Goal: Task Accomplishment & Management: Manage account settings

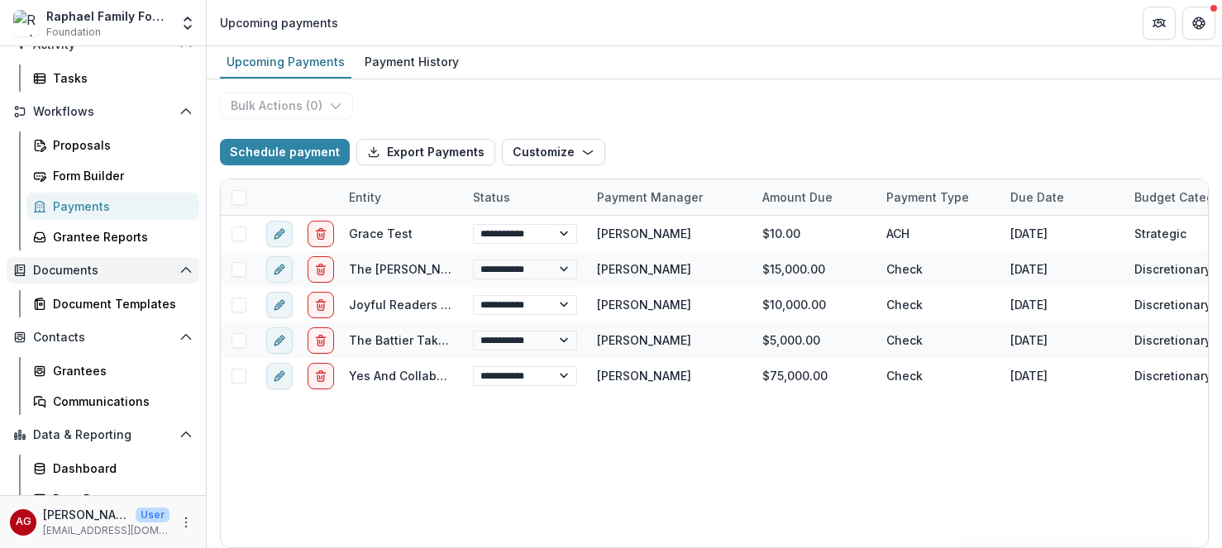
scroll to position [160, 0]
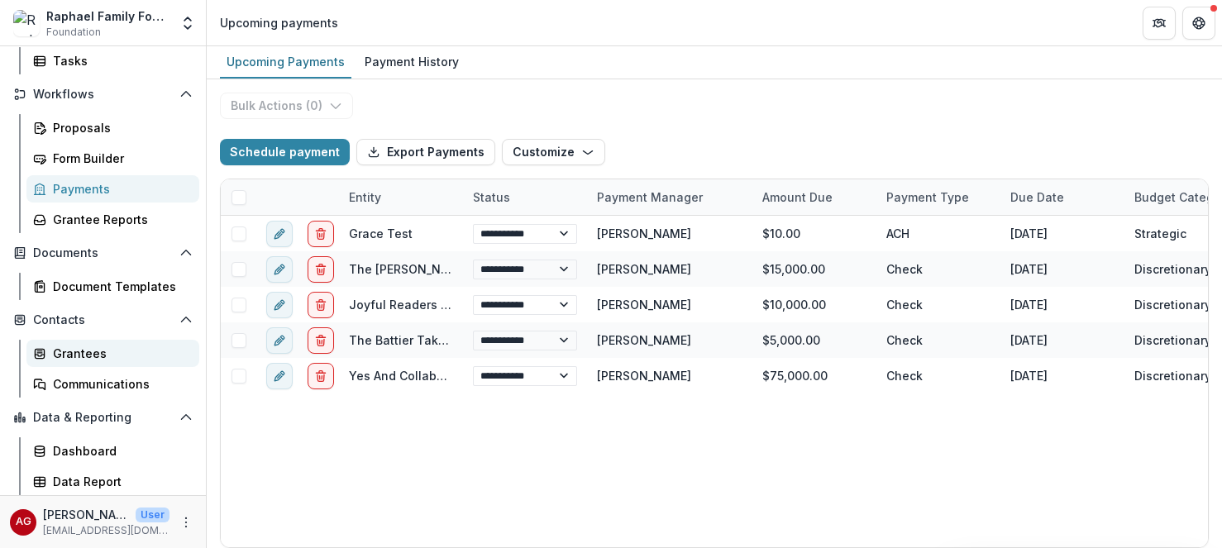
click at [91, 355] on div "Grantees" at bounding box center [119, 353] width 133 height 17
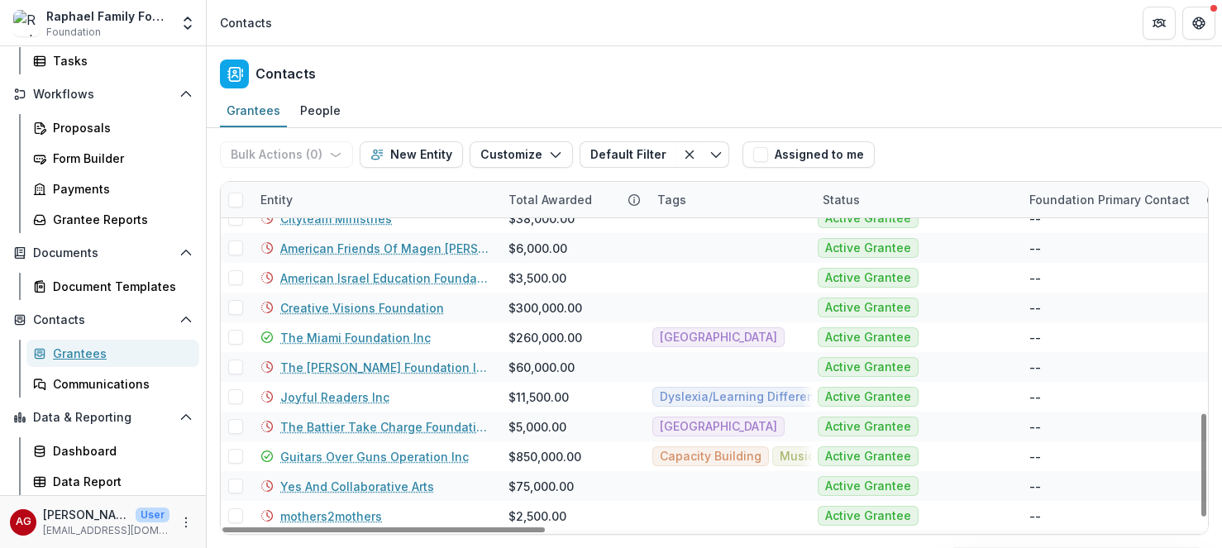
scroll to position [789, 0]
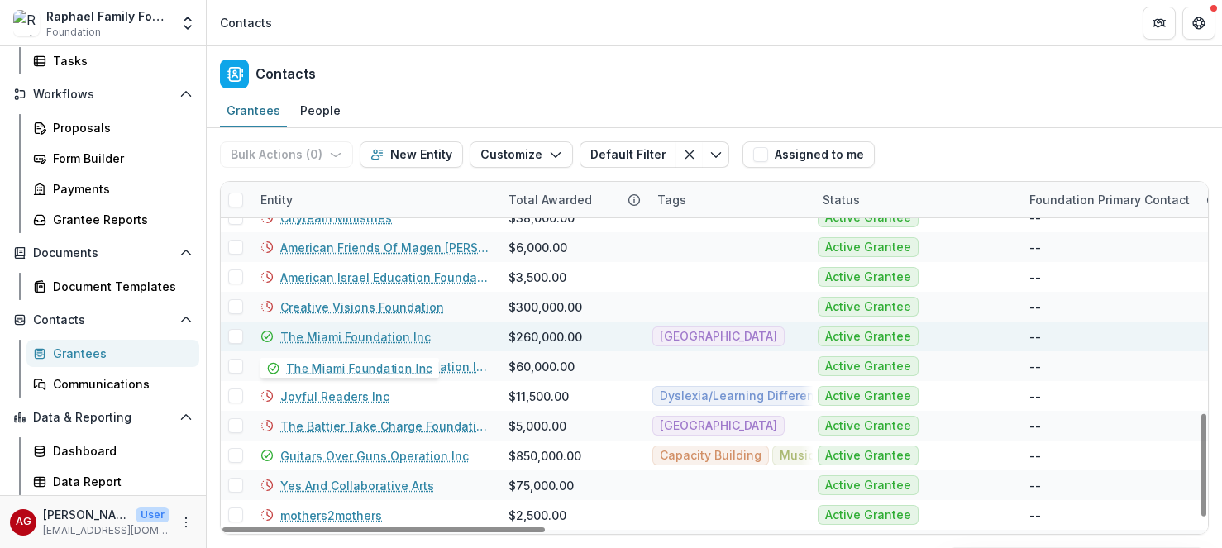
click at [383, 339] on link "The Miami Foundation Inc" at bounding box center [355, 336] width 150 height 17
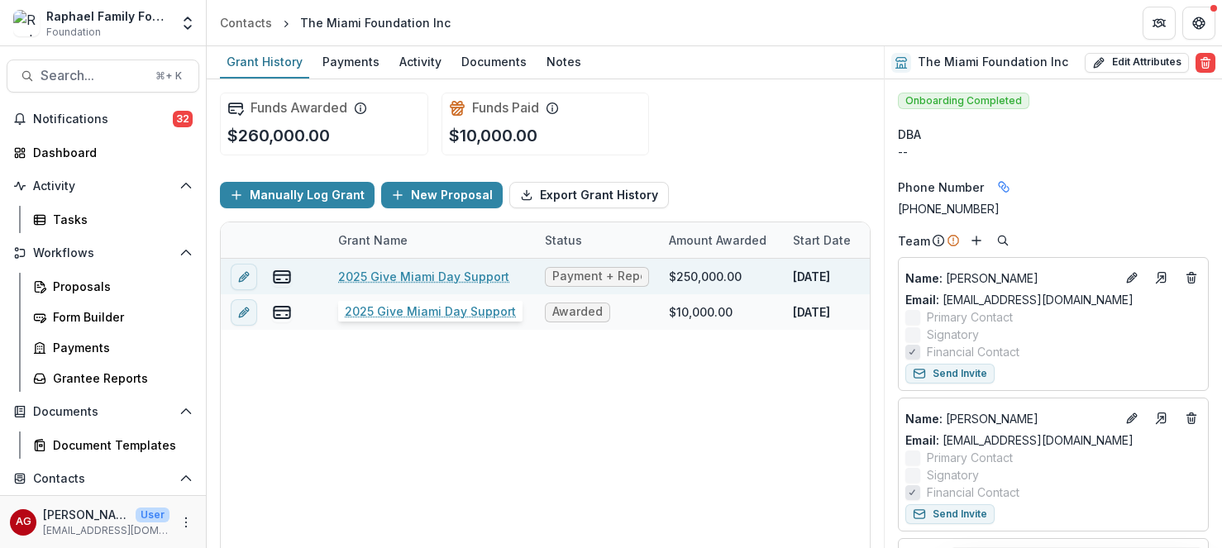
click at [405, 278] on link "2025 Give Miami Day Support" at bounding box center [423, 276] width 171 height 17
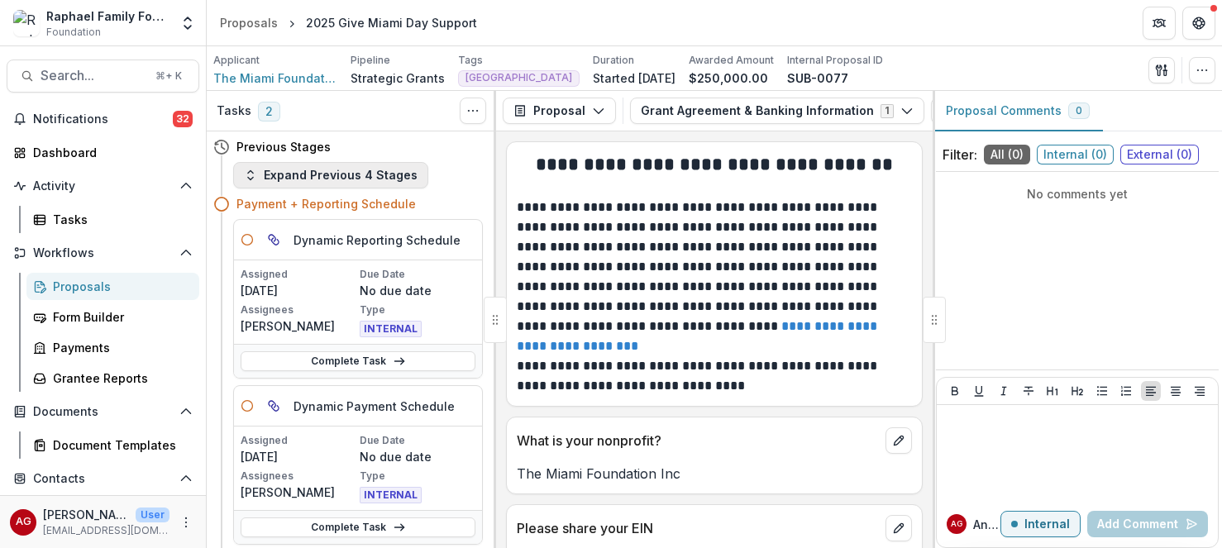
click at [318, 177] on button "Expand Previous 4 Stages" at bounding box center [330, 175] width 195 height 26
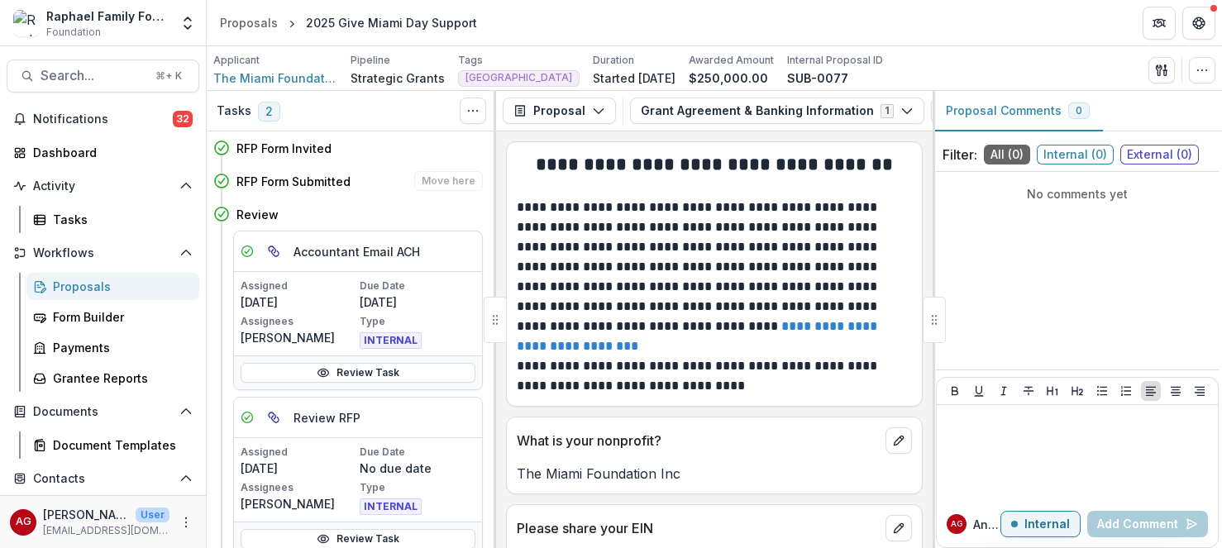
click at [296, 185] on h4 "RFP Form Submitted" at bounding box center [293, 181] width 114 height 17
click at [221, 183] on polyline at bounding box center [221, 181] width 6 height 5
click at [474, 105] on icon "Toggle View Cancelled Tasks" at bounding box center [472, 110] width 13 height 13
click at [241, 180] on h4 "RFP Form Submitted" at bounding box center [293, 181] width 114 height 17
click at [221, 182] on icon at bounding box center [221, 181] width 17 height 17
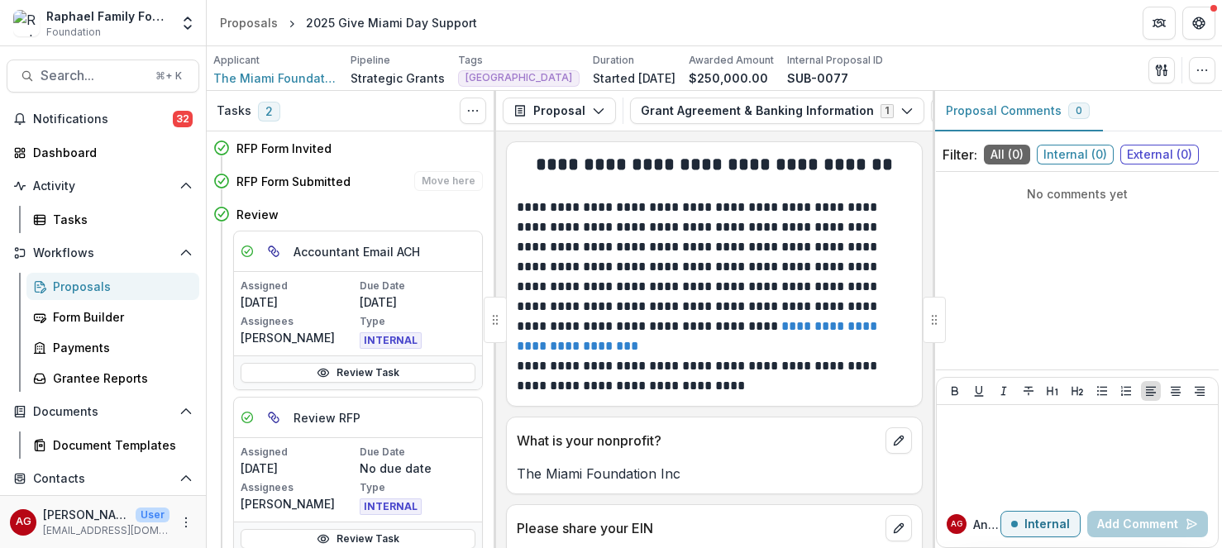
click at [221, 182] on icon at bounding box center [221, 181] width 17 height 17
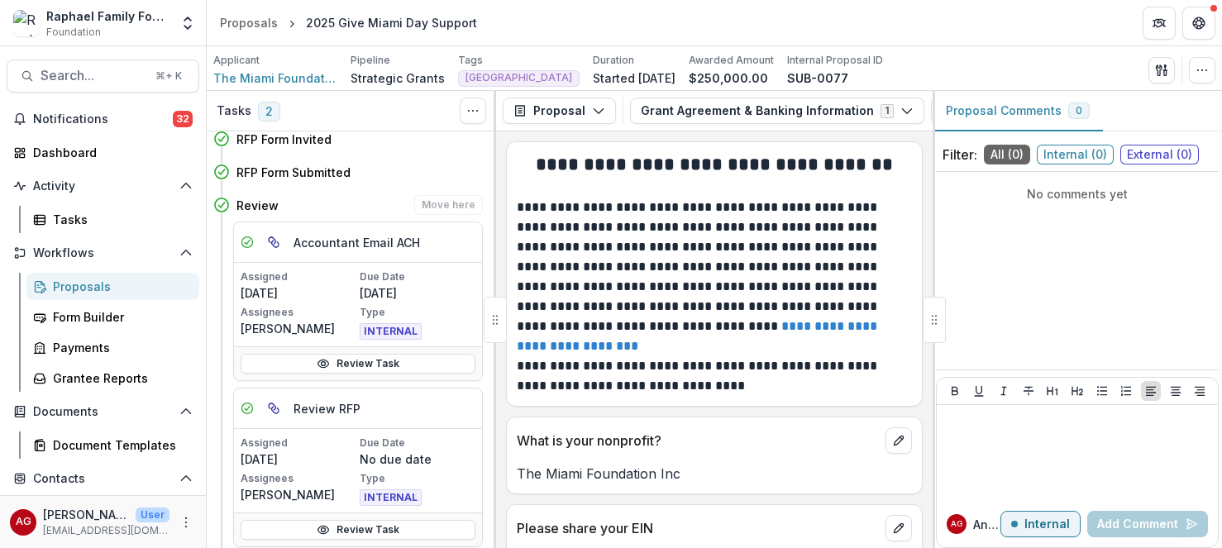
scroll to position [12, 0]
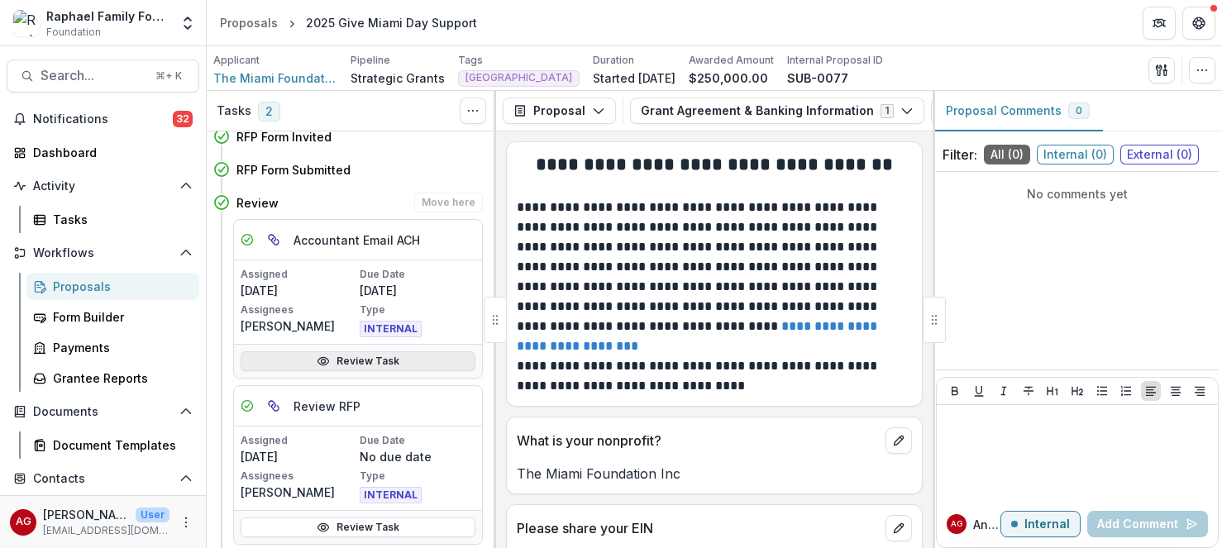
click at [436, 359] on link "Review Task" at bounding box center [358, 361] width 235 height 20
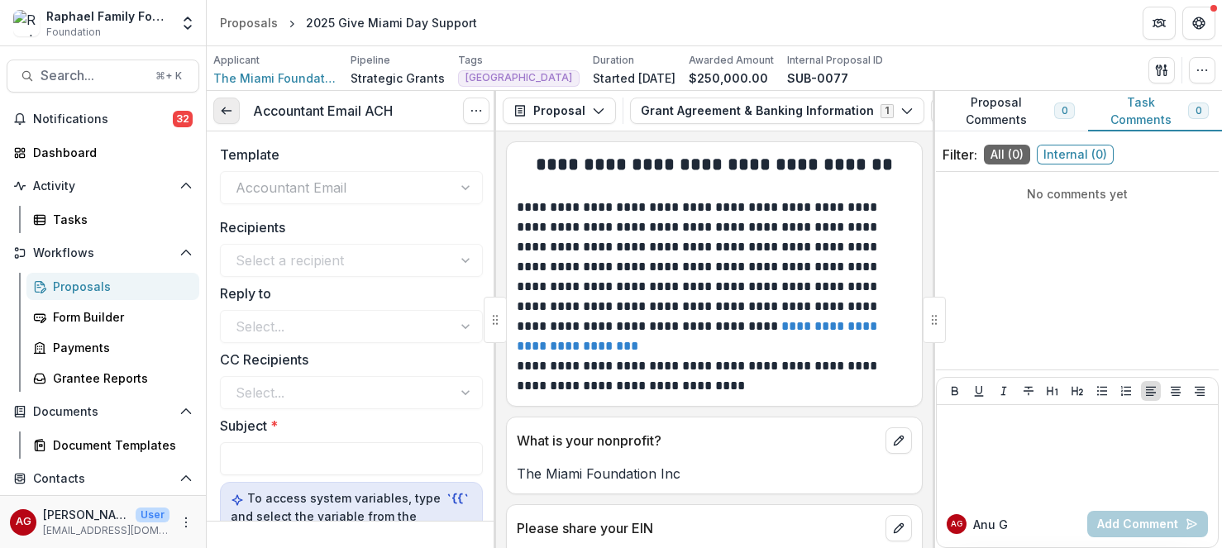
click at [222, 118] on link at bounding box center [226, 111] width 26 height 26
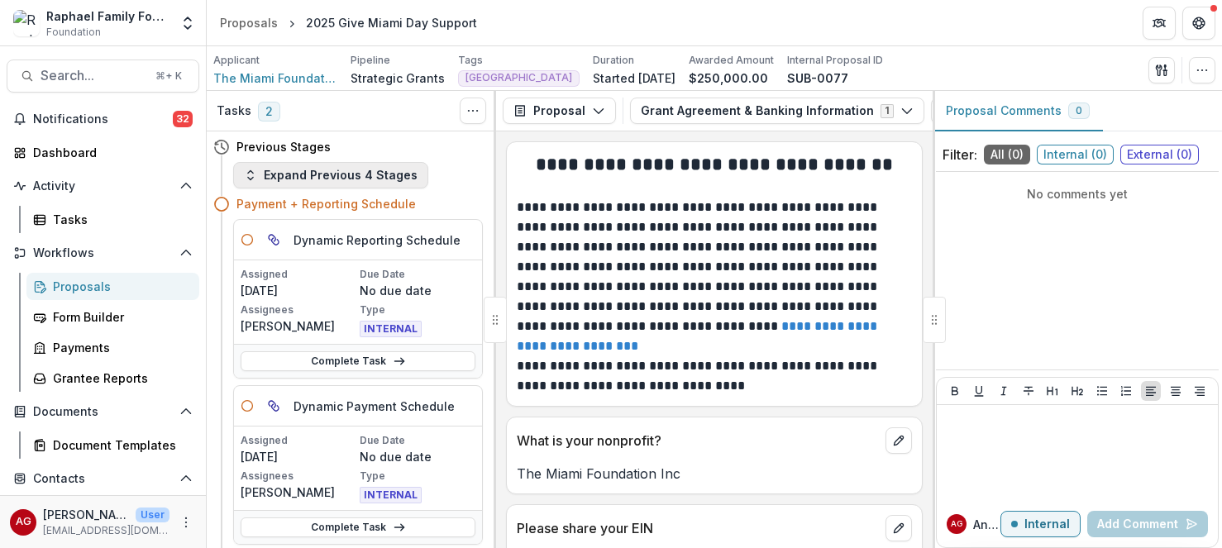
click at [312, 183] on button "Expand Previous 4 Stages" at bounding box center [330, 175] width 195 height 26
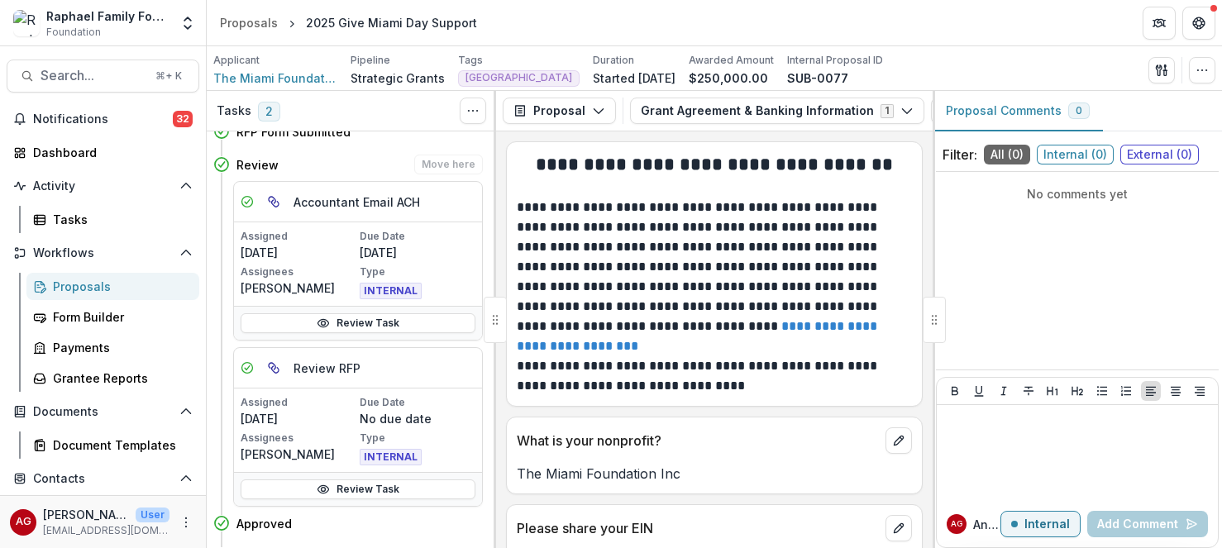
scroll to position [46, 0]
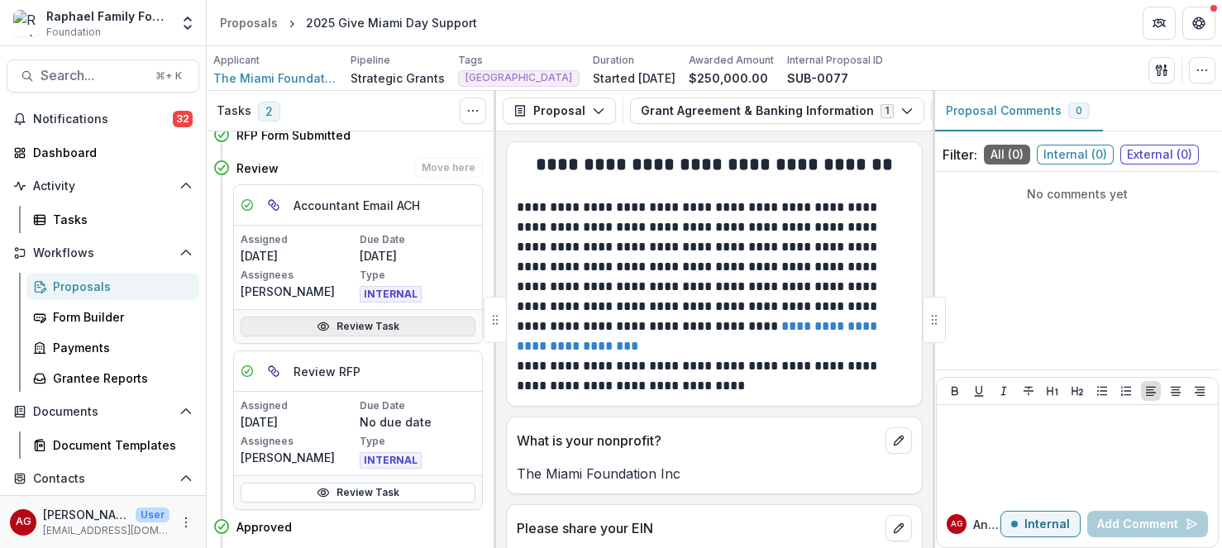
click at [354, 331] on link "Review Task" at bounding box center [358, 327] width 235 height 20
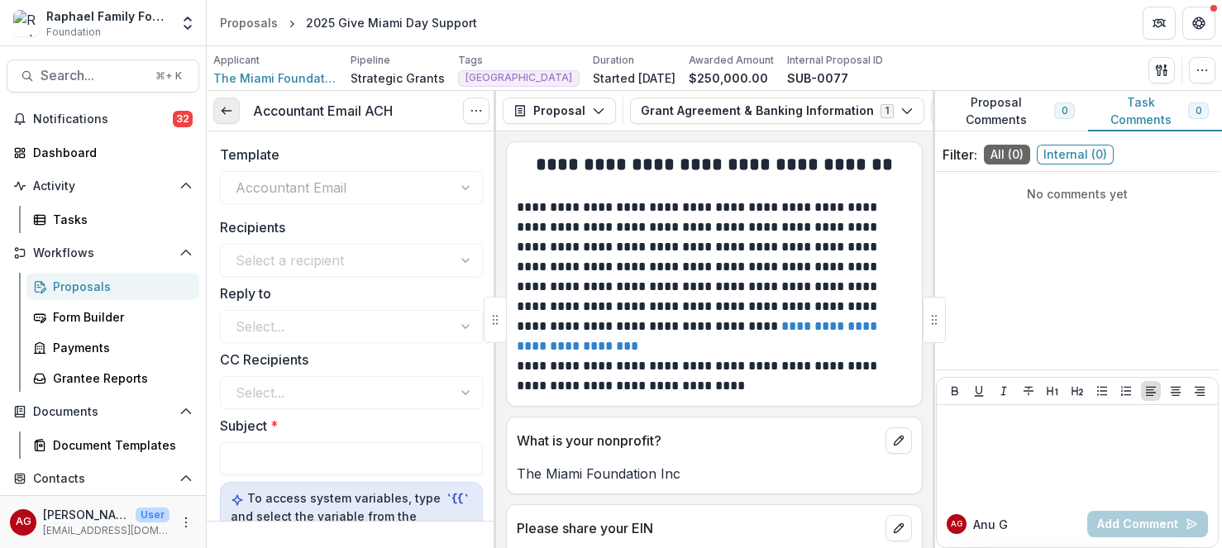
click at [221, 114] on icon at bounding box center [226, 110] width 13 height 13
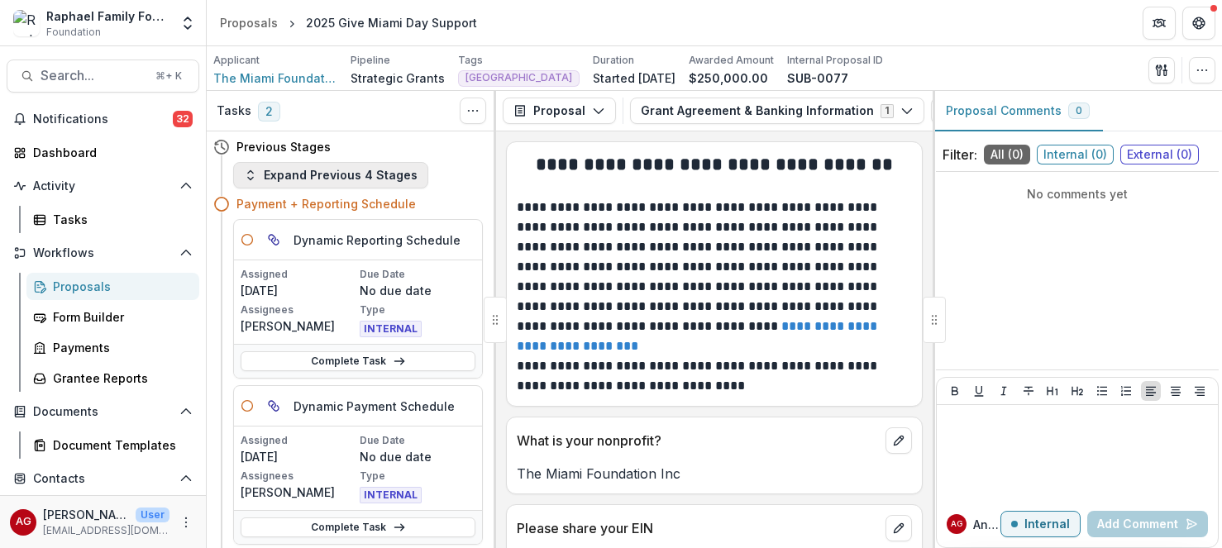
click at [291, 176] on button "Expand Previous 4 Stages" at bounding box center [330, 175] width 195 height 26
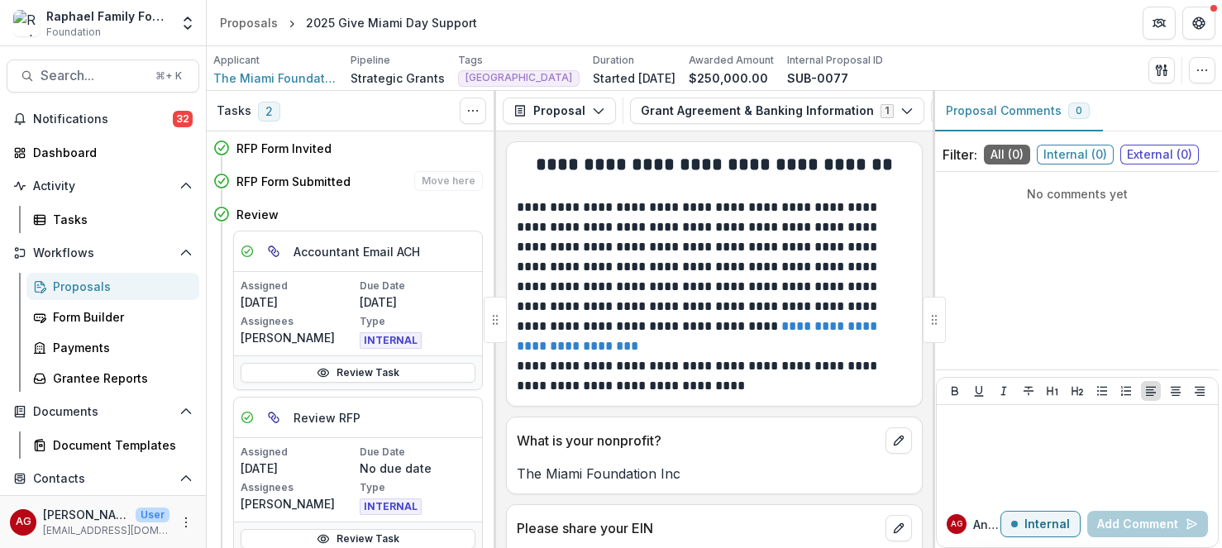
click at [291, 187] on h4 "RFP Form Submitted" at bounding box center [293, 181] width 114 height 17
click at [221, 181] on icon at bounding box center [221, 181] width 17 height 17
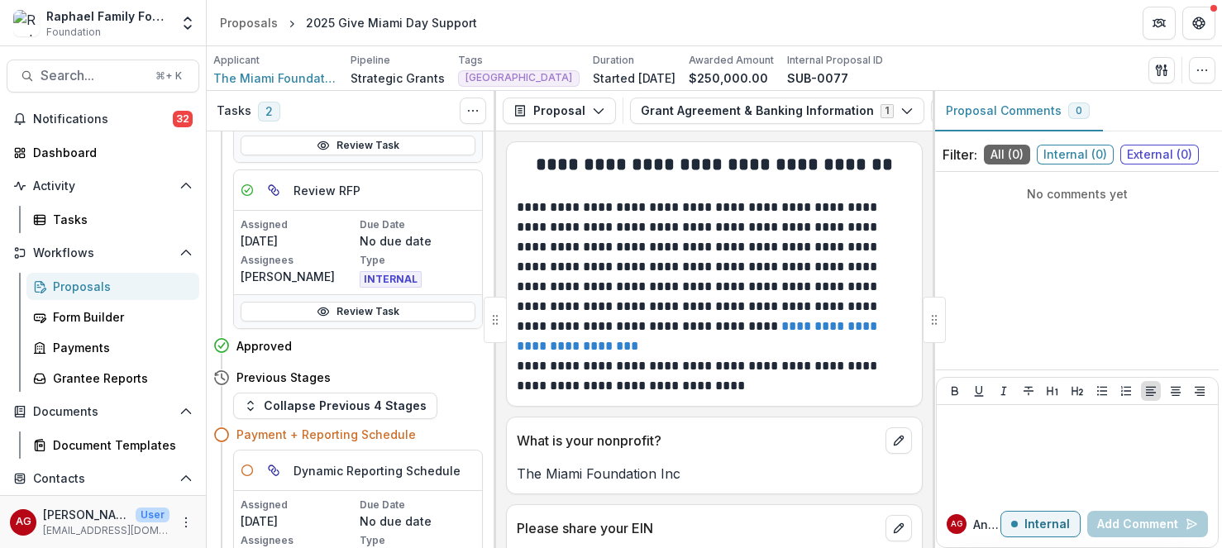
scroll to position [224, 0]
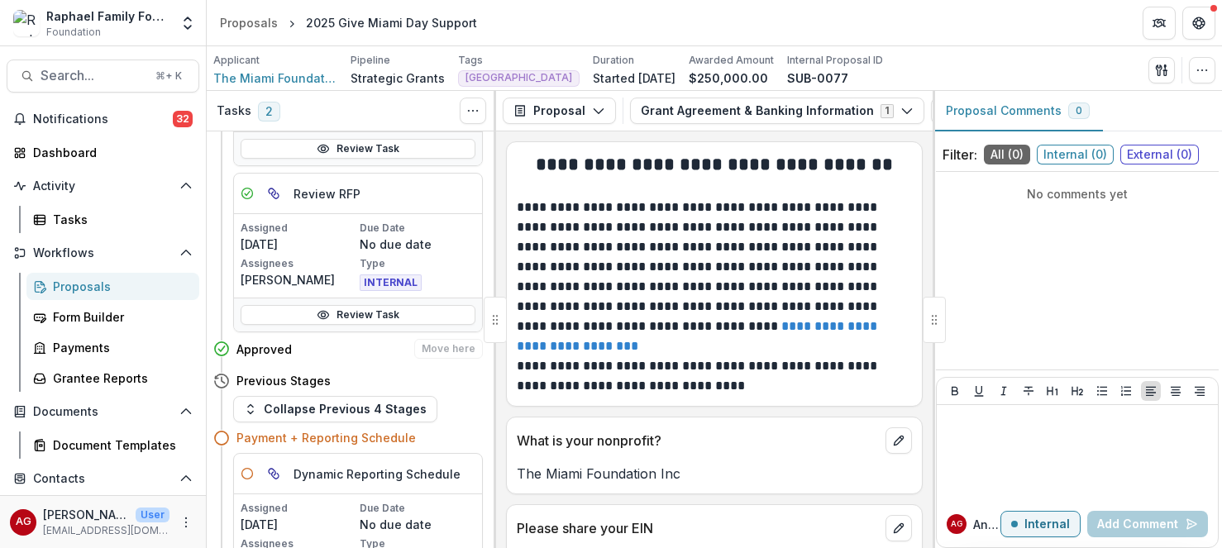
click at [275, 354] on h4 "Approved" at bounding box center [263, 349] width 55 height 17
click at [311, 379] on h4 "Previous Stages" at bounding box center [283, 380] width 94 height 17
click at [319, 411] on button "Collapse Previous 4 Stages" at bounding box center [335, 409] width 204 height 26
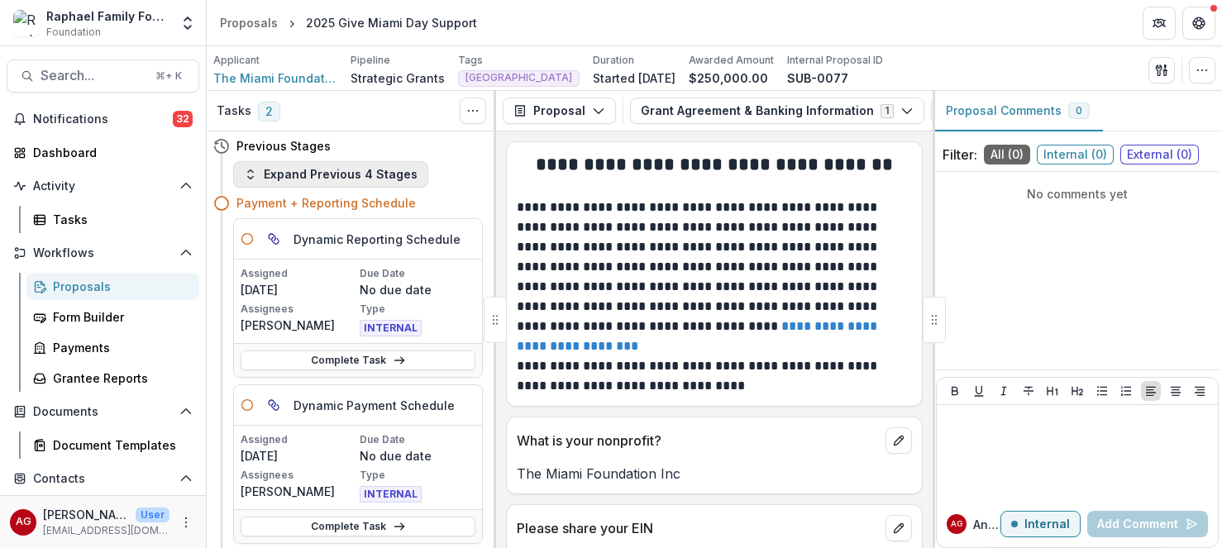
click at [344, 174] on button "Expand Previous 4 Stages" at bounding box center [330, 174] width 195 height 26
click at [379, 180] on button "Collapse Previous 4 Stages" at bounding box center [335, 175] width 204 height 26
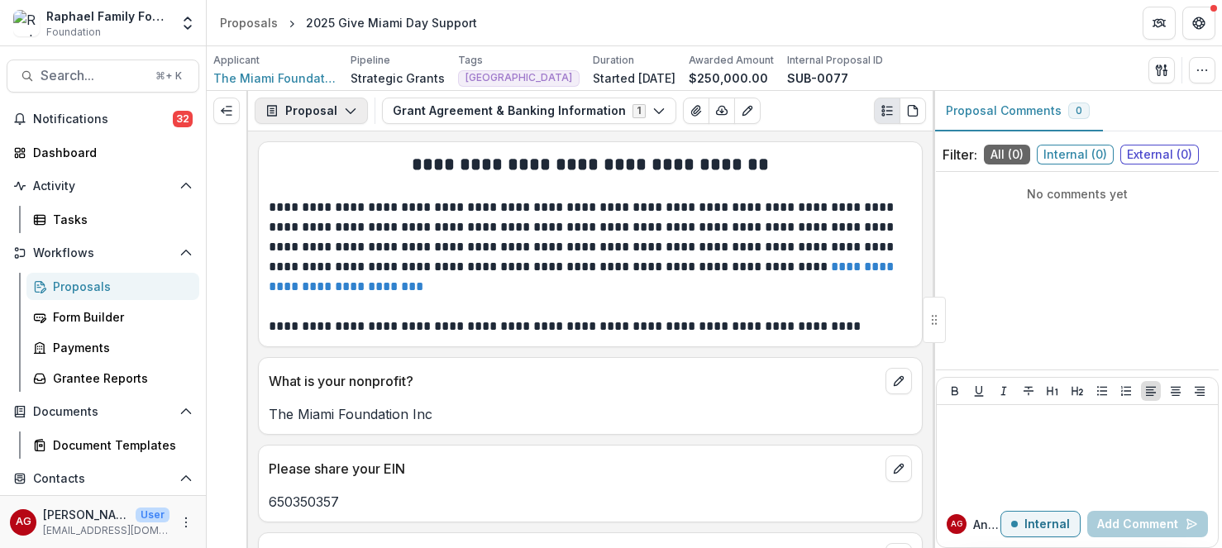
click at [321, 110] on button "Proposal" at bounding box center [311, 111] width 113 height 26
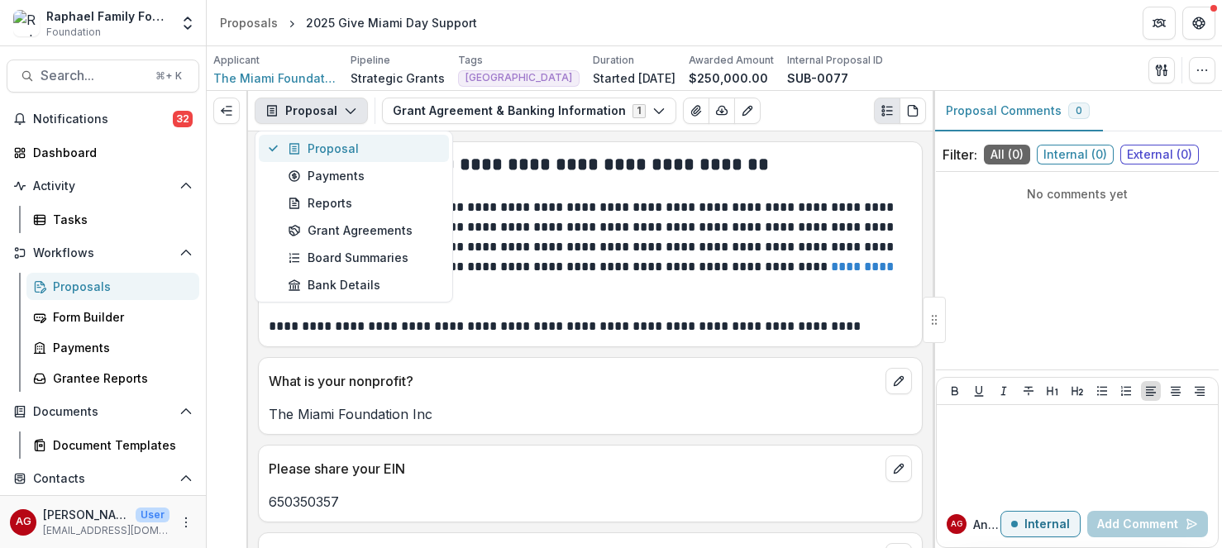
click at [323, 154] on div "Proposal" at bounding box center [363, 148] width 151 height 17
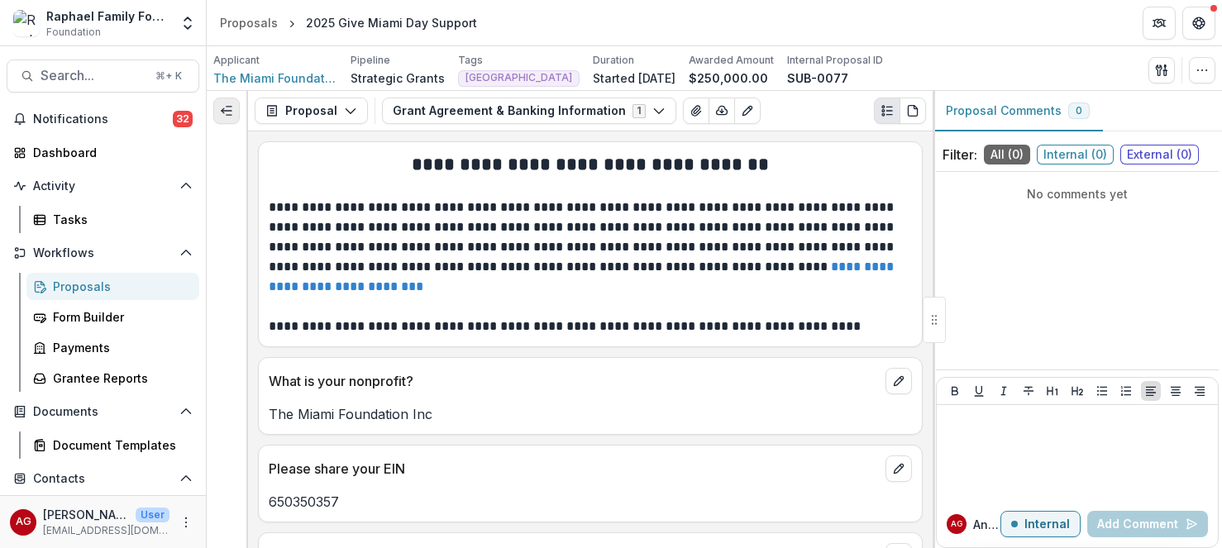
click at [229, 107] on icon "Expand left" at bounding box center [226, 110] width 13 height 13
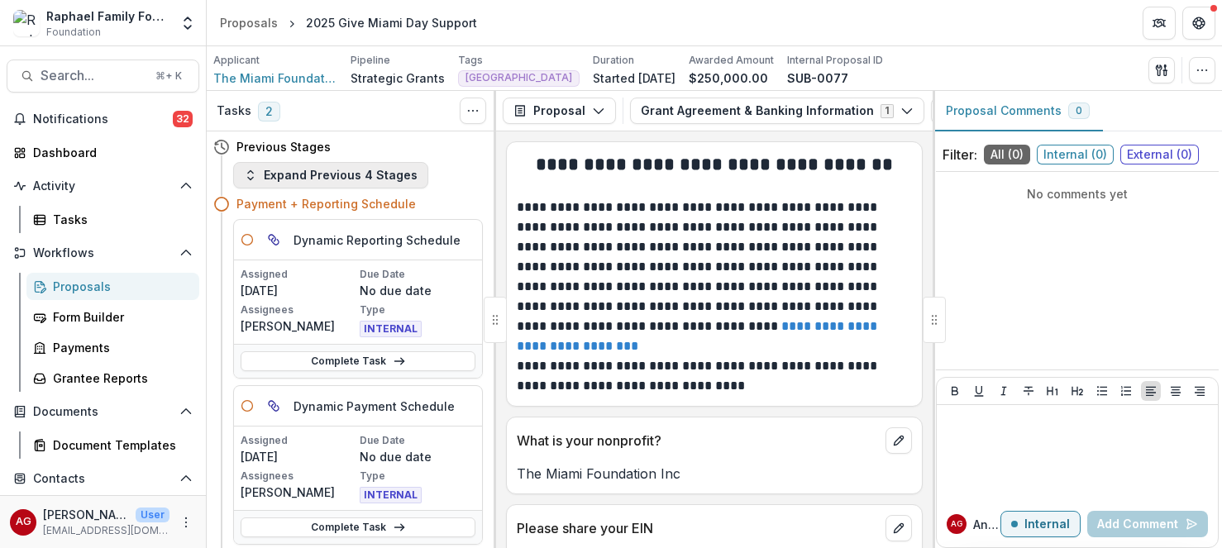
click at [383, 176] on button "Expand Previous 4 Stages" at bounding box center [330, 175] width 195 height 26
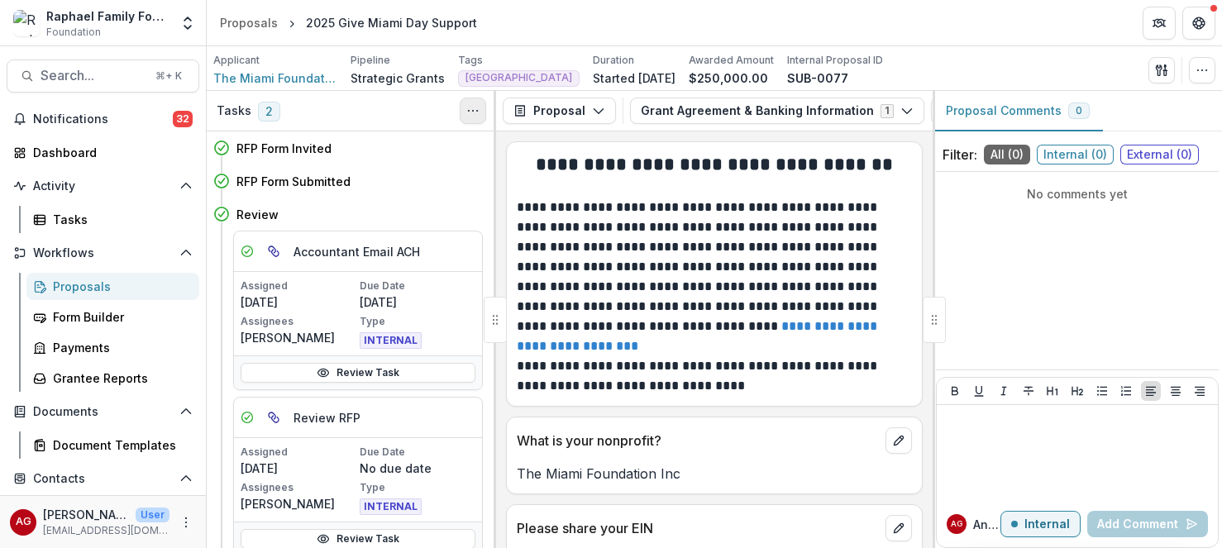
click at [473, 117] on icon "Toggle View Cancelled Tasks" at bounding box center [472, 110] width 13 height 13
click at [311, 147] on h4 "RFP Form Invited" at bounding box center [283, 148] width 95 height 17
click at [601, 113] on icon "button" at bounding box center [598, 110] width 13 height 13
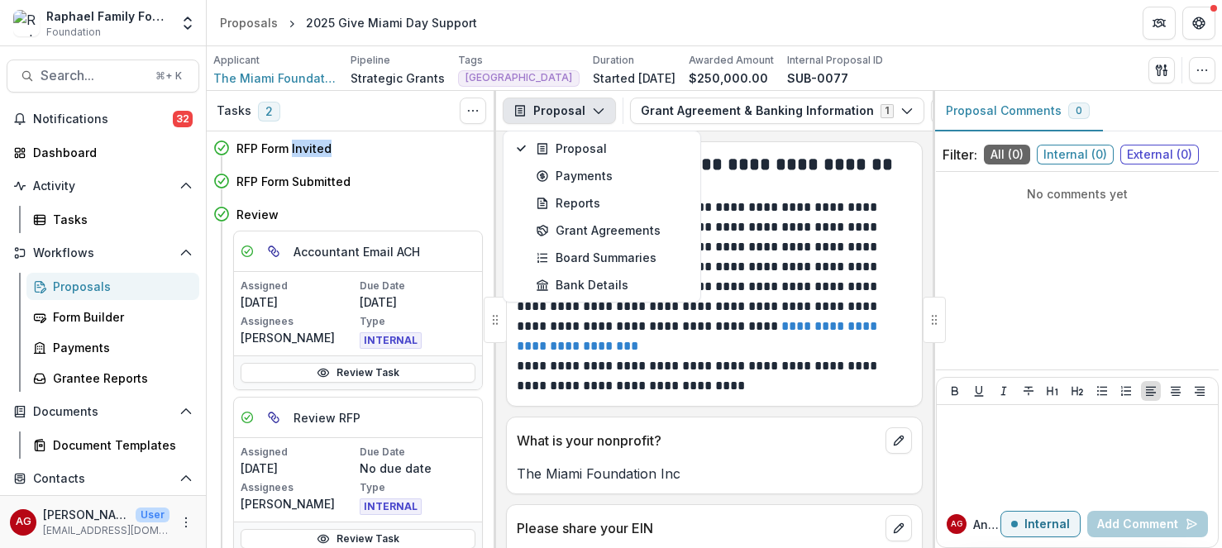
click at [601, 113] on icon "button" at bounding box center [598, 110] width 13 height 13
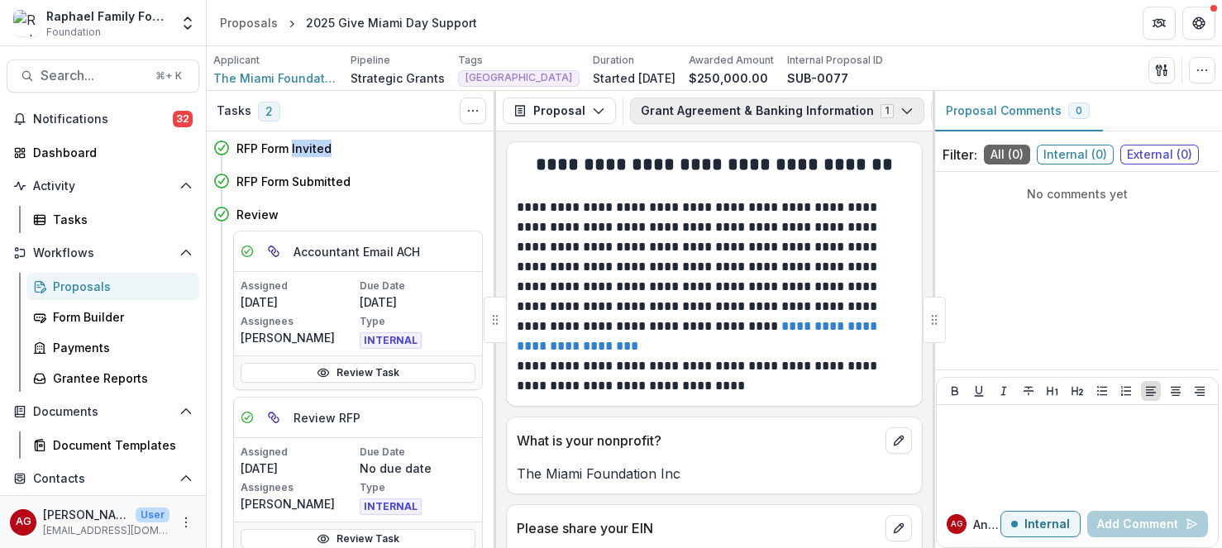
click at [860, 112] on button "Grant Agreement & Banking Information 1" at bounding box center [777, 111] width 294 height 26
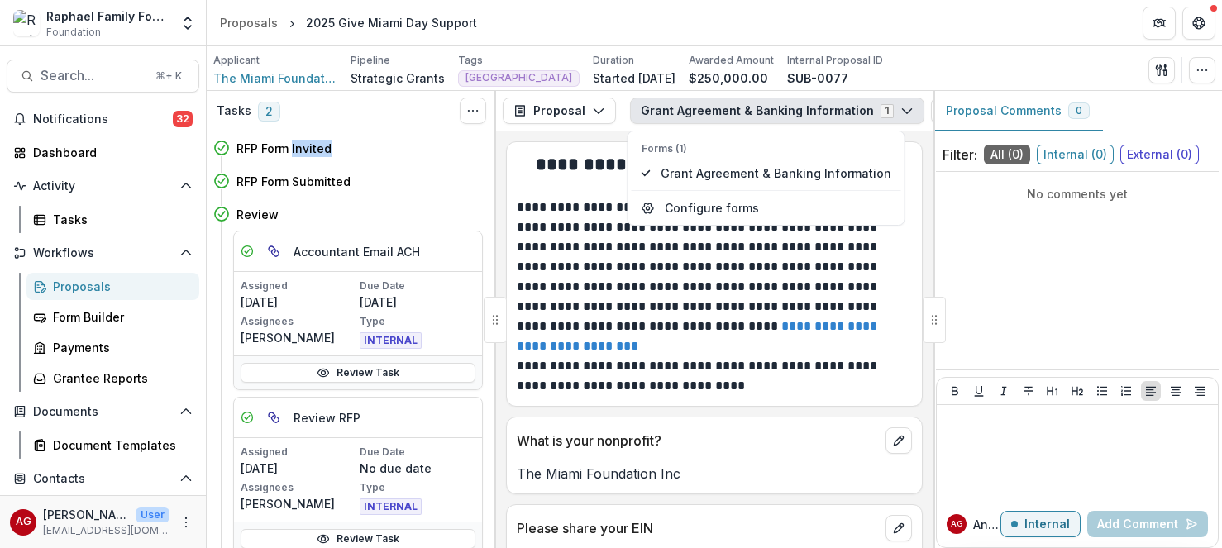
click at [860, 113] on button "Grant Agreement & Banking Information 1" at bounding box center [777, 111] width 294 height 26
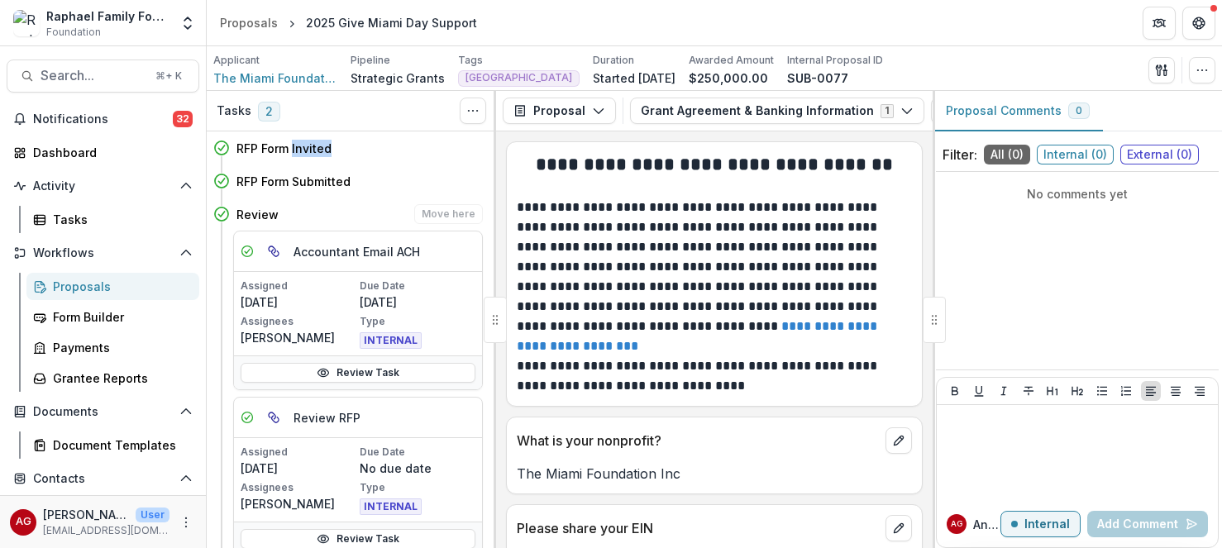
scroll to position [31, 0]
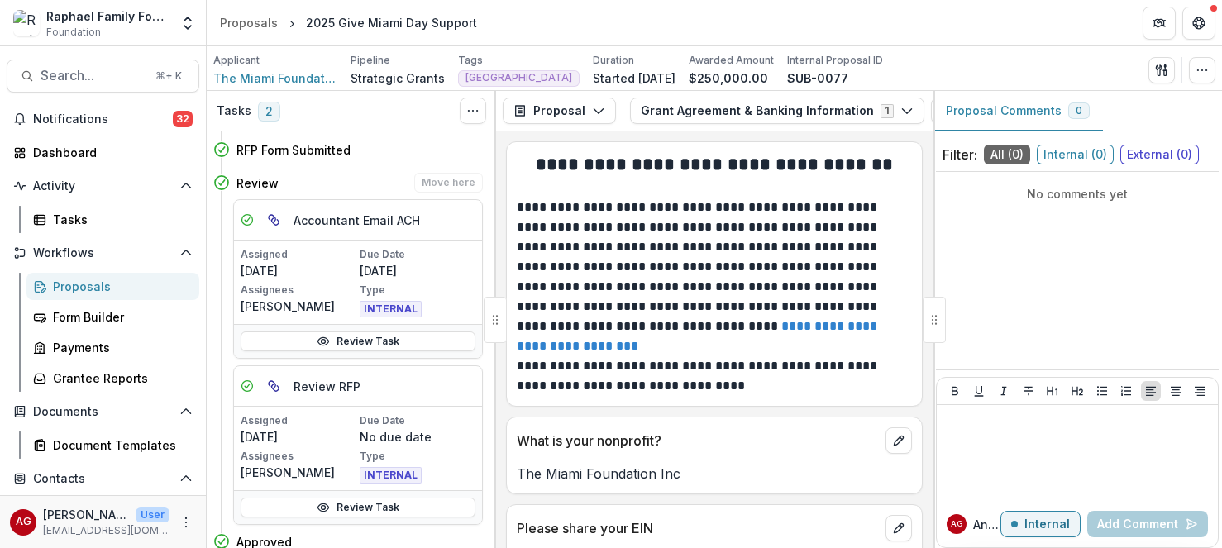
click at [245, 224] on icon at bounding box center [247, 219] width 13 height 13
click at [275, 220] on icon "Parent task" at bounding box center [272, 218] width 7 height 7
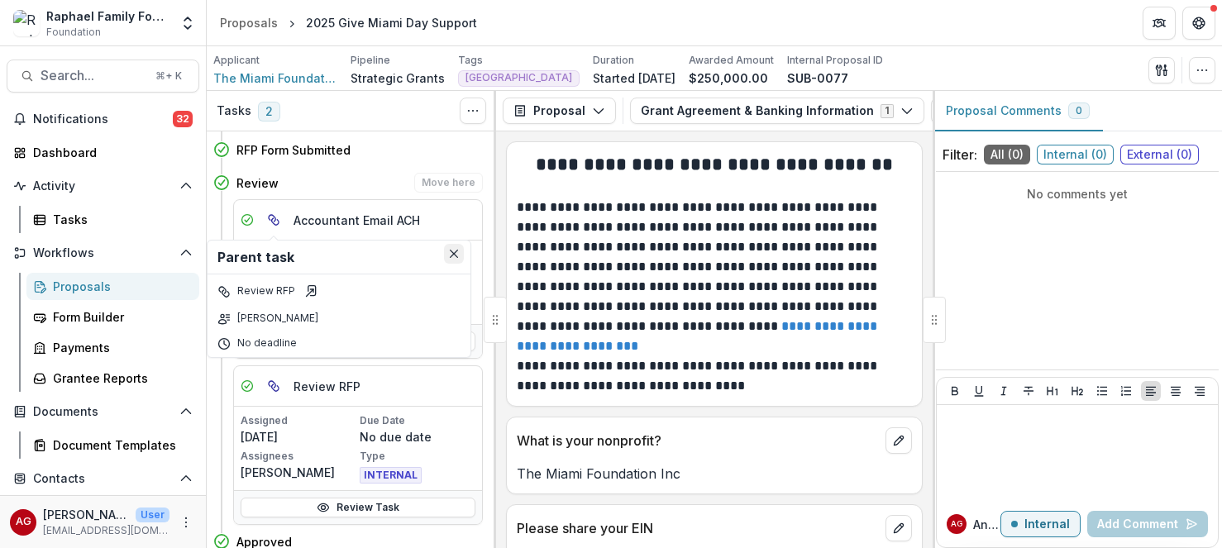
click at [455, 255] on icon "Close" at bounding box center [454, 254] width 8 height 8
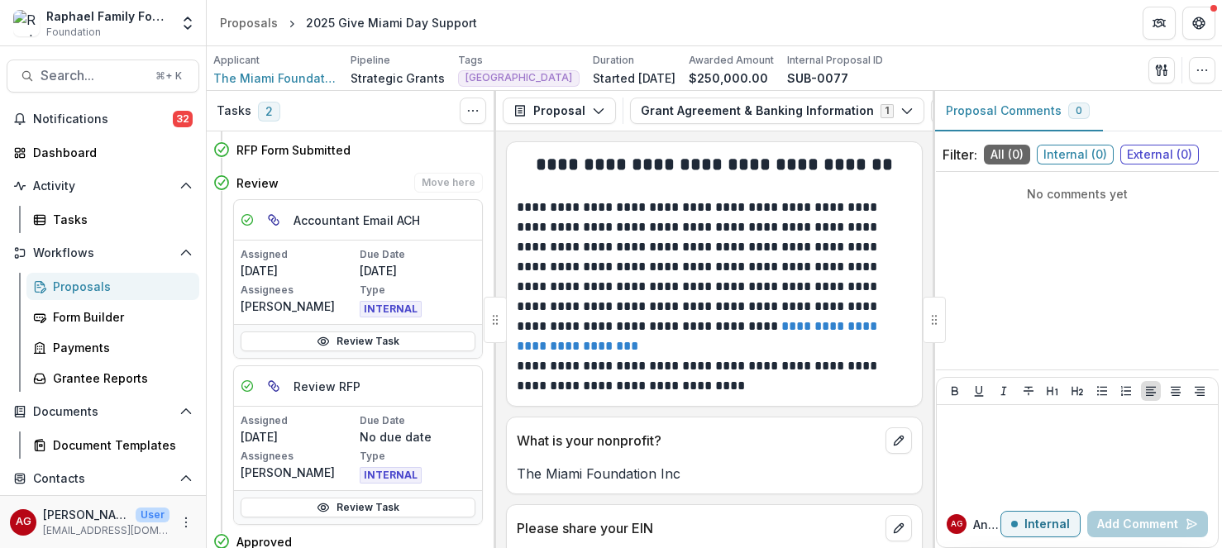
click at [248, 221] on polyline at bounding box center [247, 220] width 5 height 4
click at [221, 183] on icon at bounding box center [221, 182] width 17 height 17
click at [467, 112] on icon "Toggle View Cancelled Tasks" at bounding box center [472, 110] width 13 height 13
click at [243, 386] on icon at bounding box center [247, 385] width 13 height 13
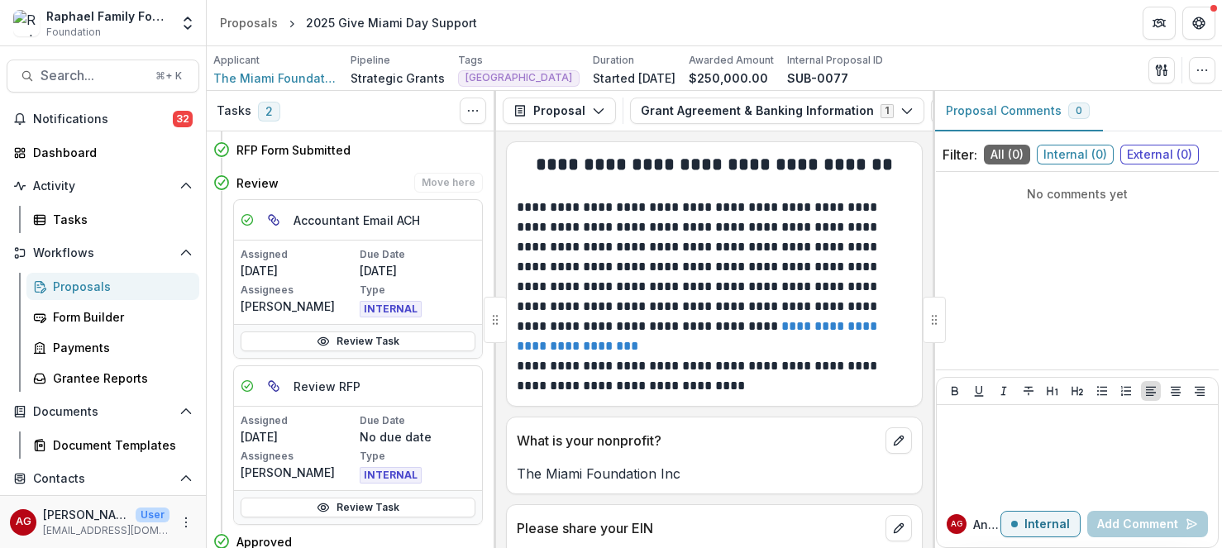
click at [251, 386] on icon at bounding box center [247, 385] width 13 height 13
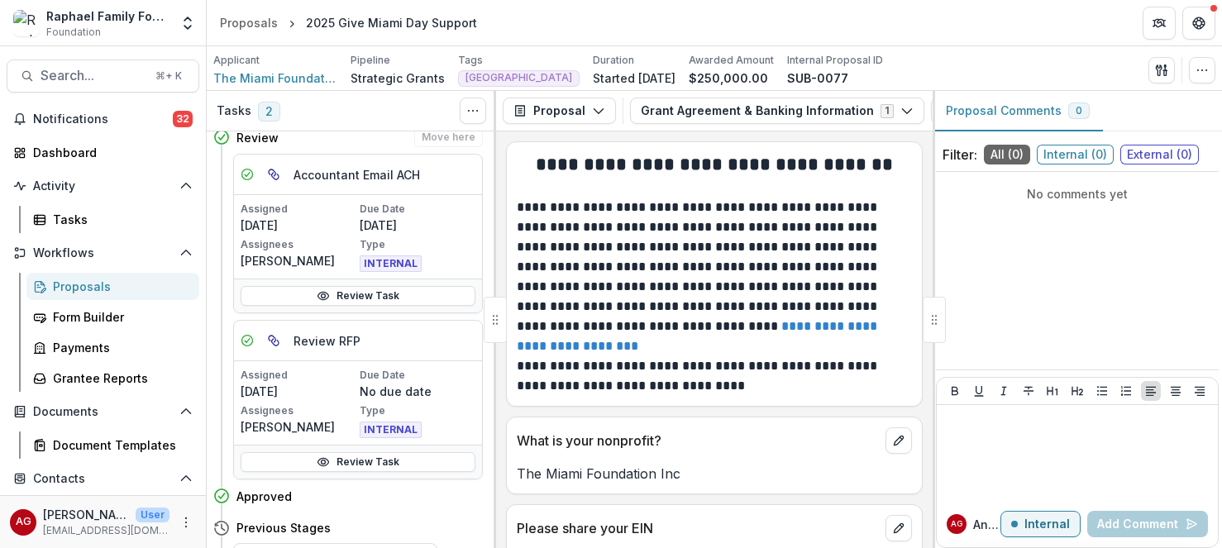
scroll to position [92, 0]
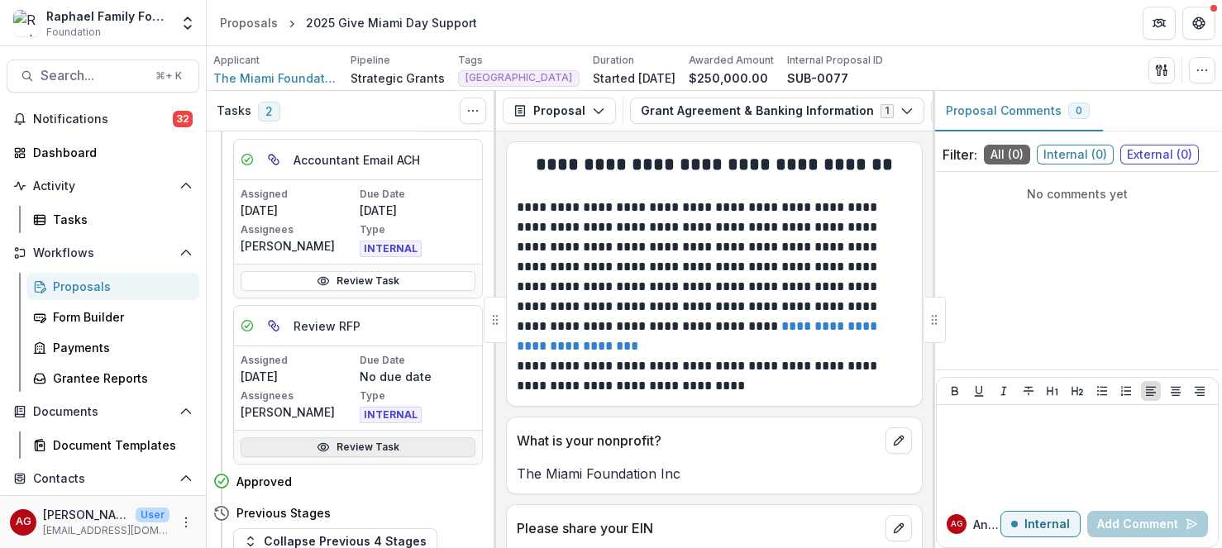
click at [383, 450] on link "Review Task" at bounding box center [358, 447] width 235 height 20
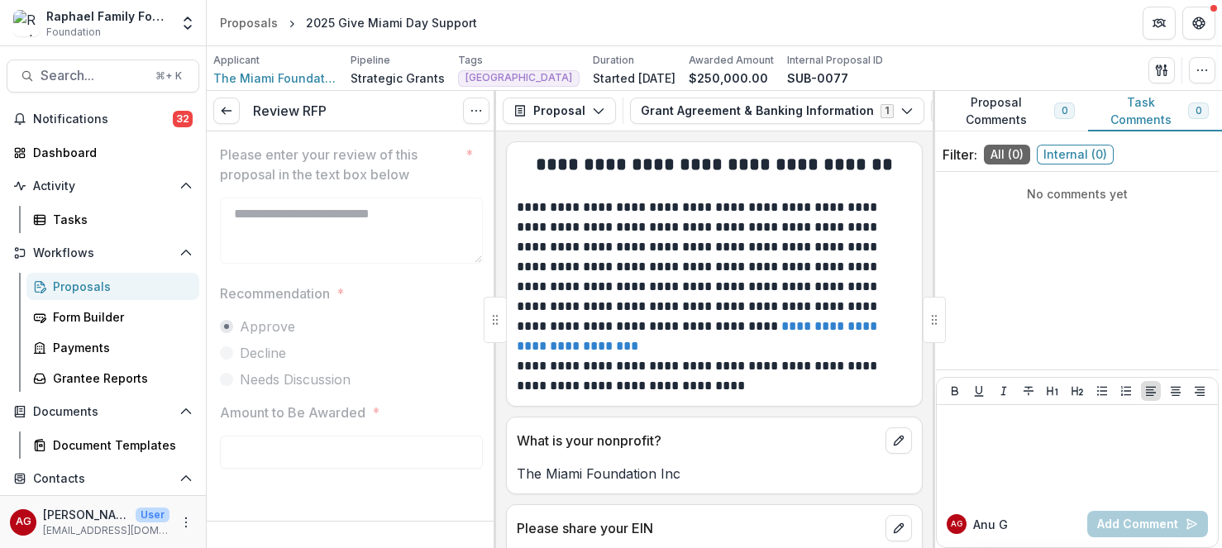
type input "********"
click at [483, 117] on button "Options" at bounding box center [476, 111] width 26 height 26
click at [418, 182] on button "Reopen Task" at bounding box center [396, 182] width 177 height 27
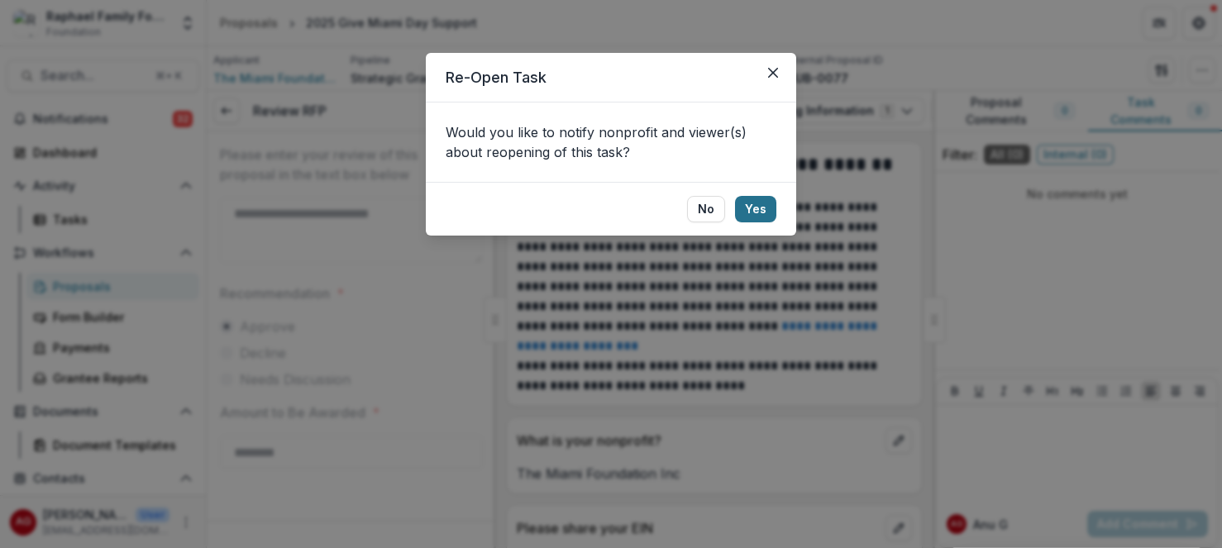
click at [756, 208] on button "Yes" at bounding box center [755, 209] width 41 height 26
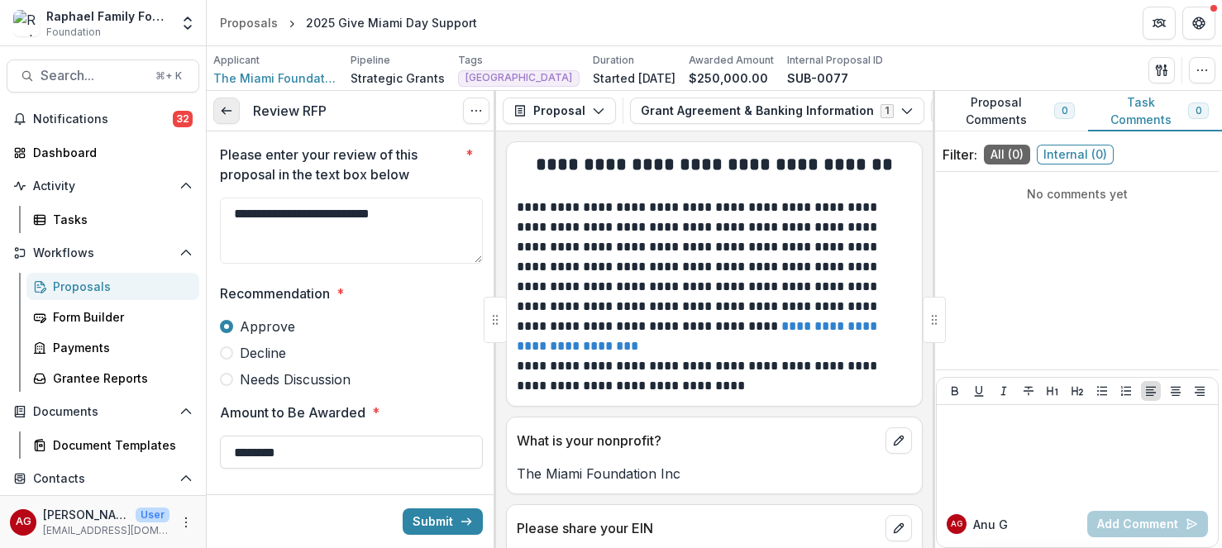
click at [217, 112] on link at bounding box center [226, 111] width 26 height 26
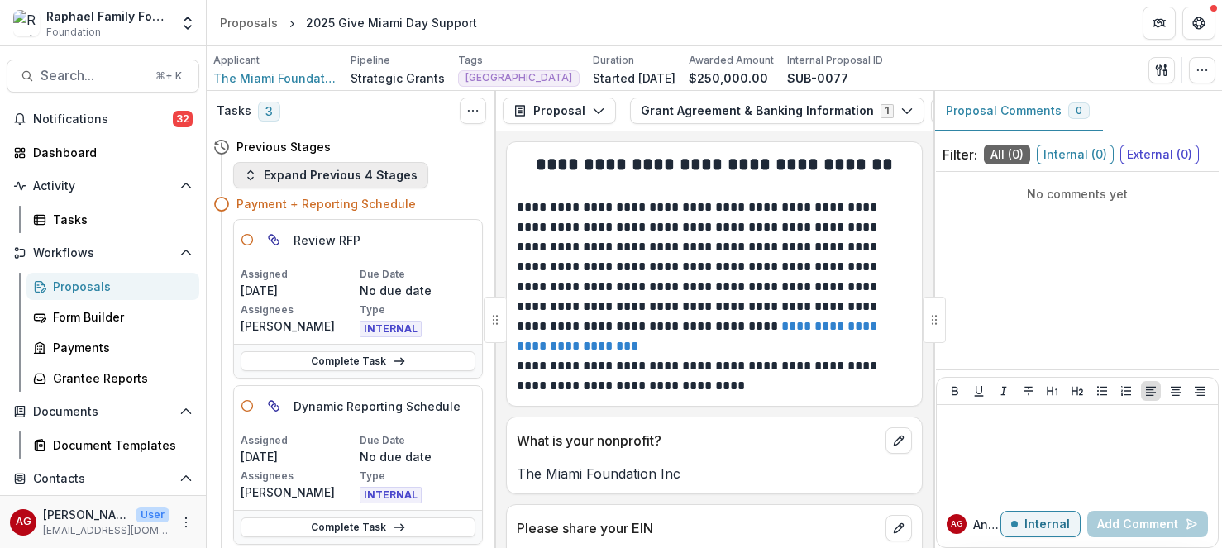
click at [356, 183] on button "Expand Previous 4 Stages" at bounding box center [330, 175] width 195 height 26
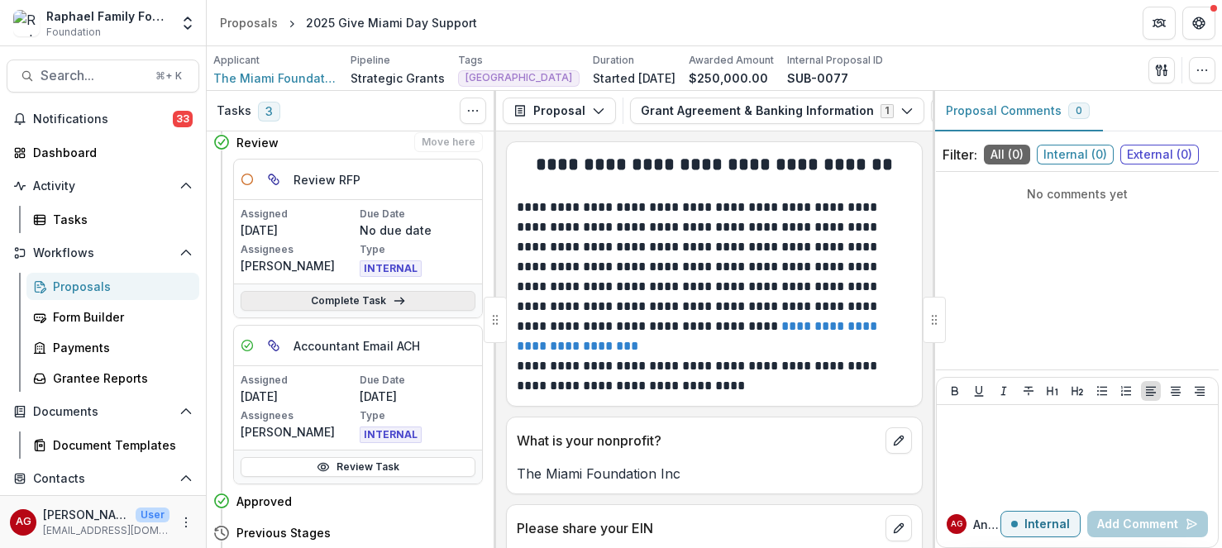
scroll to position [73, 0]
click at [329, 468] on icon at bounding box center [323, 466] width 11 height 7
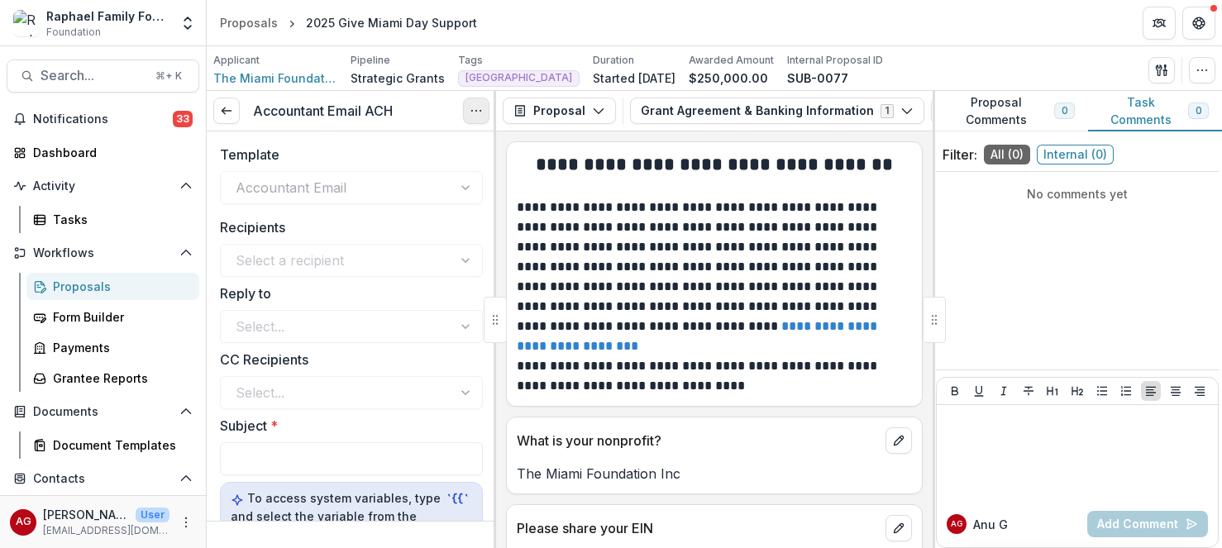
click at [475, 112] on icon "Options" at bounding box center [475, 110] width 13 height 13
click at [416, 186] on button "Reopen Task" at bounding box center [396, 182] width 177 height 27
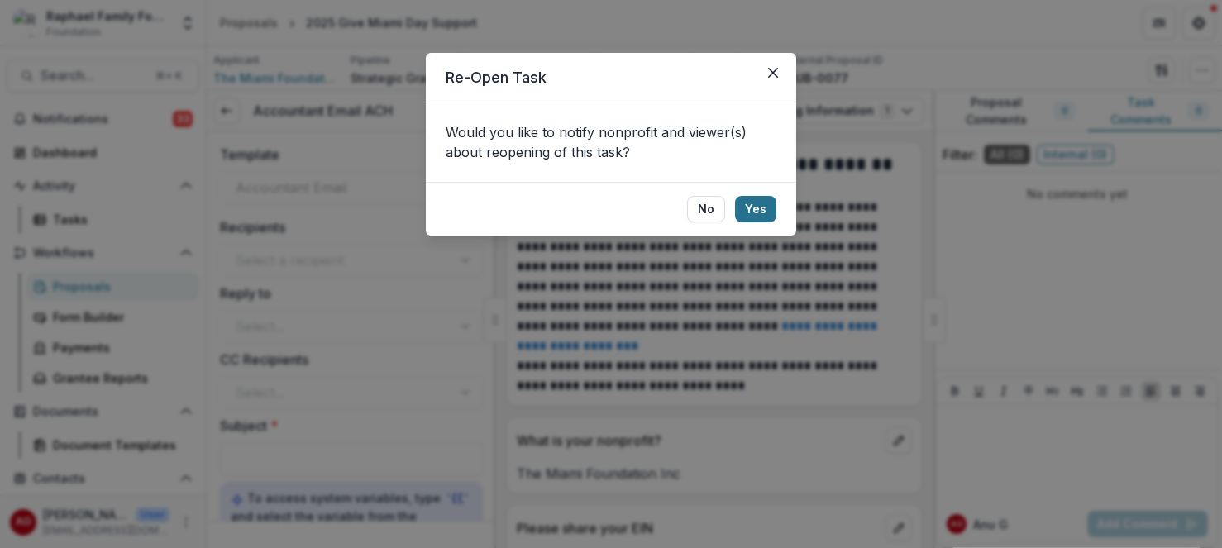
click at [762, 206] on button "Yes" at bounding box center [755, 209] width 41 height 26
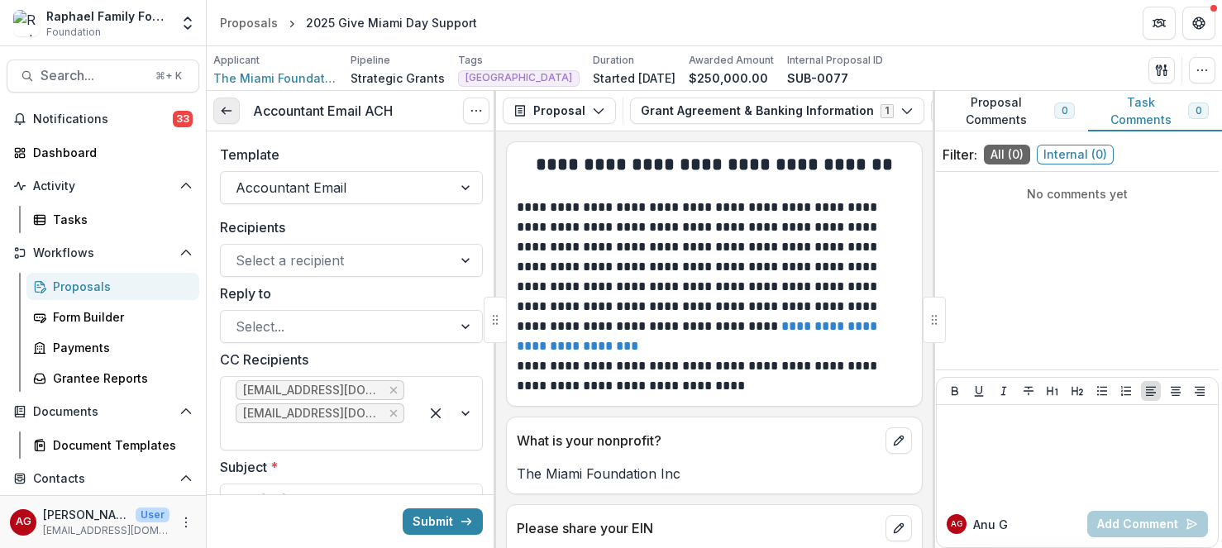
click at [232, 113] on icon at bounding box center [226, 110] width 13 height 13
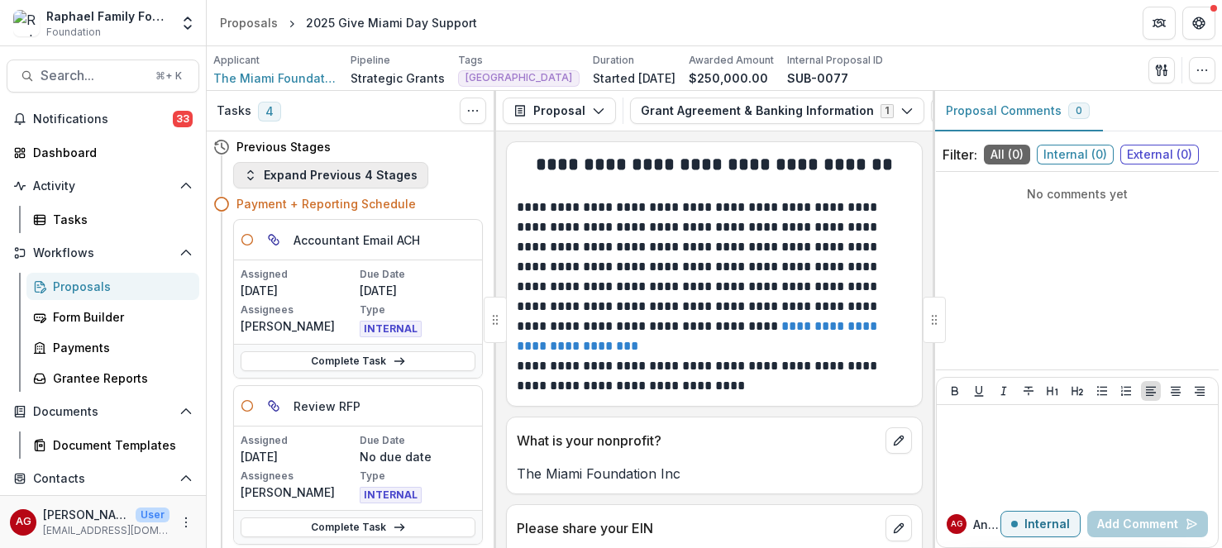
click at [401, 173] on button "Expand Previous 4 Stages" at bounding box center [330, 175] width 195 height 26
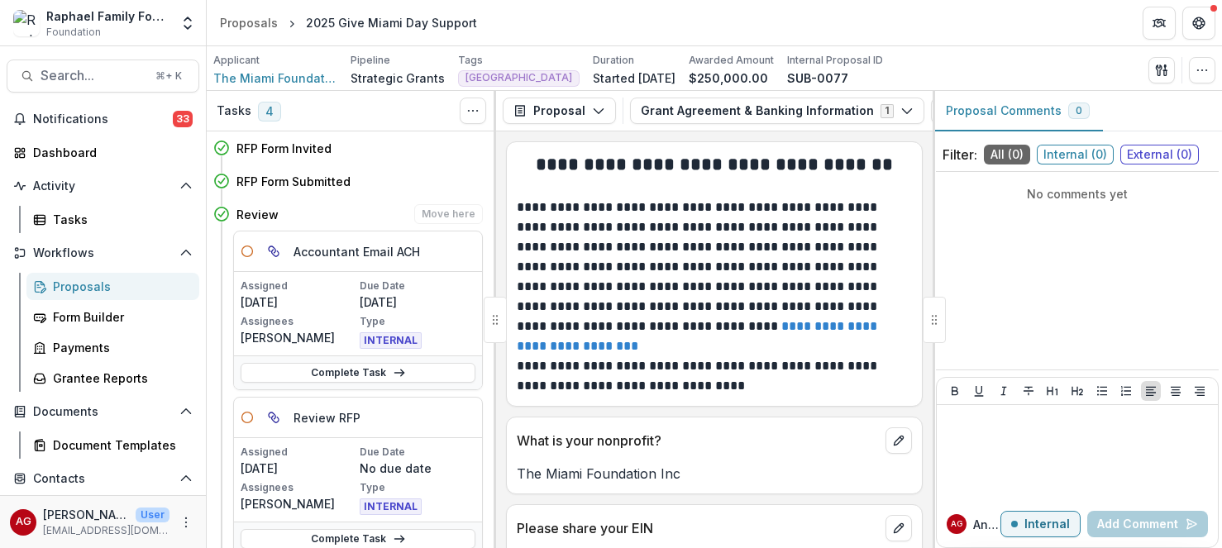
scroll to position [10, 0]
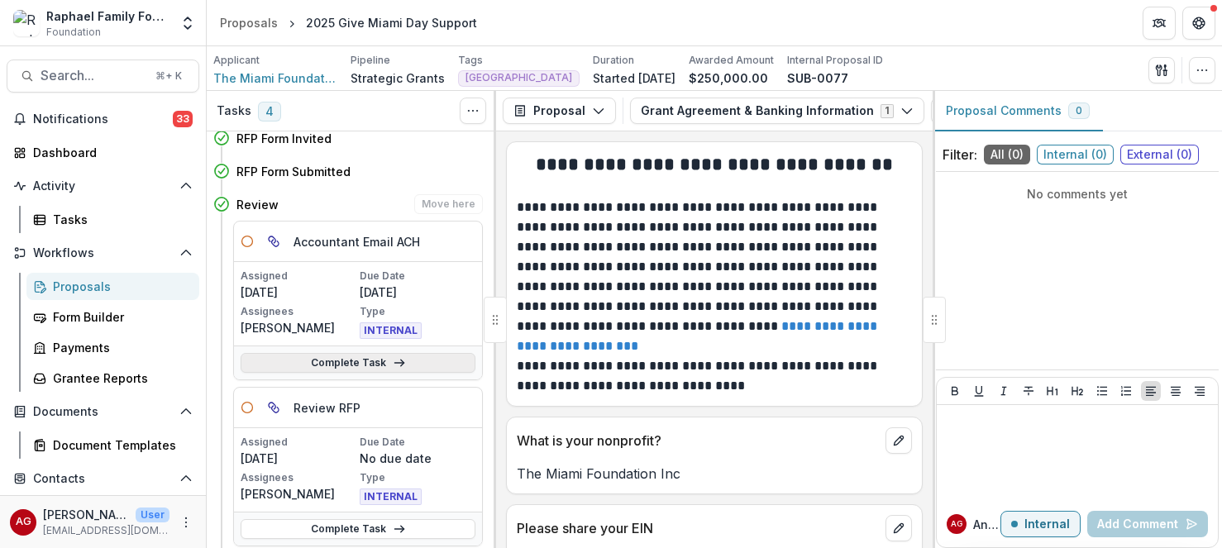
click at [325, 363] on link "Complete Task" at bounding box center [358, 363] width 235 height 20
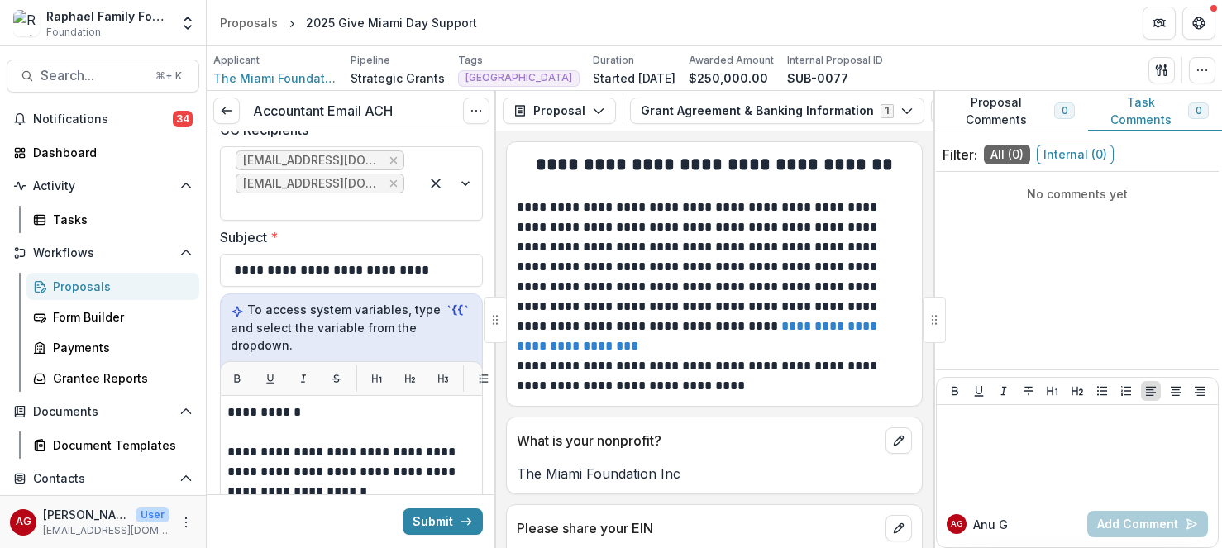
scroll to position [223, 0]
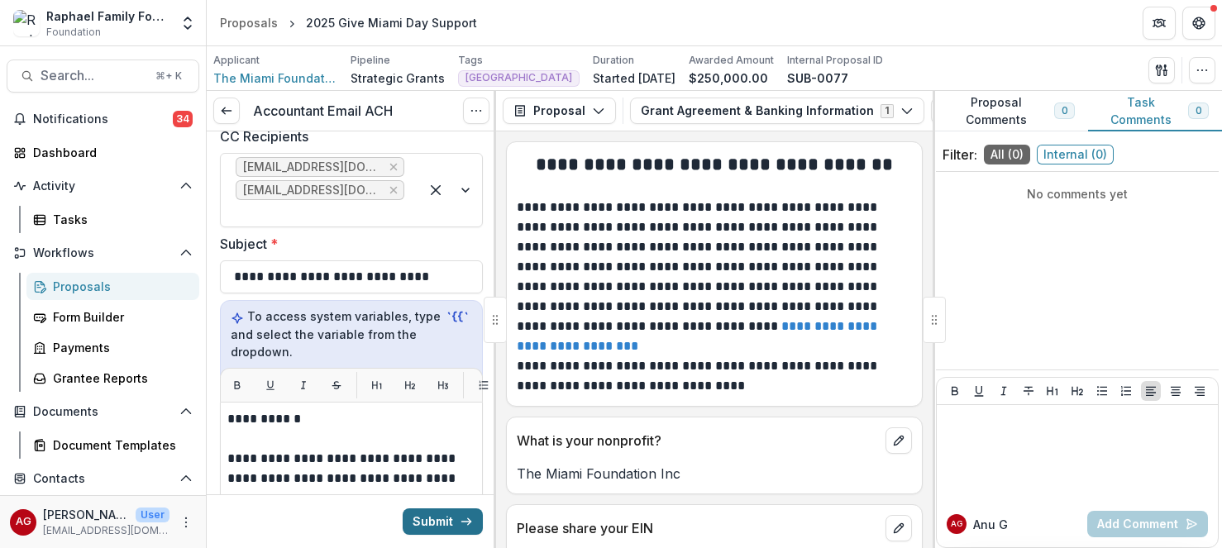
click at [429, 522] on button "Submit" at bounding box center [442, 521] width 80 height 26
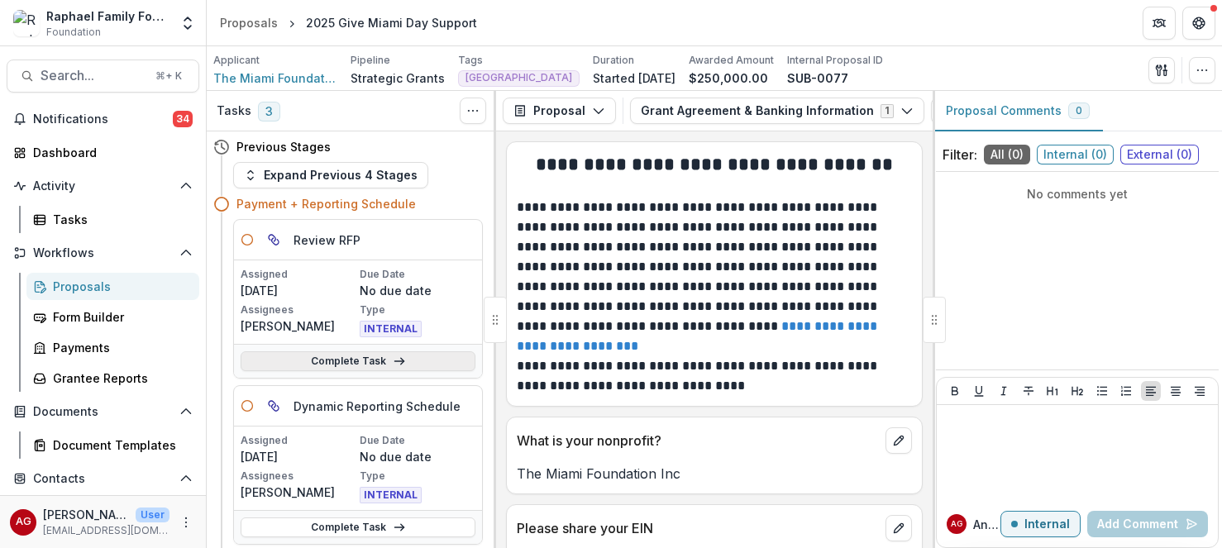
click at [415, 364] on link "Complete Task" at bounding box center [358, 361] width 235 height 20
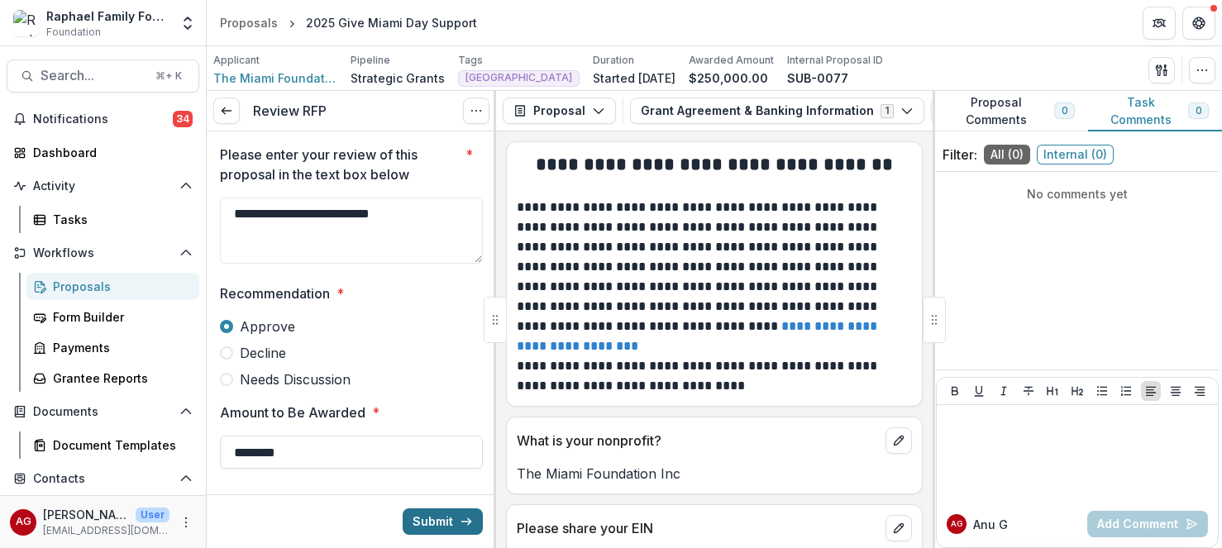
click at [422, 517] on button "Submit" at bounding box center [442, 521] width 80 height 26
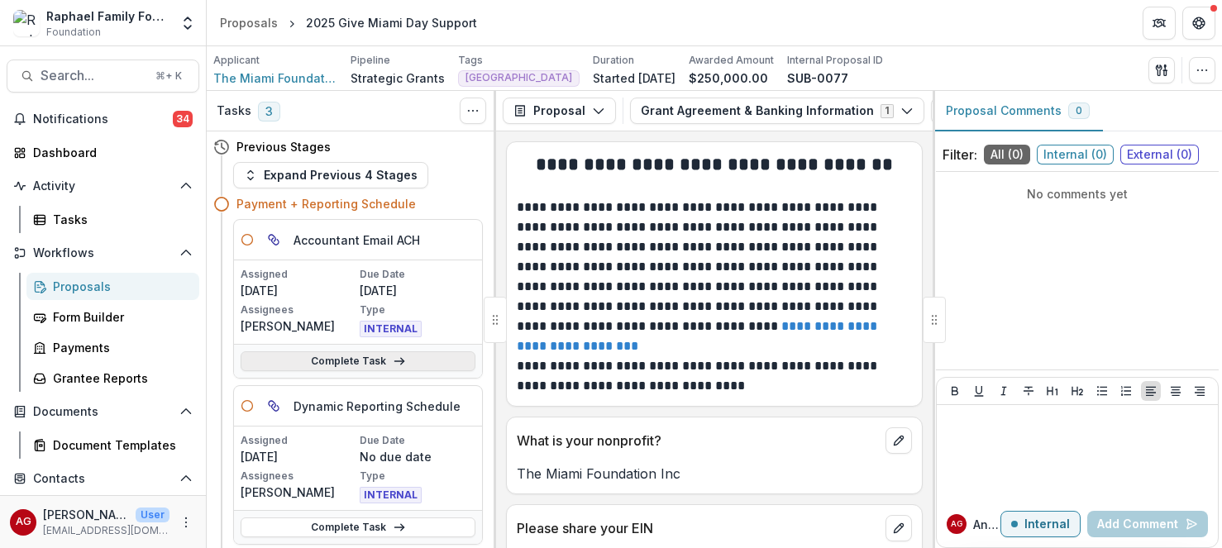
click at [387, 363] on link "Complete Task" at bounding box center [358, 361] width 235 height 20
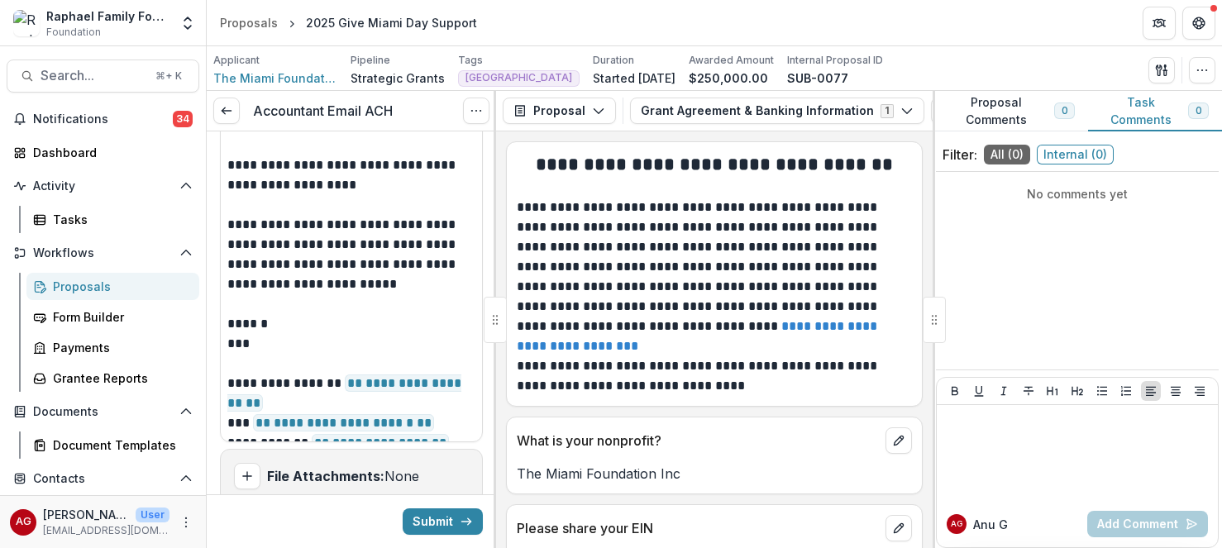
scroll to position [656, 0]
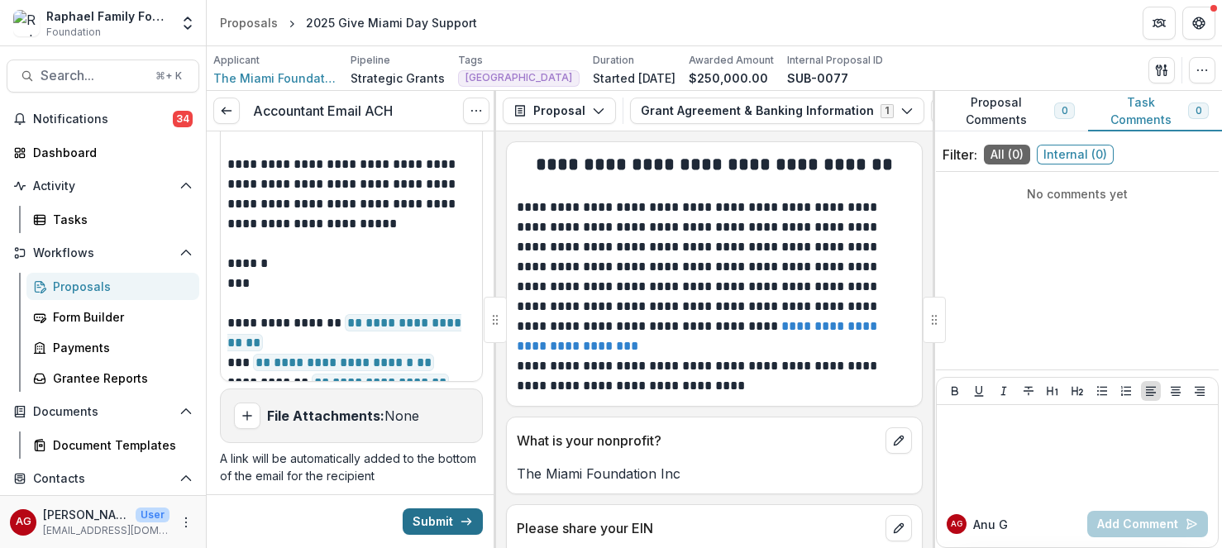
click at [424, 517] on button "Submit" at bounding box center [442, 521] width 80 height 26
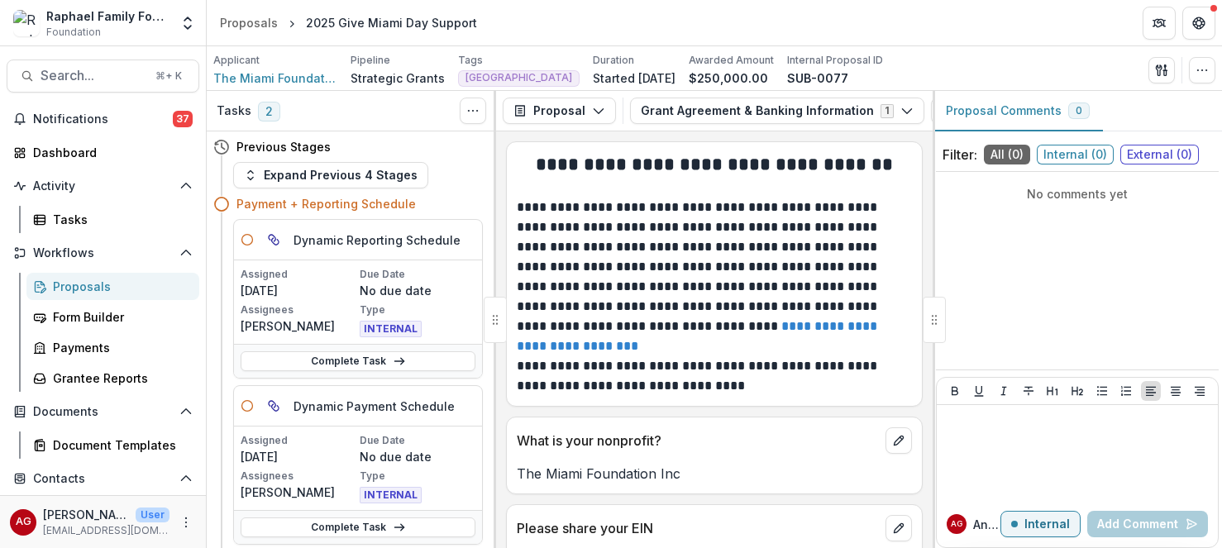
scroll to position [31, 0]
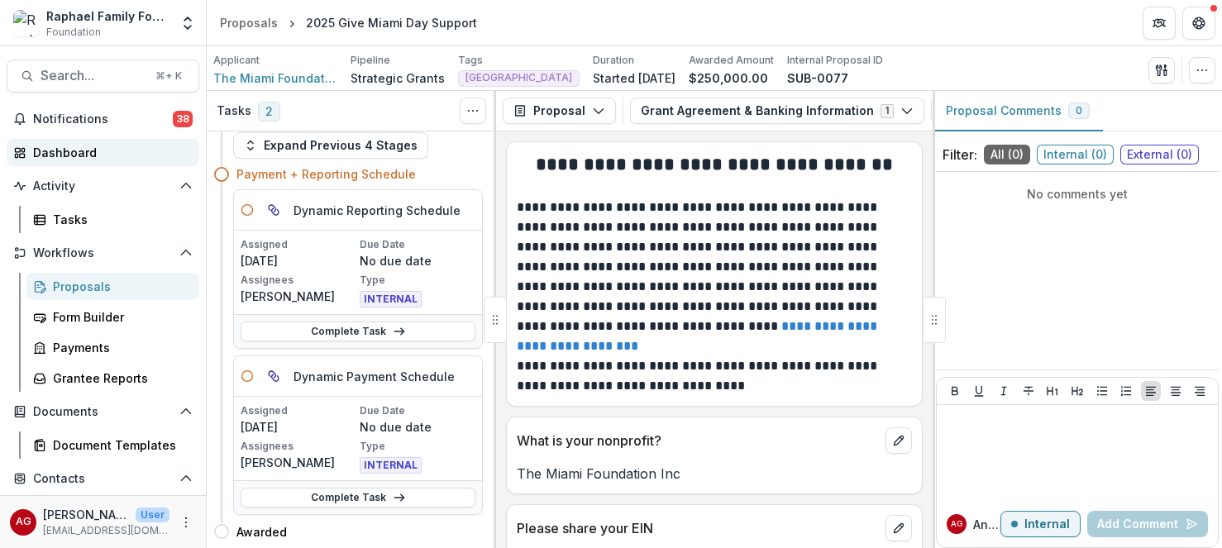
click at [69, 159] on div "Dashboard" at bounding box center [109, 152] width 153 height 17
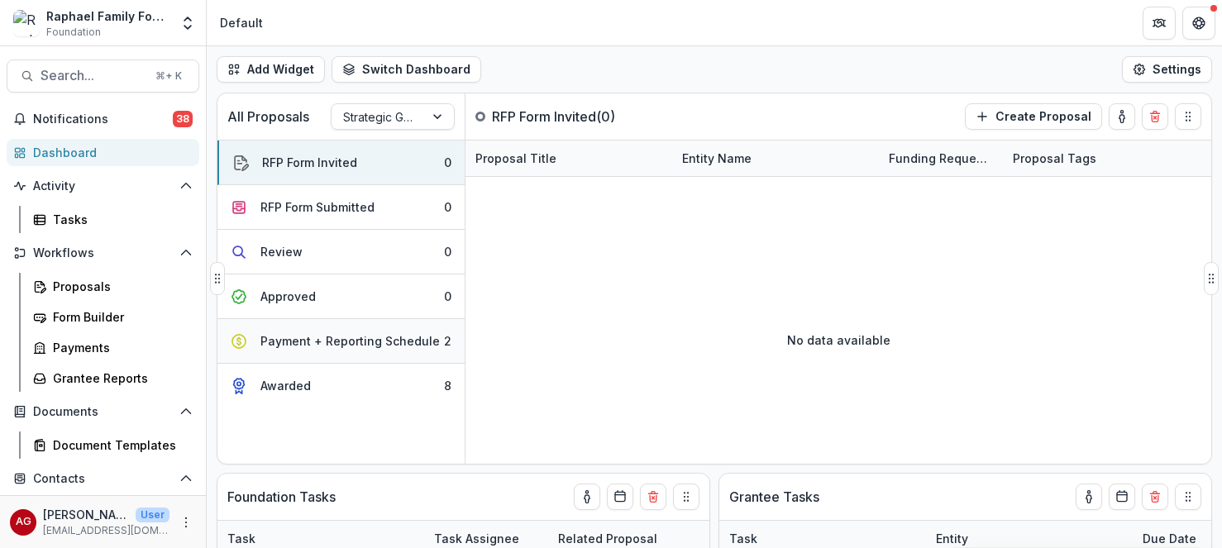
click at [336, 347] on div "Payment + Reporting Schedule" at bounding box center [349, 340] width 179 height 17
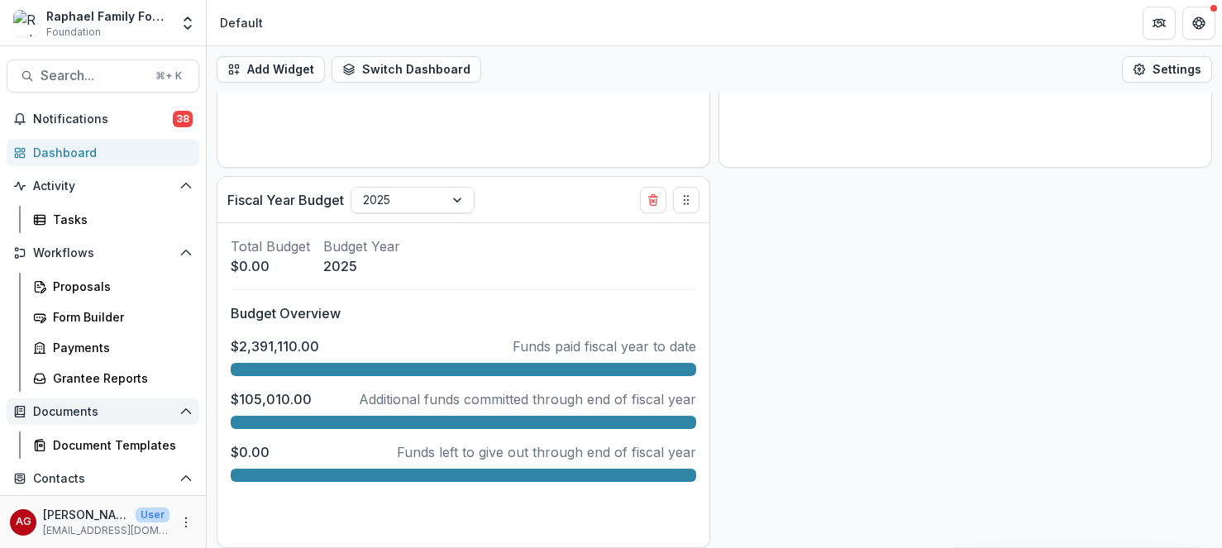
scroll to position [160, 0]
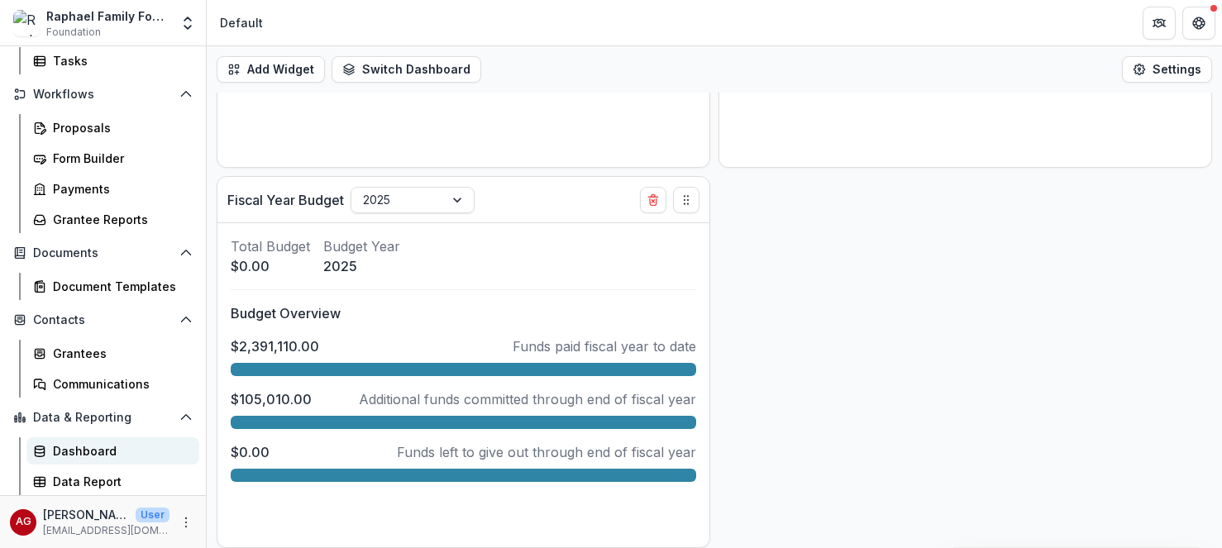
click at [112, 450] on div "Dashboard" at bounding box center [119, 450] width 133 height 17
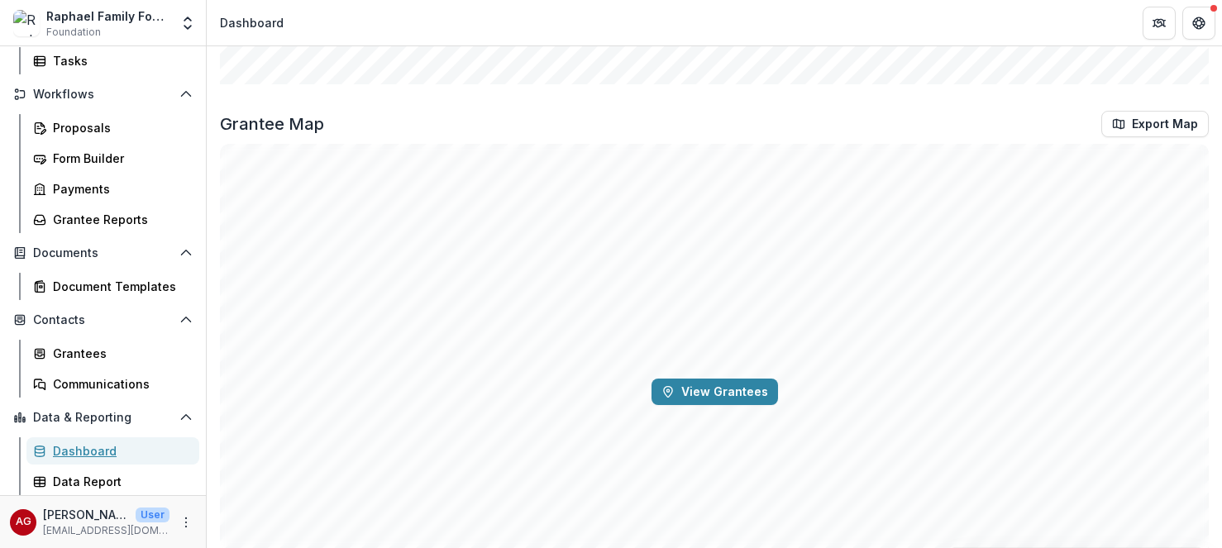
scroll to position [2221, 0]
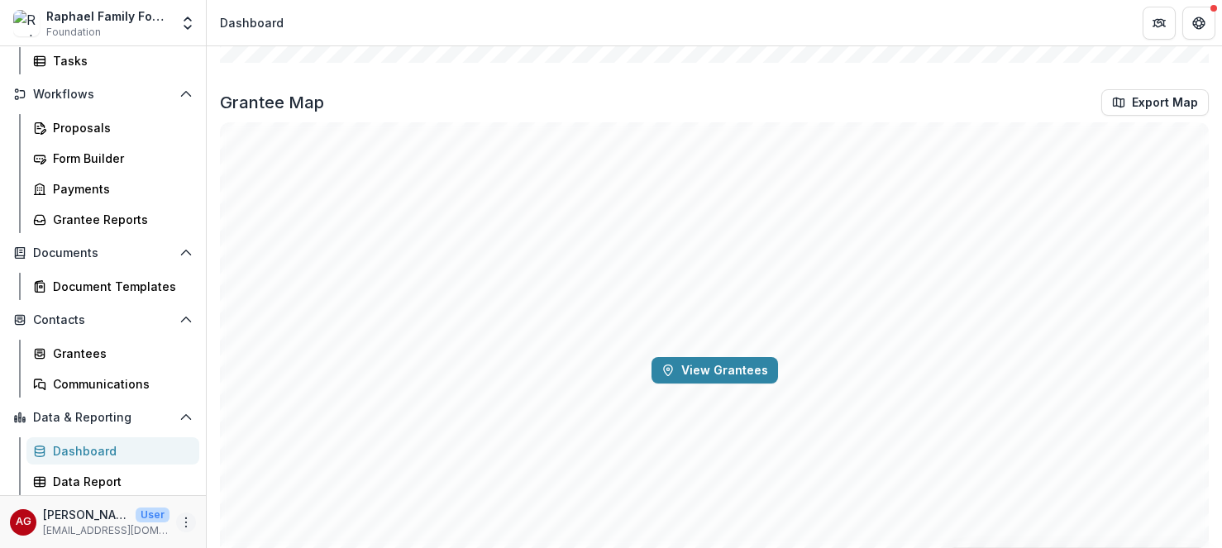
click at [184, 521] on icon "More" at bounding box center [185, 522] width 13 height 13
click at [256, 496] on link "User Settings" at bounding box center [295, 486] width 177 height 27
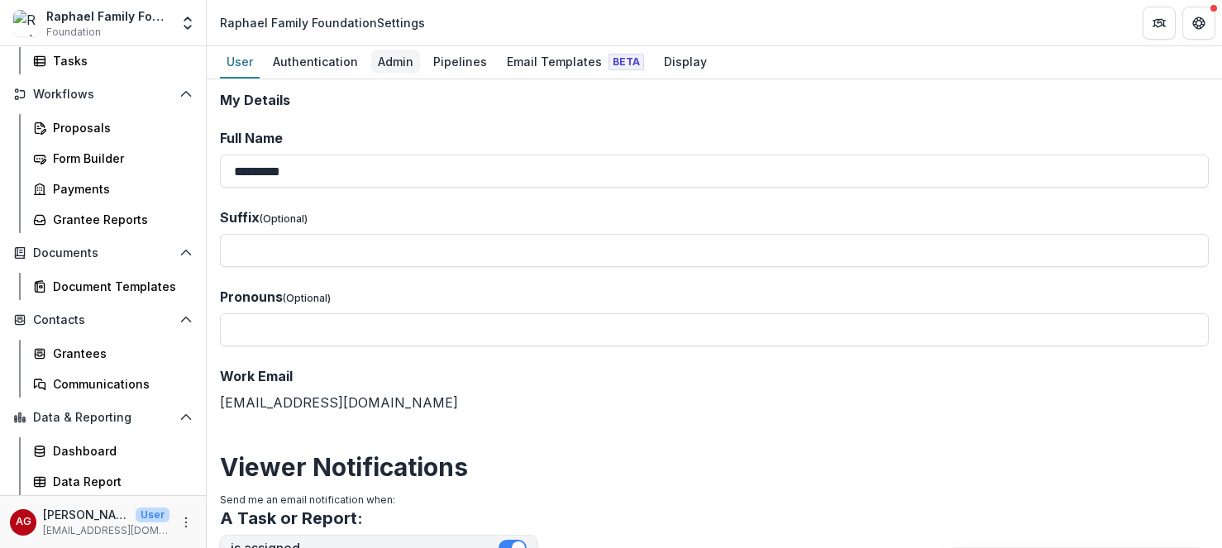
click at [396, 63] on div "Admin" at bounding box center [395, 62] width 49 height 24
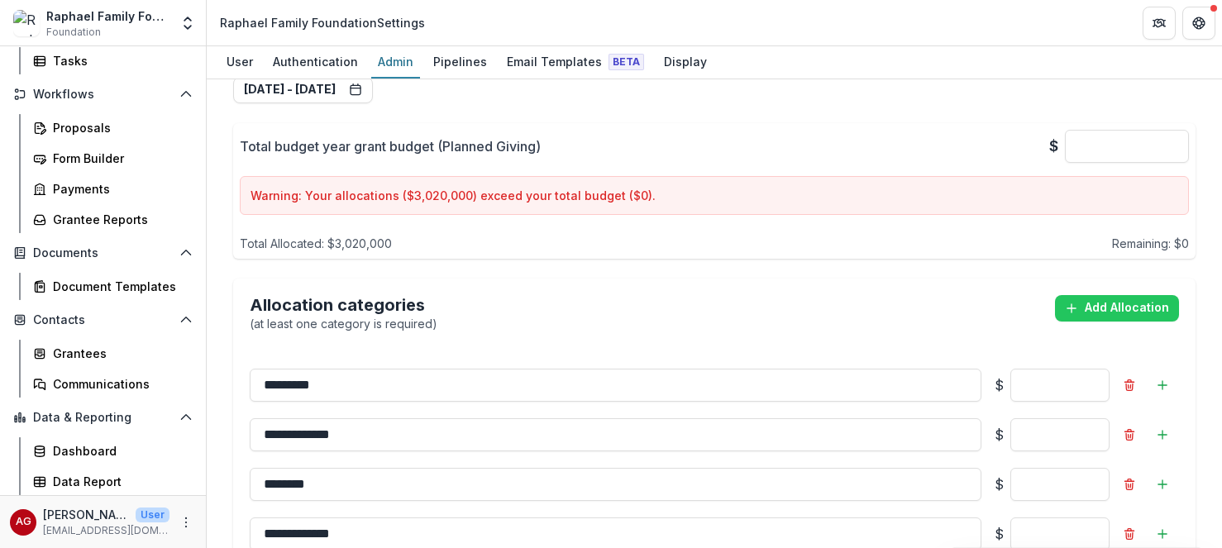
scroll to position [1016, 0]
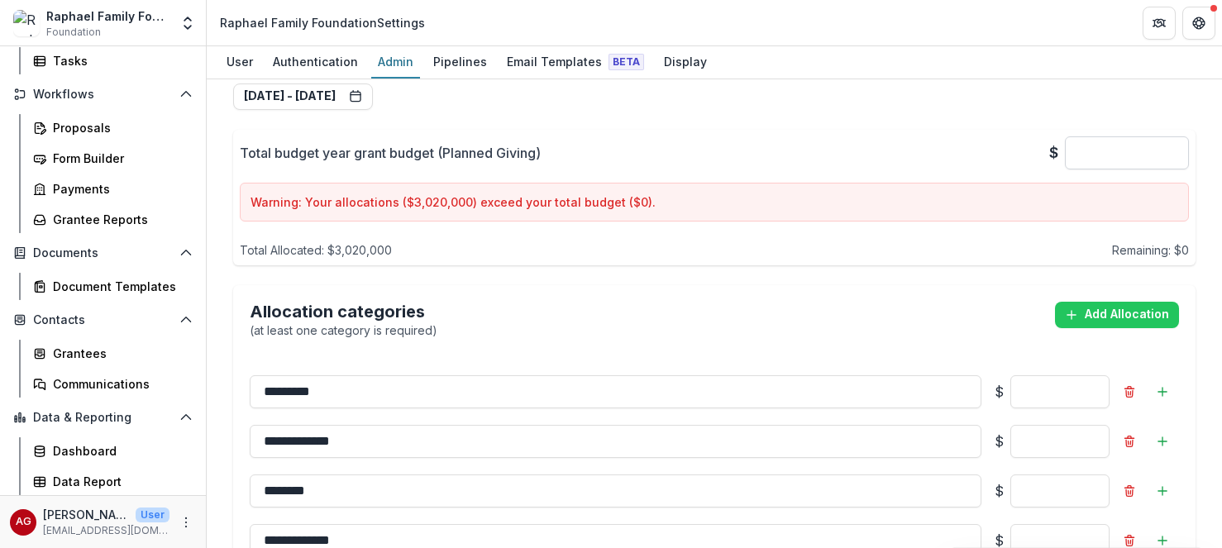
click at [1113, 155] on input "*" at bounding box center [1126, 152] width 124 height 33
click at [1178, 155] on input "**" at bounding box center [1126, 152] width 124 height 33
click at [1173, 155] on input "*" at bounding box center [1126, 152] width 124 height 33
click at [1131, 212] on div "Warning: Your allocations ($ 3,020,000 ) exceed your total budget ($ 0 )." at bounding box center [714, 202] width 949 height 39
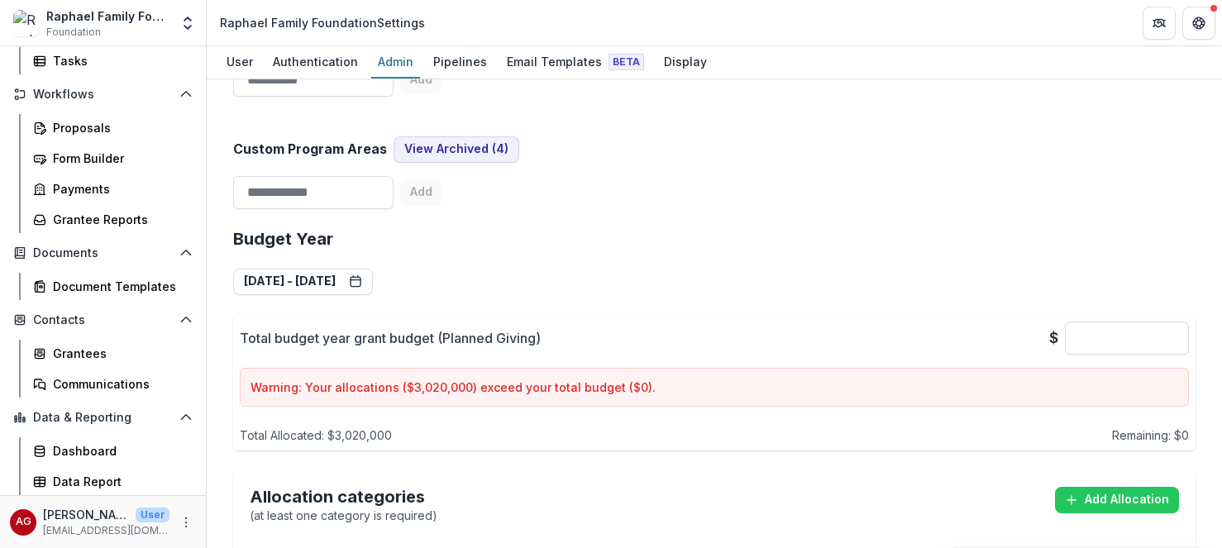
scroll to position [814, 0]
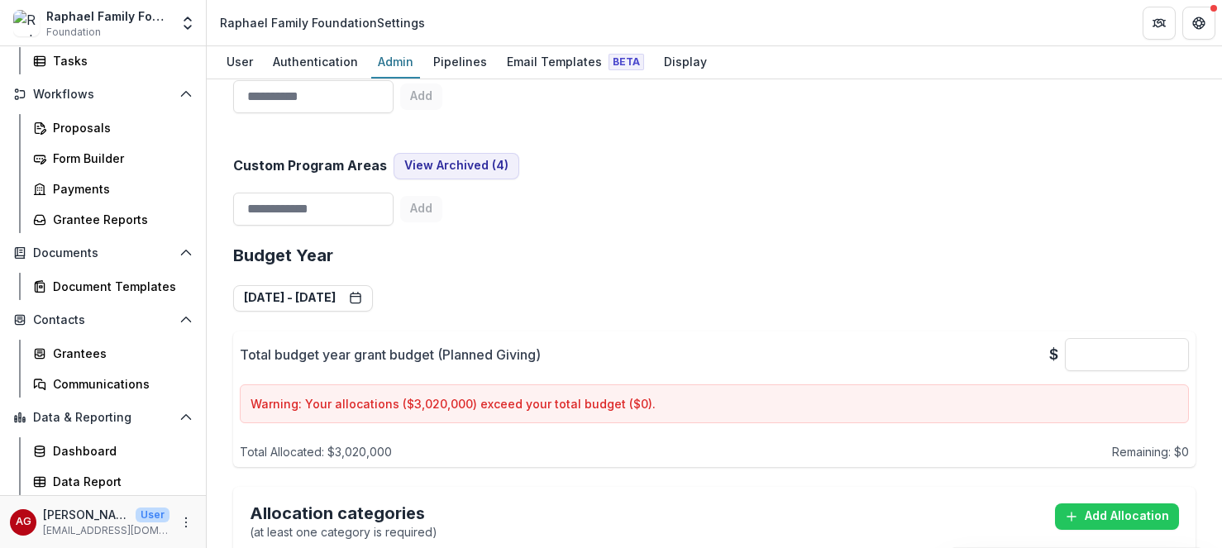
click at [618, 403] on p "Warning: Your allocations ($ 3,020,000 ) exceed your total budget ($ 0 )." at bounding box center [713, 403] width 927 height 17
click at [1156, 353] on input "*" at bounding box center [1126, 354] width 124 height 33
click at [1161, 356] on input "****" at bounding box center [1126, 354] width 124 height 33
type input "*******"
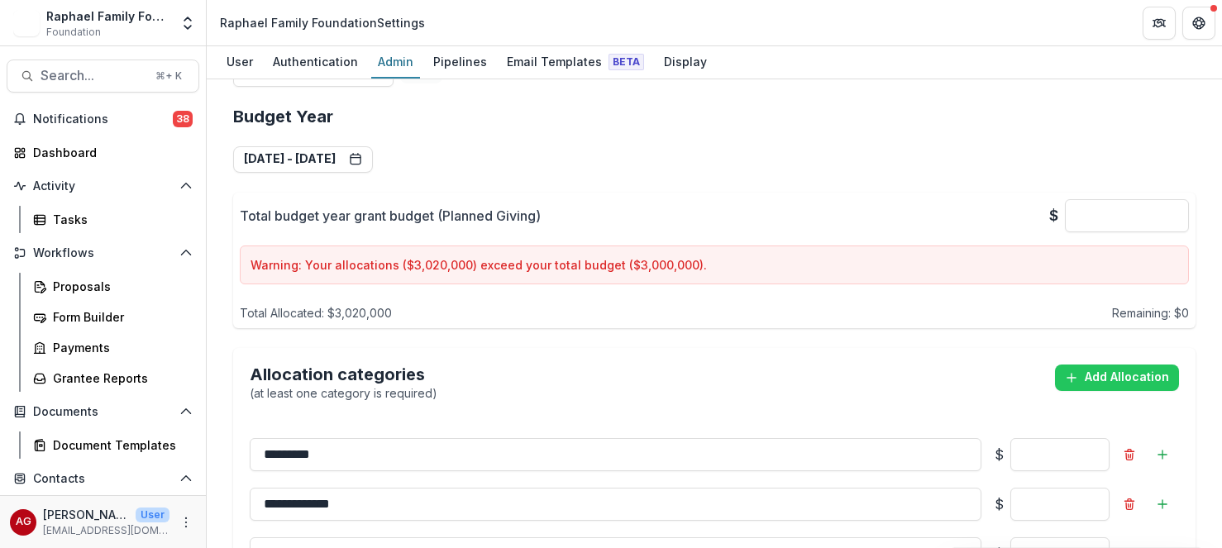
scroll to position [1073, 0]
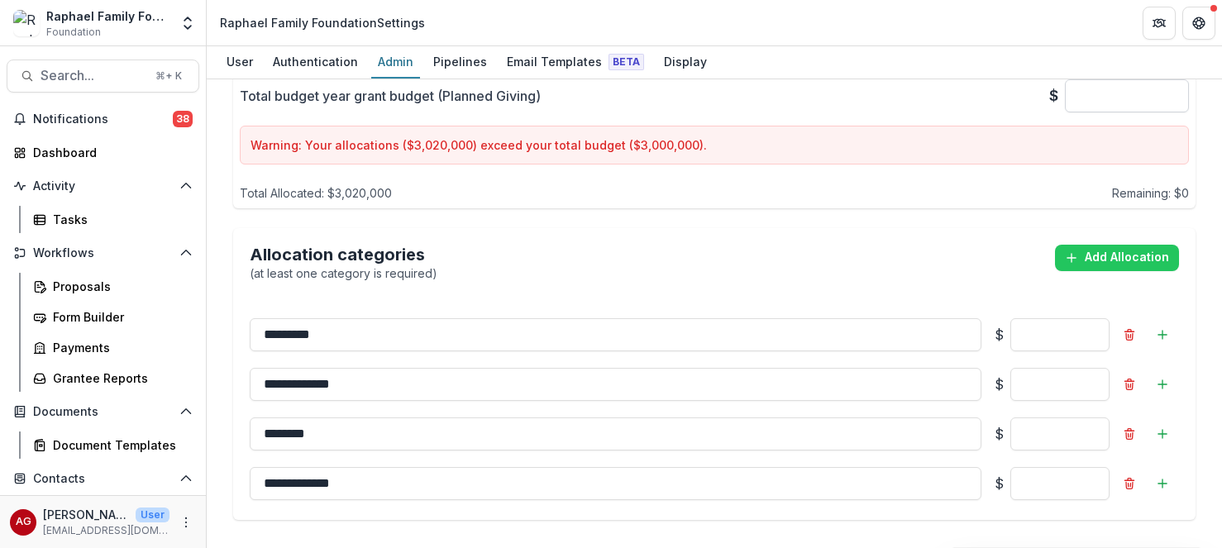
click at [1145, 103] on input "*******" at bounding box center [1126, 95] width 124 height 33
click at [1131, 95] on input "*******" at bounding box center [1126, 95] width 124 height 33
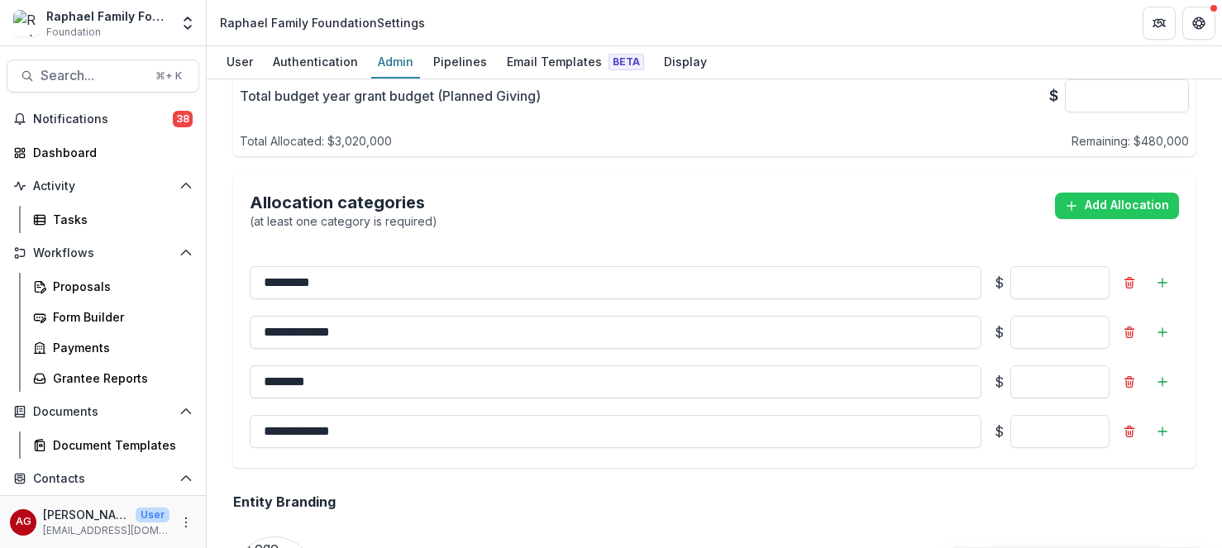
type input "*******"
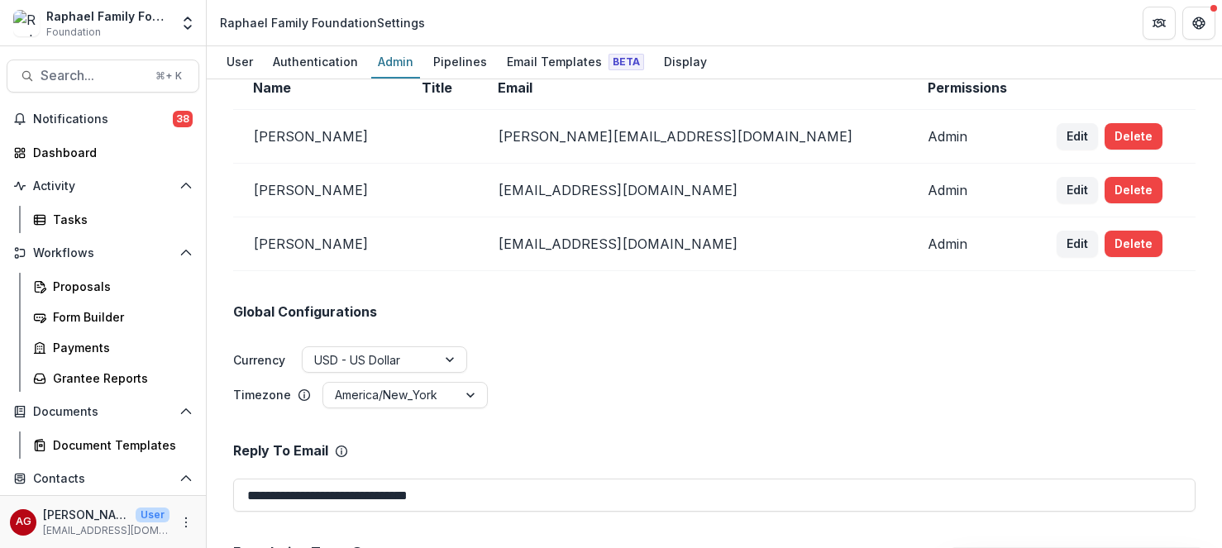
scroll to position [0, 0]
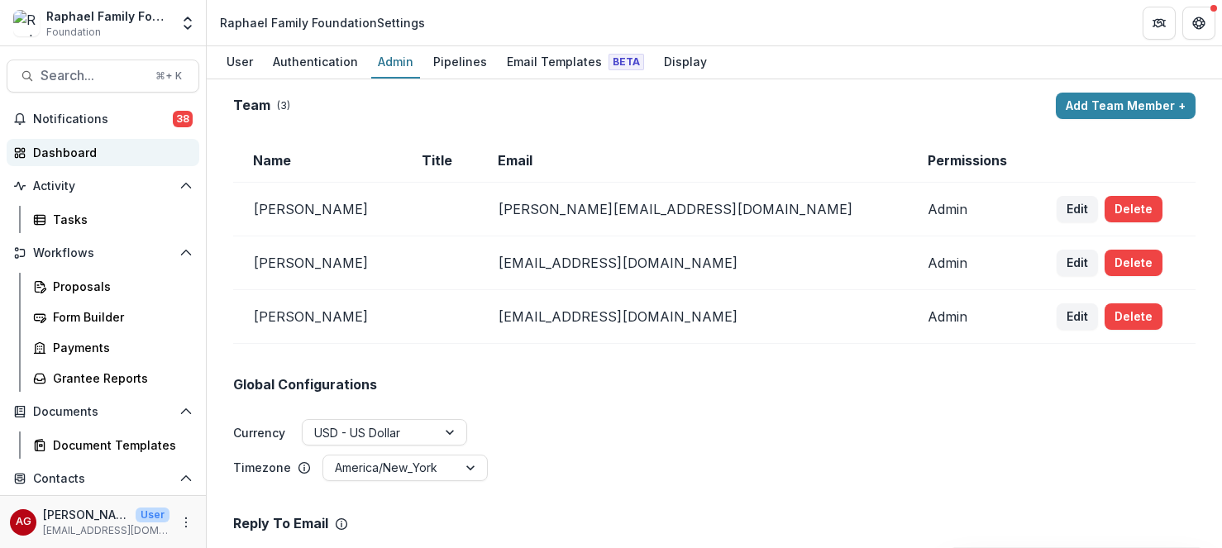
click at [70, 147] on div "Dashboard" at bounding box center [109, 152] width 153 height 17
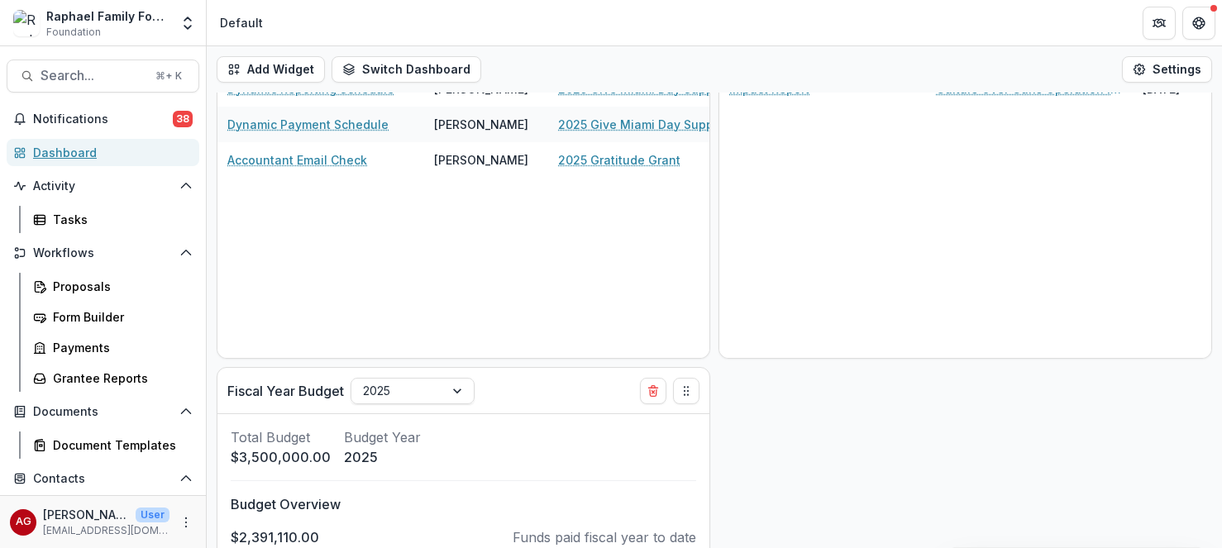
scroll to position [678, 0]
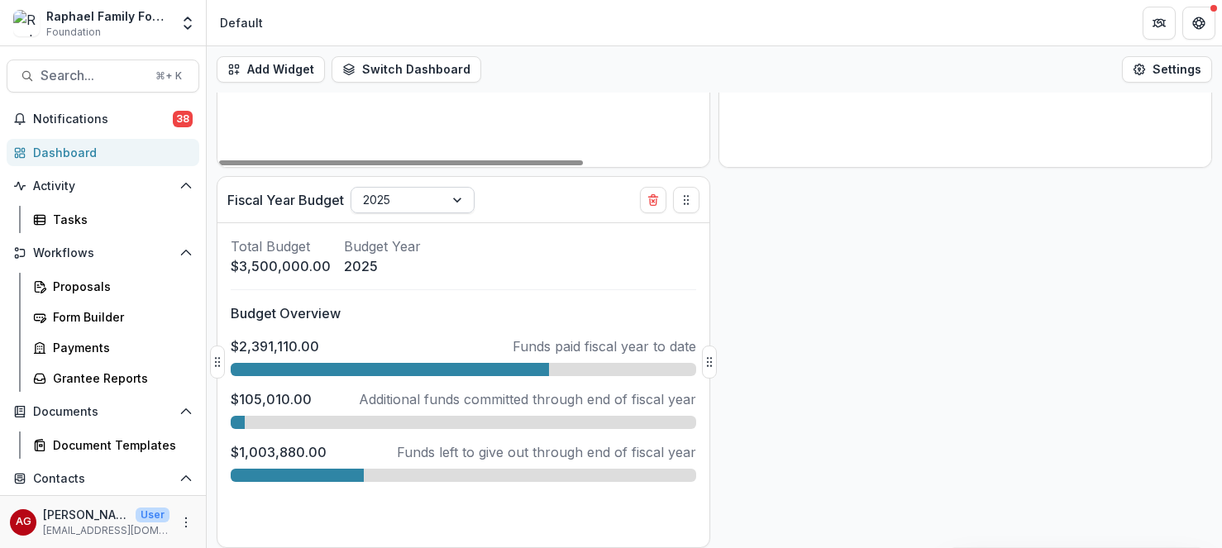
click at [464, 199] on div at bounding box center [459, 200] width 30 height 25
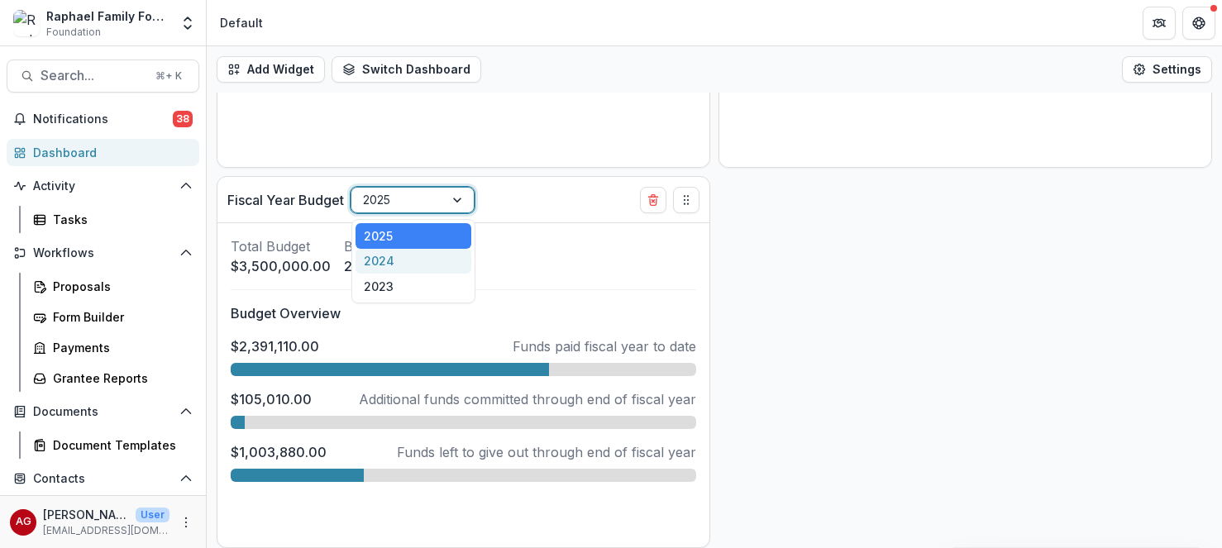
click at [441, 260] on div "2024" at bounding box center [413, 262] width 116 height 26
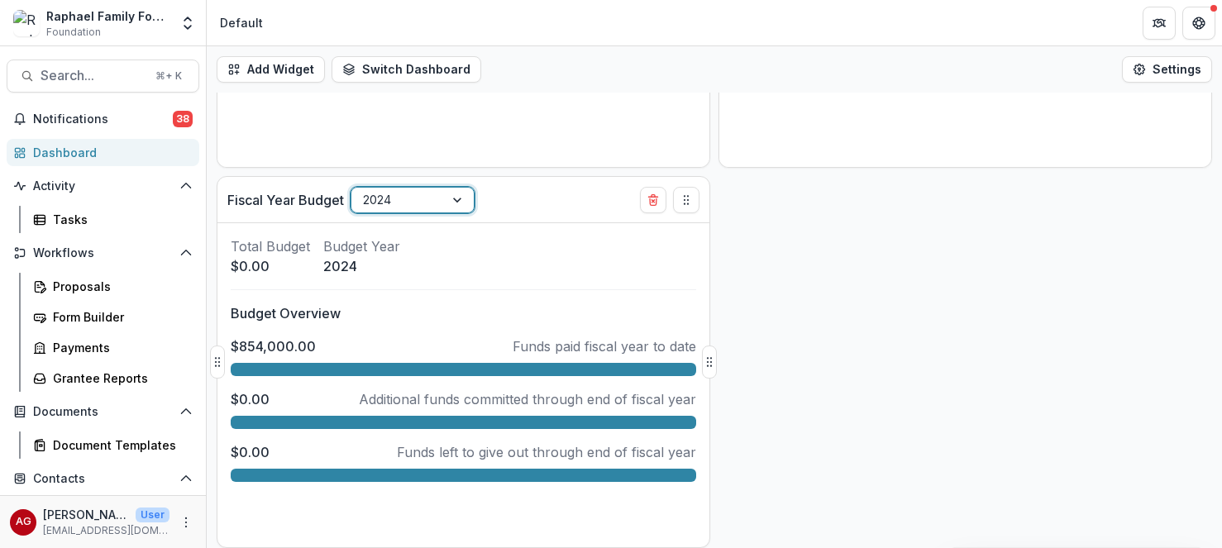
click at [455, 199] on div at bounding box center [459, 200] width 30 height 25
click at [432, 243] on div "2025" at bounding box center [413, 236] width 116 height 26
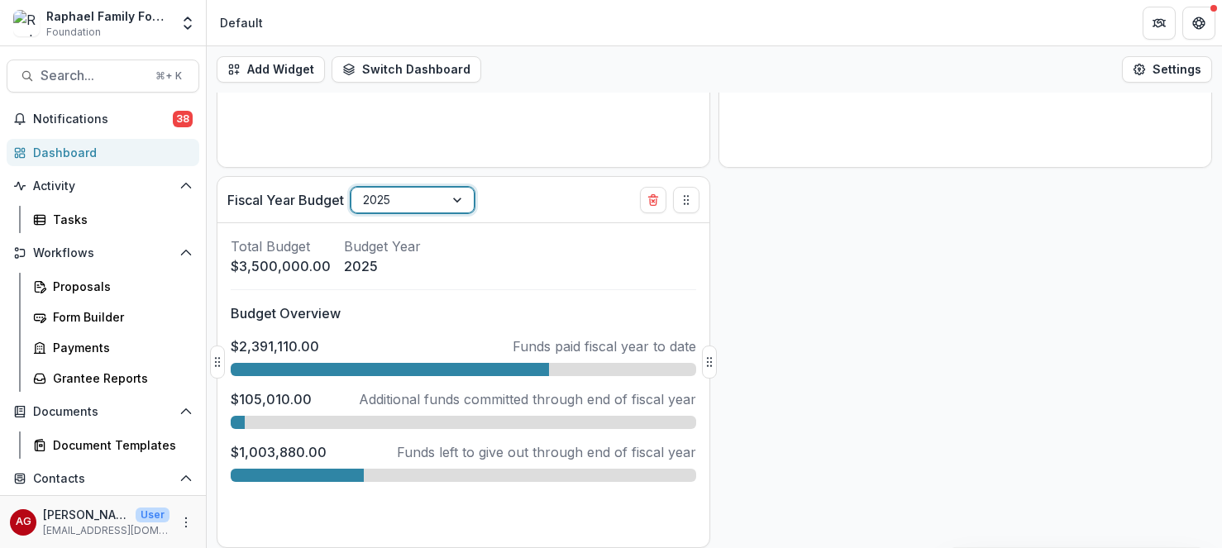
click at [402, 401] on p "Additional funds committed through end of fiscal year" at bounding box center [527, 399] width 337 height 20
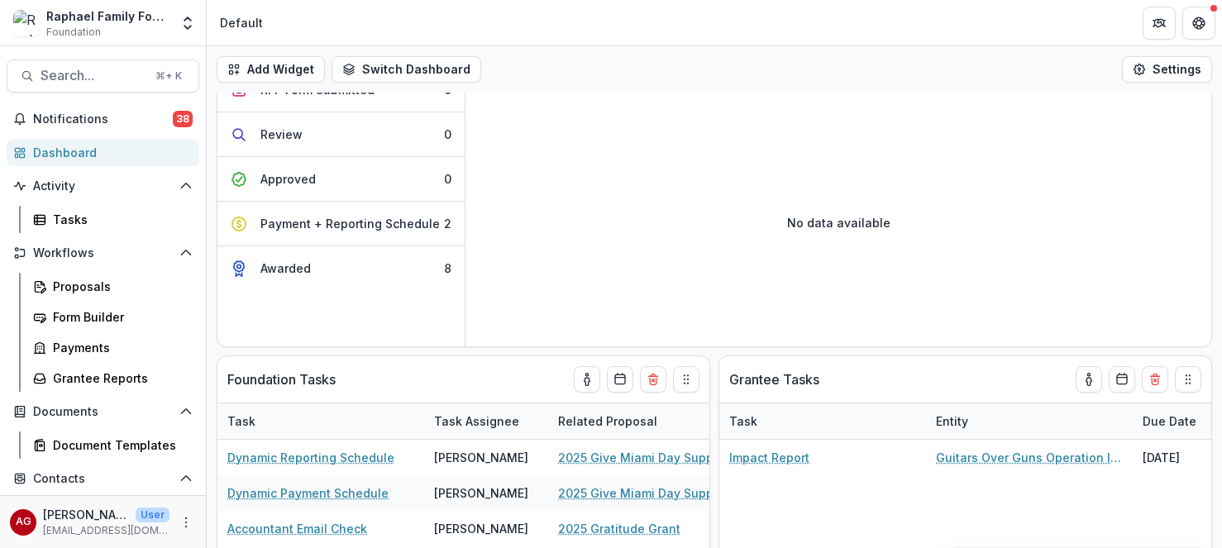
scroll to position [155, 0]
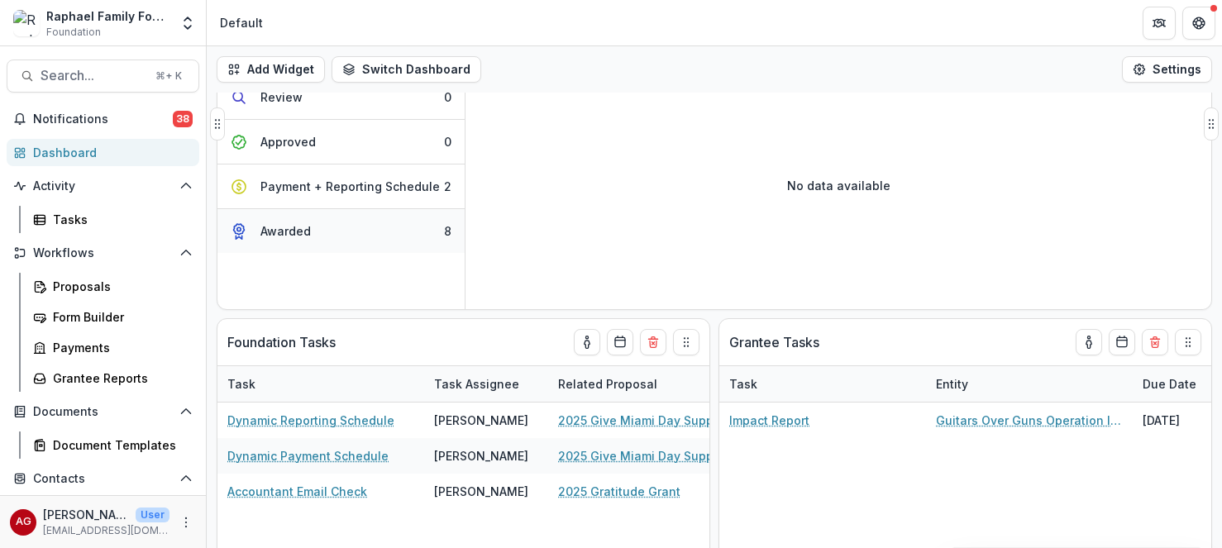
click at [393, 236] on button "Awarded 8" at bounding box center [340, 231] width 247 height 44
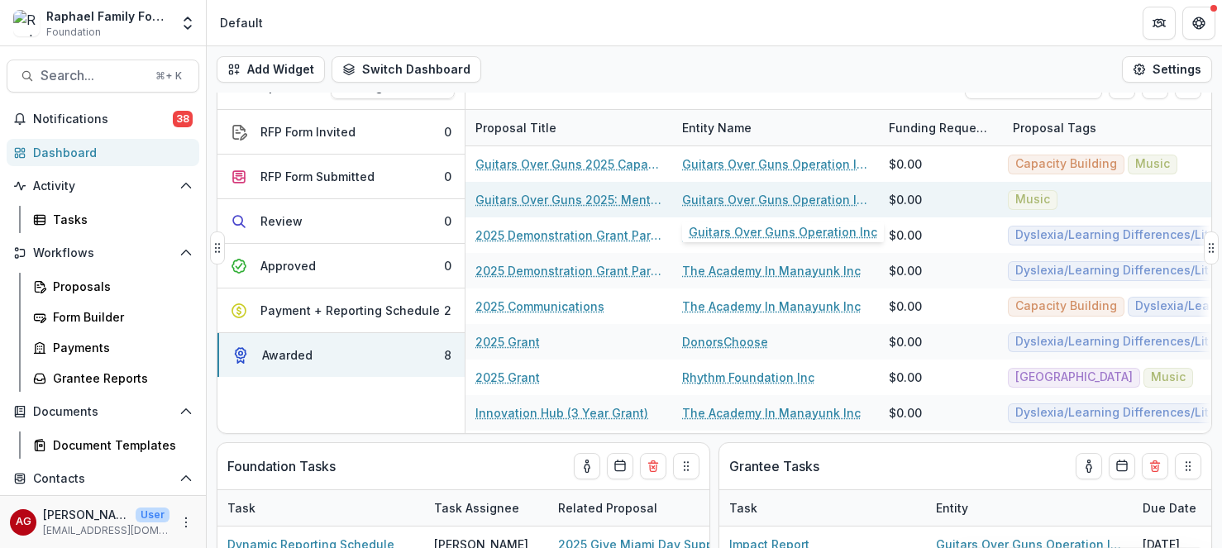
scroll to position [0, 0]
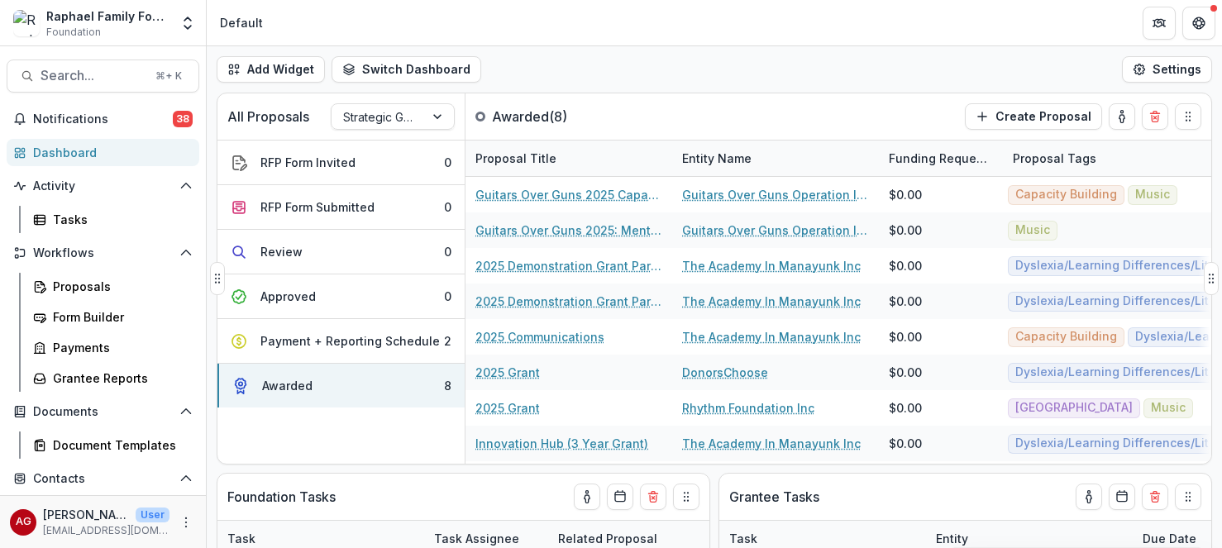
click at [973, 155] on div "Funding Requested" at bounding box center [941, 158] width 124 height 17
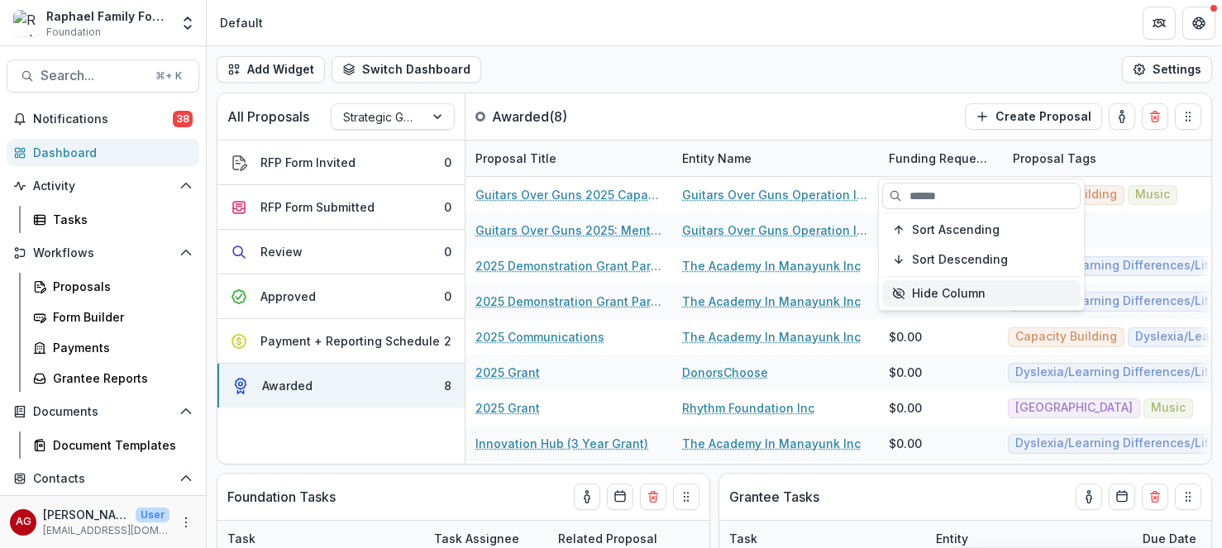
click at [955, 297] on button "Hide Column" at bounding box center [981, 293] width 198 height 26
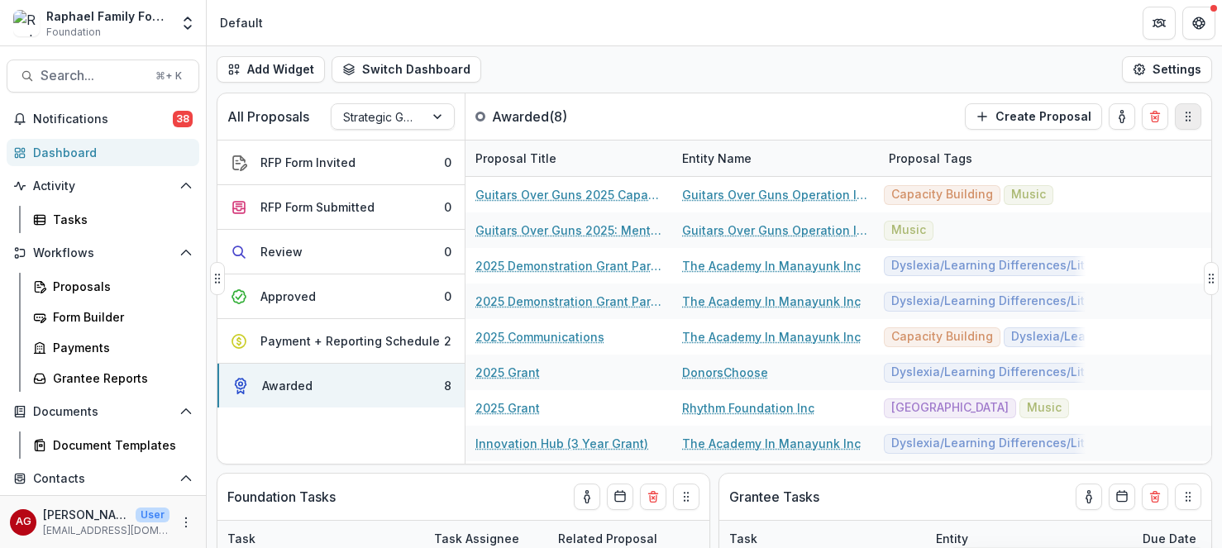
click at [1193, 121] on div "All Proposals Strategic Grants Awarded ( 8 ) Create Proposal RFP Form Invited 0…" at bounding box center [714, 320] width 1015 height 455
click at [1190, 126] on div "All Proposals Strategic Grants Awarded ( 8 ) Create Proposal RFP Form Invited 0…" at bounding box center [714, 320] width 1015 height 455
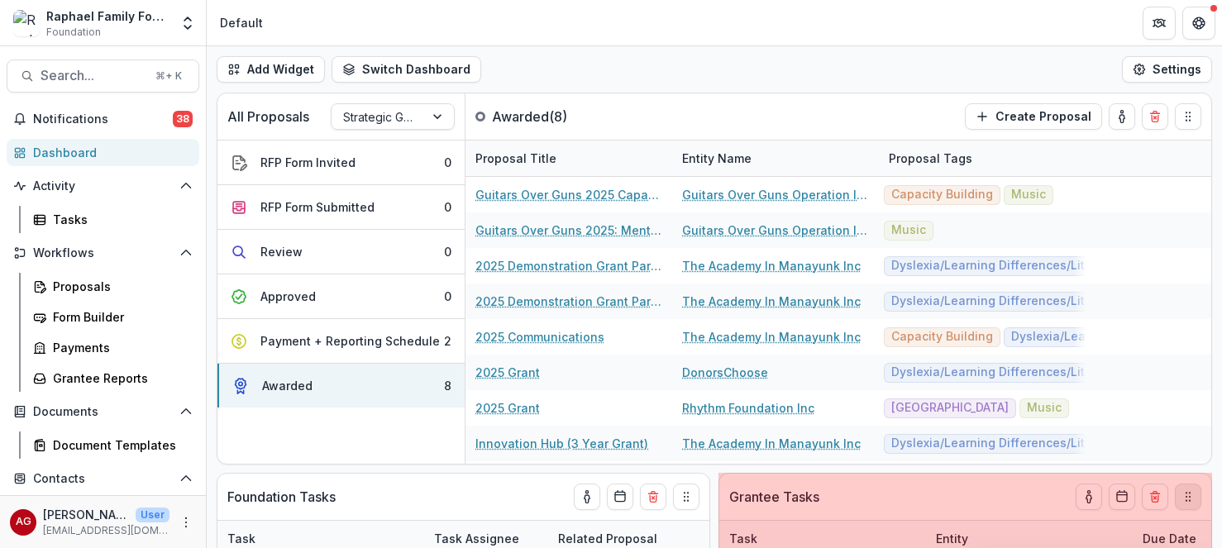
click at [1193, 498] on div "All Proposals Strategic Grants Awarded ( 8 ) Create Proposal RFP Form Invited 0…" at bounding box center [714, 320] width 1015 height 455
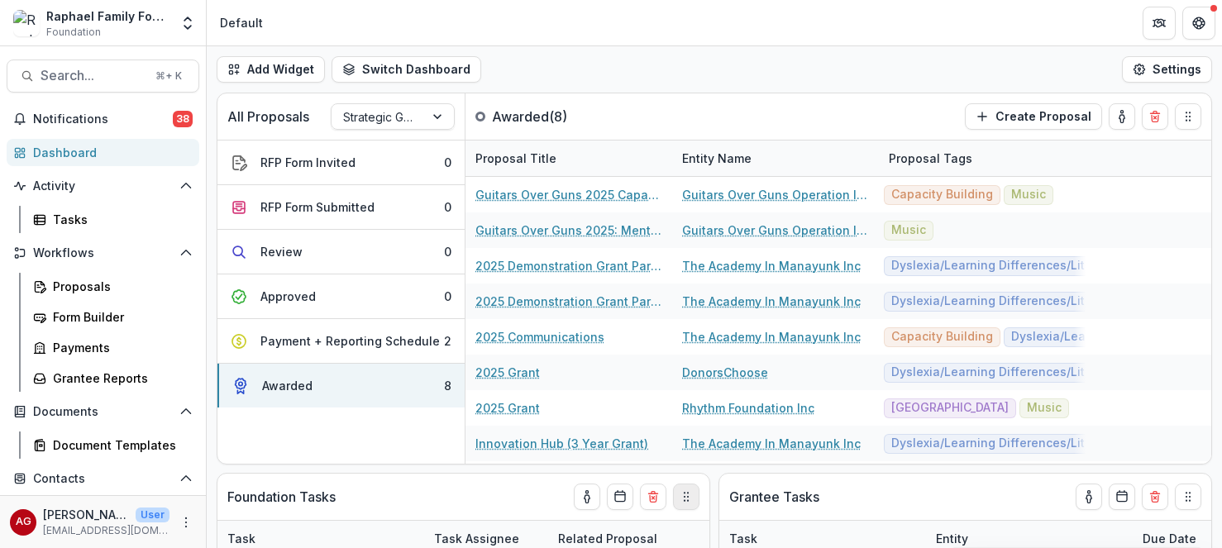
click at [689, 502] on div "All Proposals Strategic Grants Awarded ( 8 ) Create Proposal RFP Form Invited 0…" at bounding box center [714, 320] width 1015 height 455
click at [545, 157] on div "Proposal Title" at bounding box center [515, 158] width 101 height 17
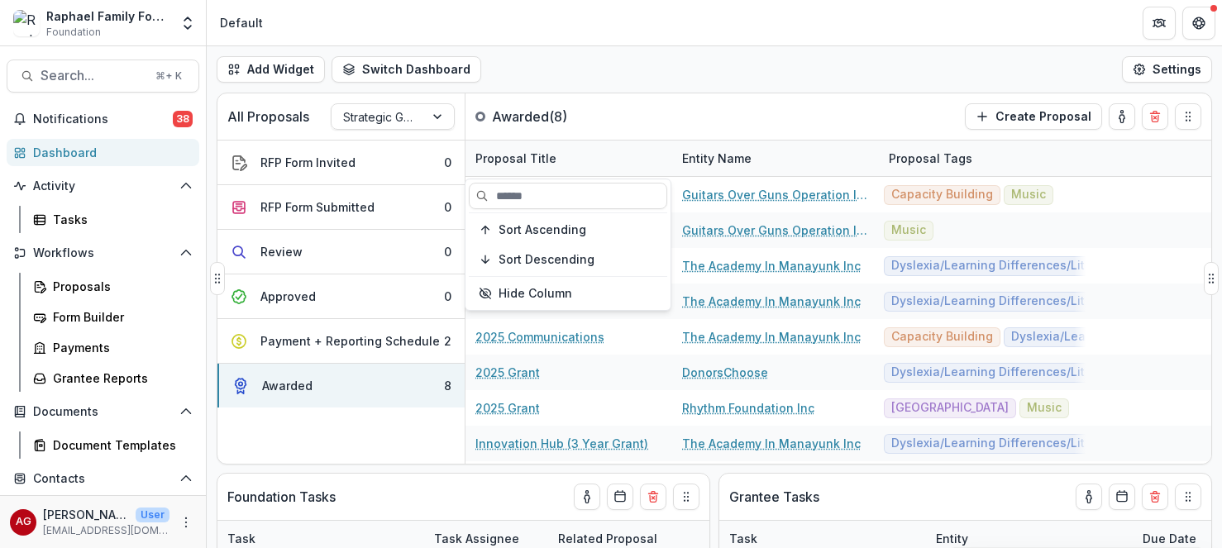
click at [599, 160] on div "Proposal Title" at bounding box center [568, 159] width 207 height 36
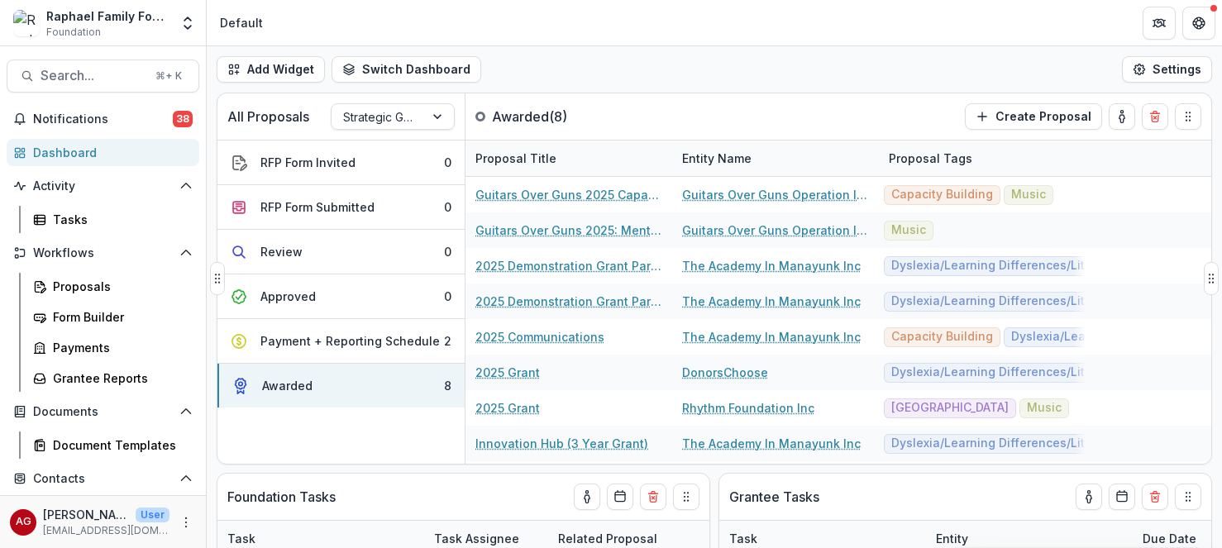
click at [807, 157] on div "Entity Name" at bounding box center [775, 159] width 207 height 36
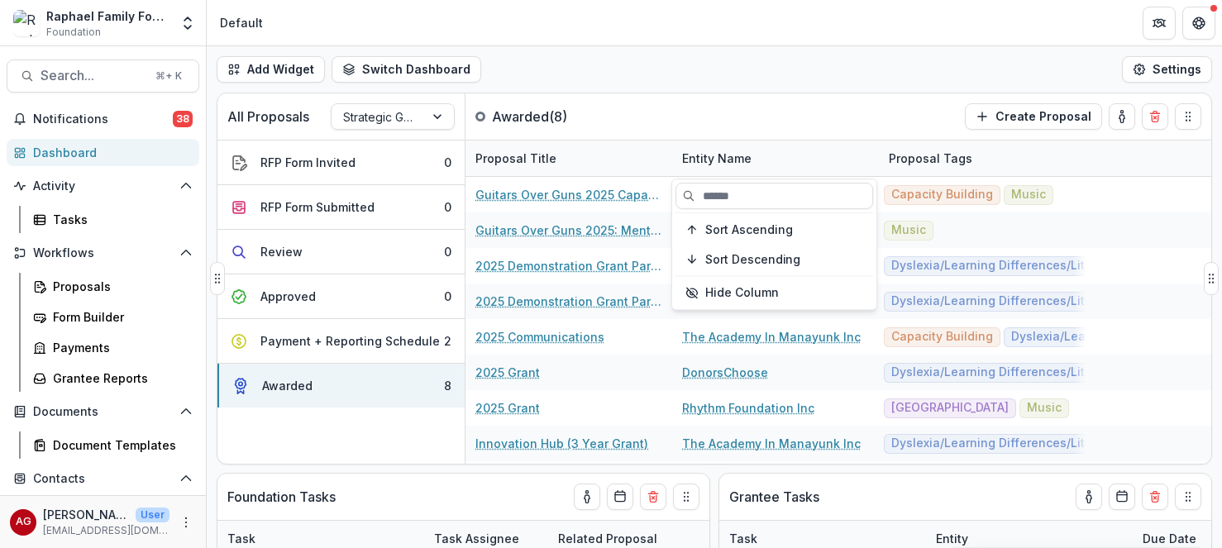
click at [912, 161] on div "Proposal Tags" at bounding box center [930, 158] width 103 height 17
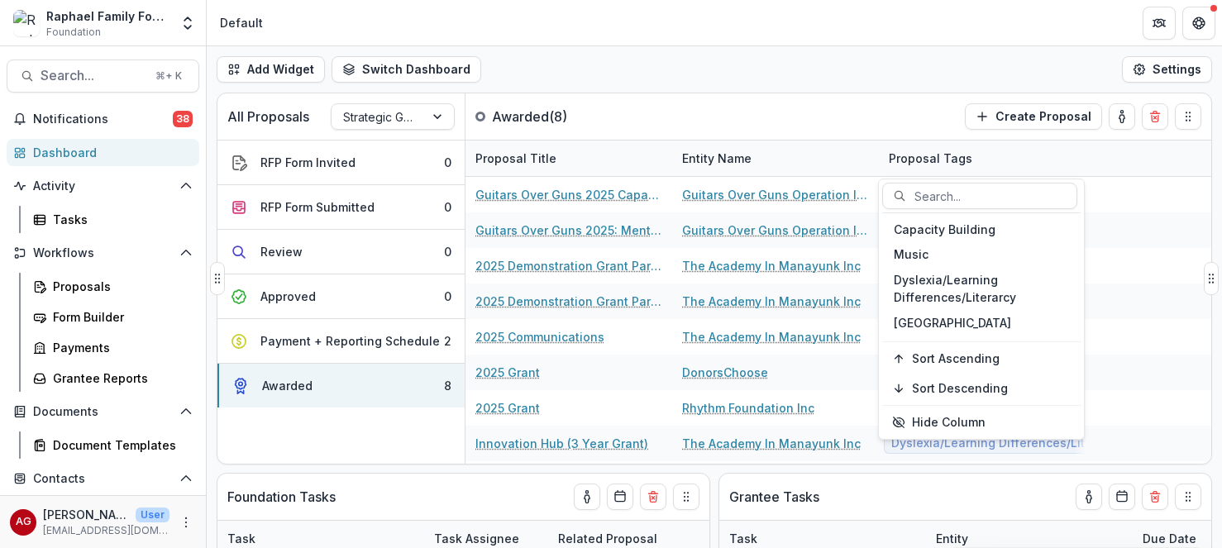
click at [1039, 157] on div "Proposal Tags" at bounding box center [982, 159] width 207 height 36
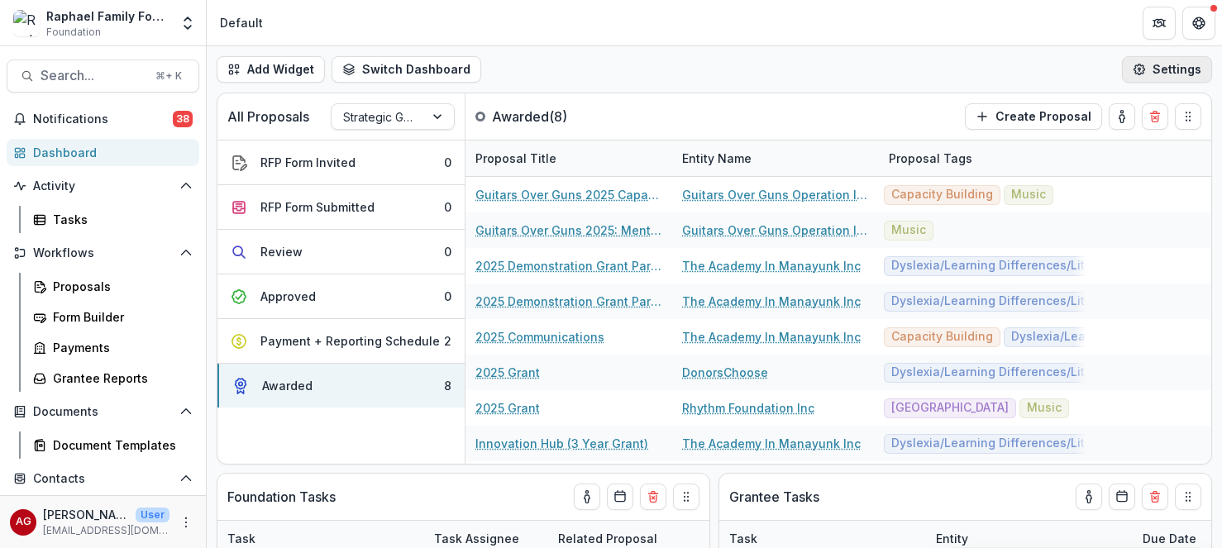
click at [1178, 69] on button "Settings" at bounding box center [1167, 69] width 90 height 26
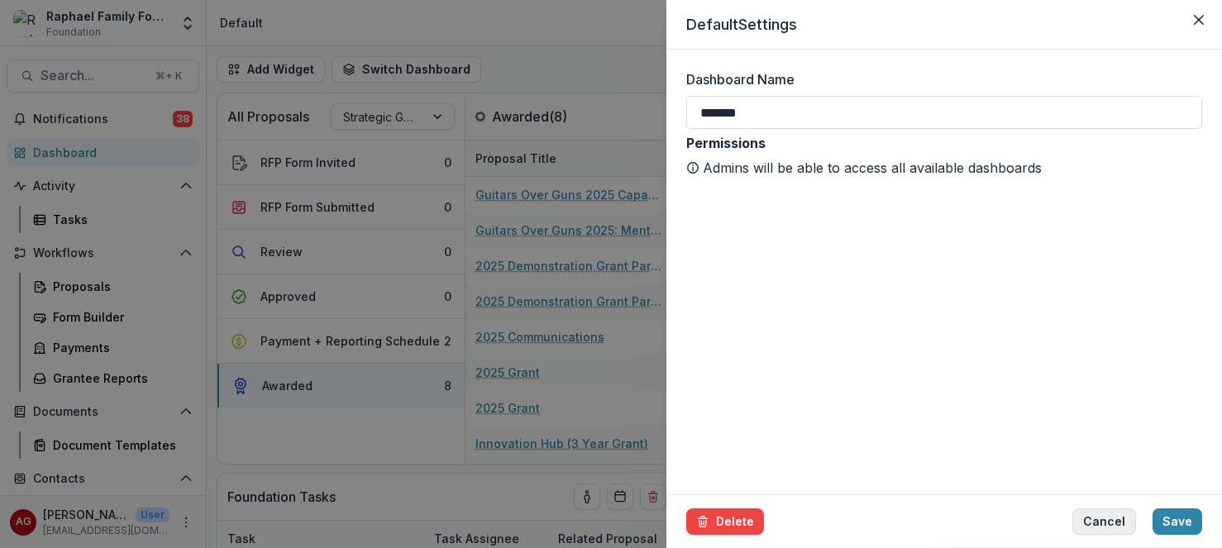
click at [1115, 519] on button "Cancel" at bounding box center [1104, 521] width 64 height 26
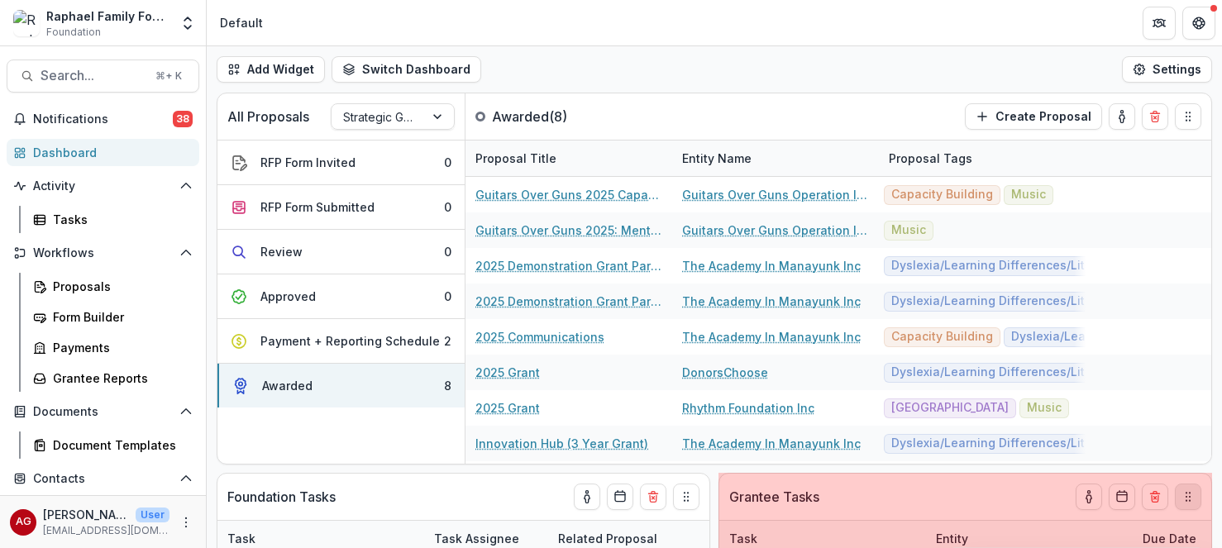
click at [1194, 502] on div "All Proposals Strategic Grants Awarded ( 8 ) Create Proposal RFP Form Invited 0…" at bounding box center [714, 320] width 1015 height 455
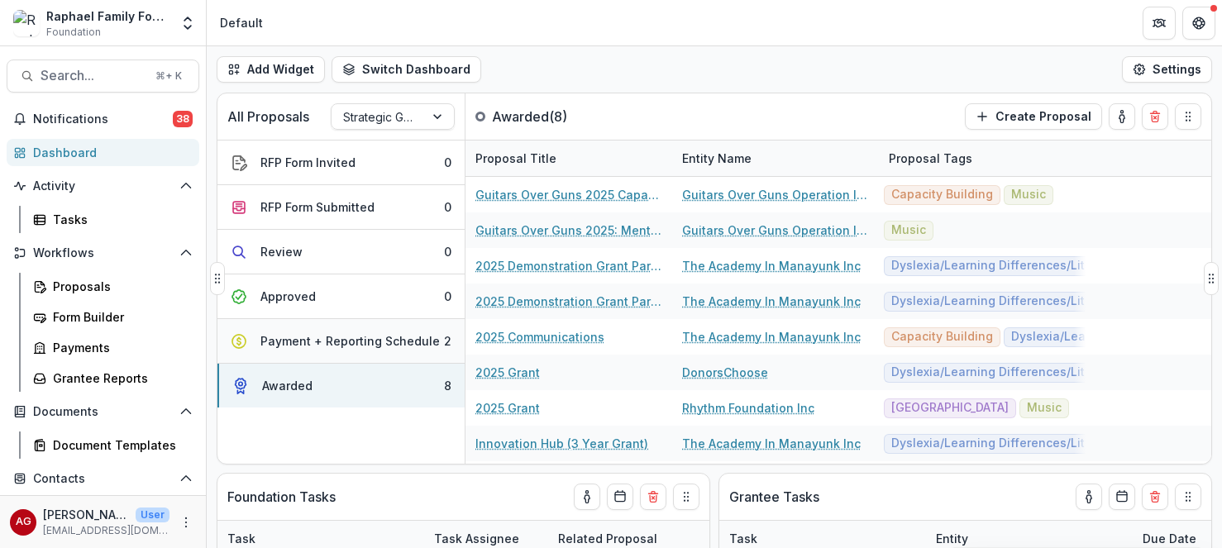
click at [344, 339] on div "Payment + Reporting Schedule" at bounding box center [349, 340] width 179 height 17
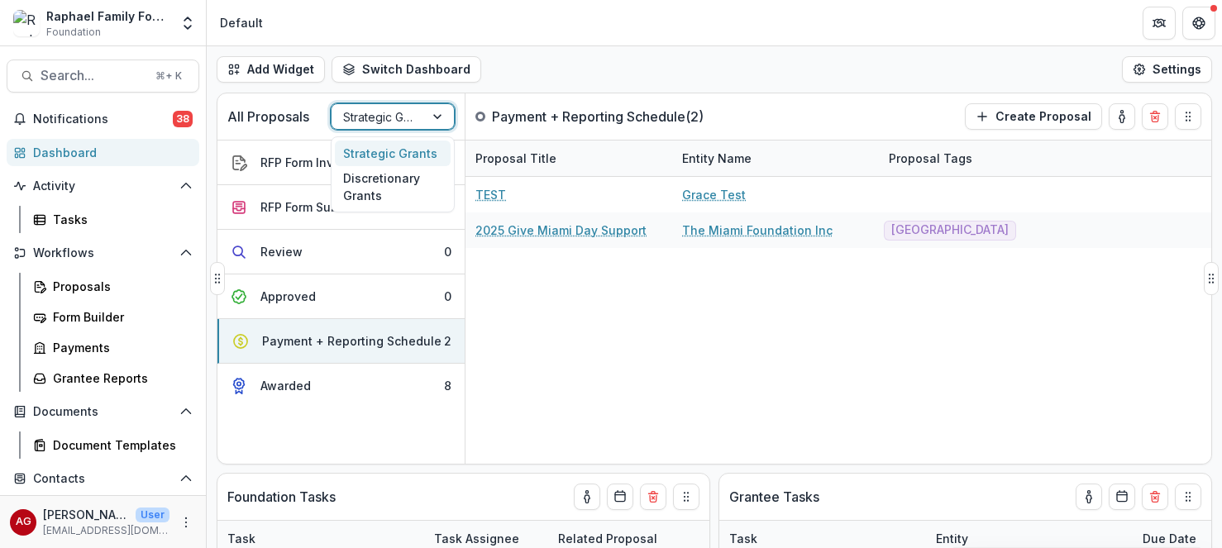
click at [434, 118] on div at bounding box center [439, 116] width 30 height 25
click at [417, 182] on div "Discretionary Grants" at bounding box center [393, 187] width 116 height 43
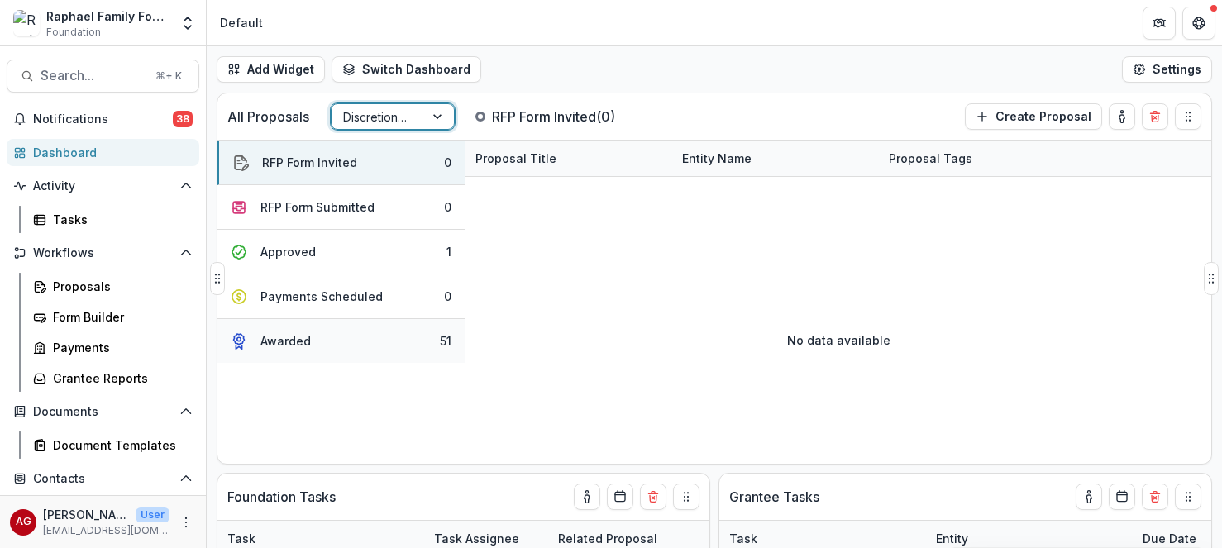
click at [378, 342] on button "Awarded 51" at bounding box center [340, 341] width 247 height 44
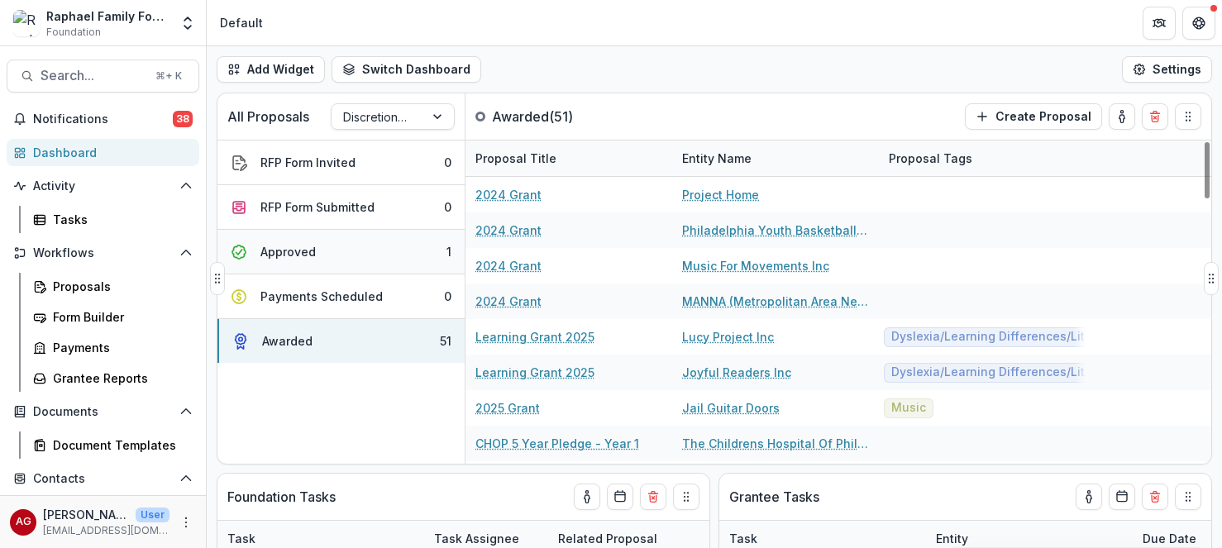
click at [371, 258] on button "Approved 1" at bounding box center [340, 252] width 247 height 45
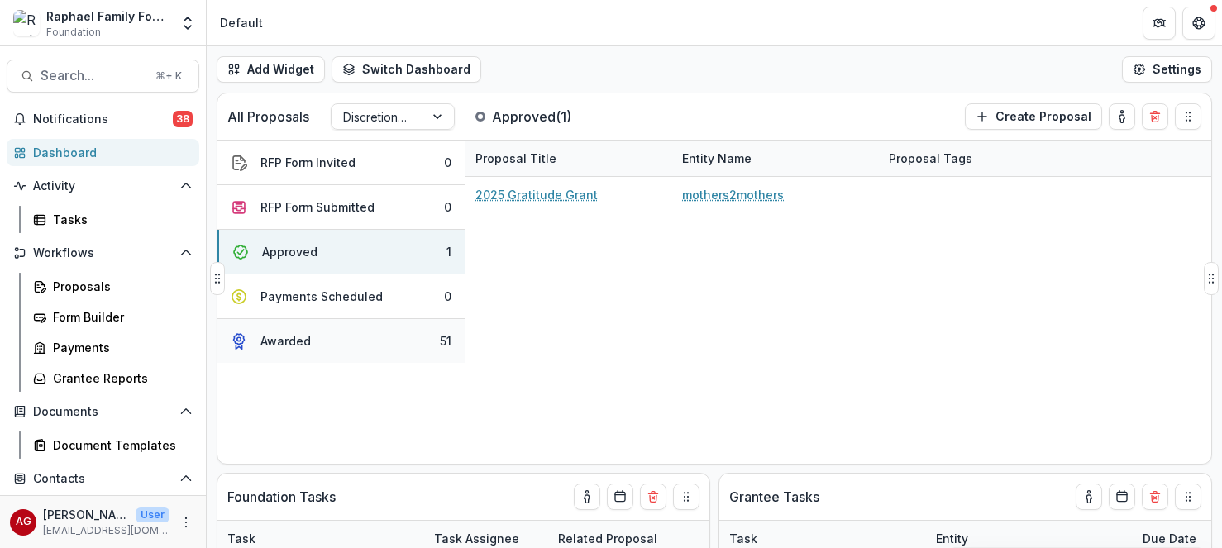
click at [365, 341] on button "Awarded 51" at bounding box center [340, 341] width 247 height 44
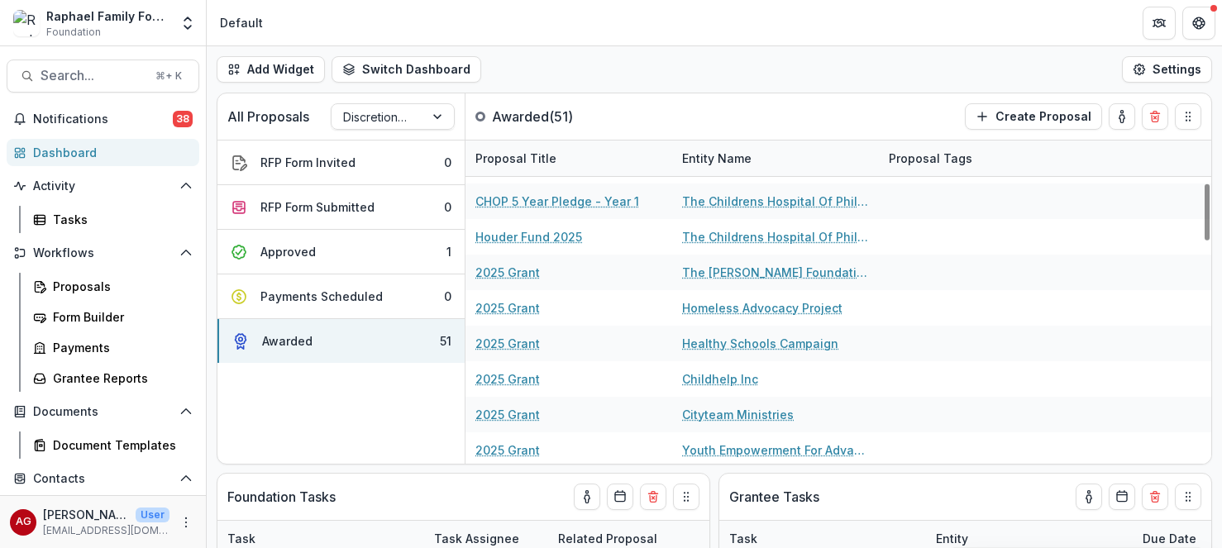
scroll to position [240, 0]
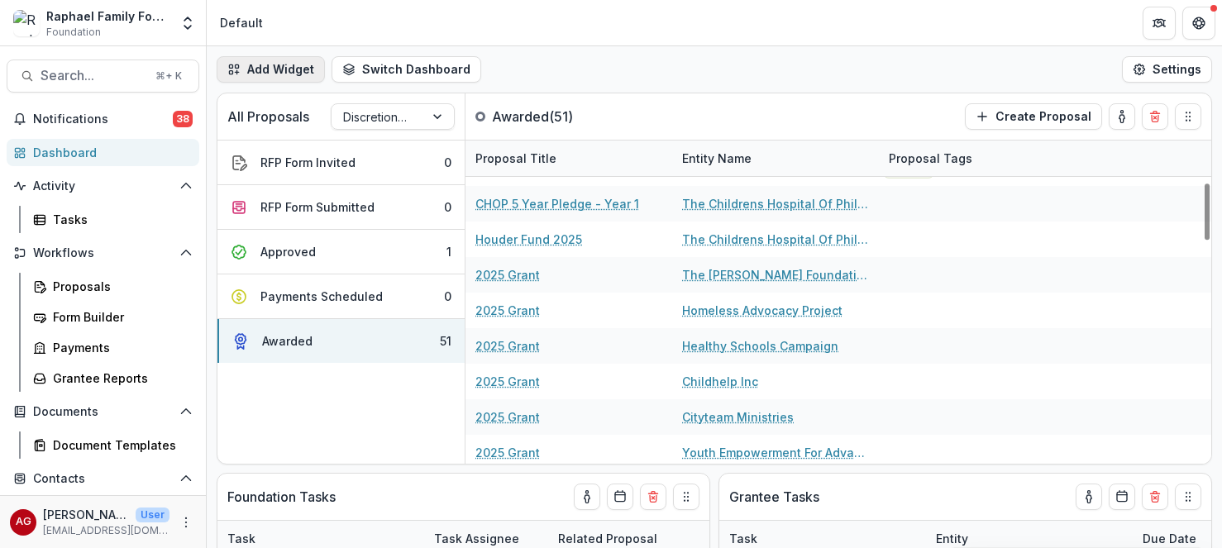
click at [286, 66] on button "Add Widget" at bounding box center [271, 69] width 108 height 26
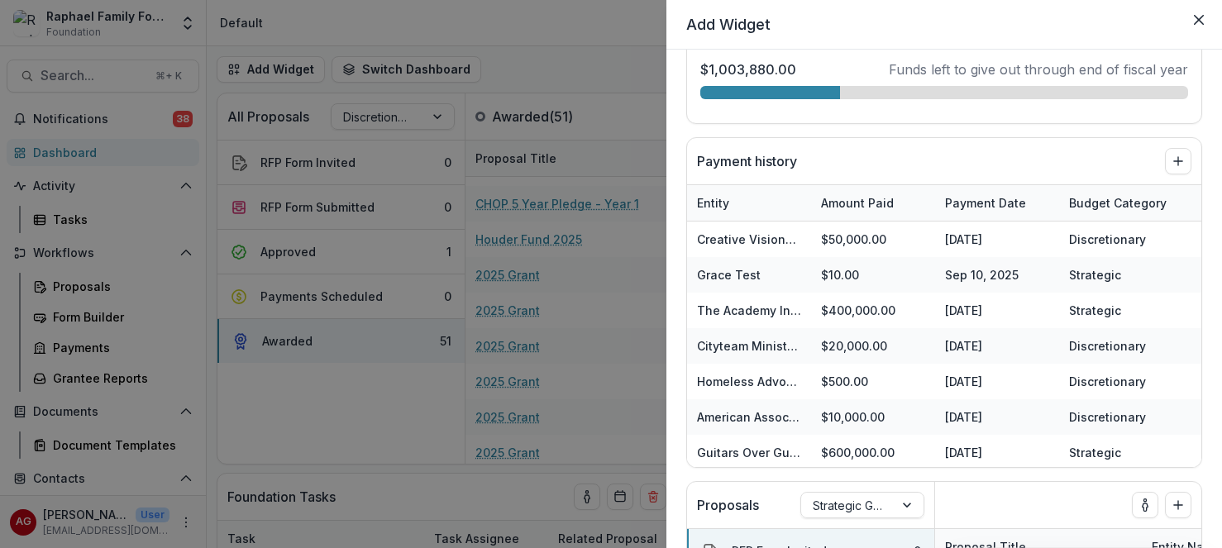
scroll to position [1668, 0]
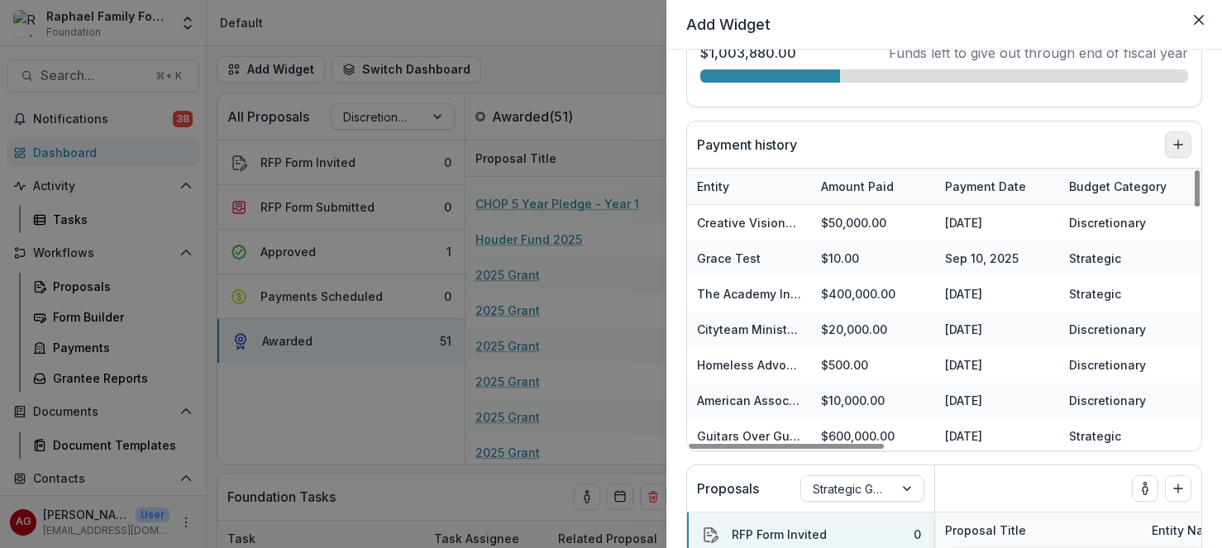
click at [1180, 143] on icon "Add to dashboard" at bounding box center [1177, 144] width 13 height 13
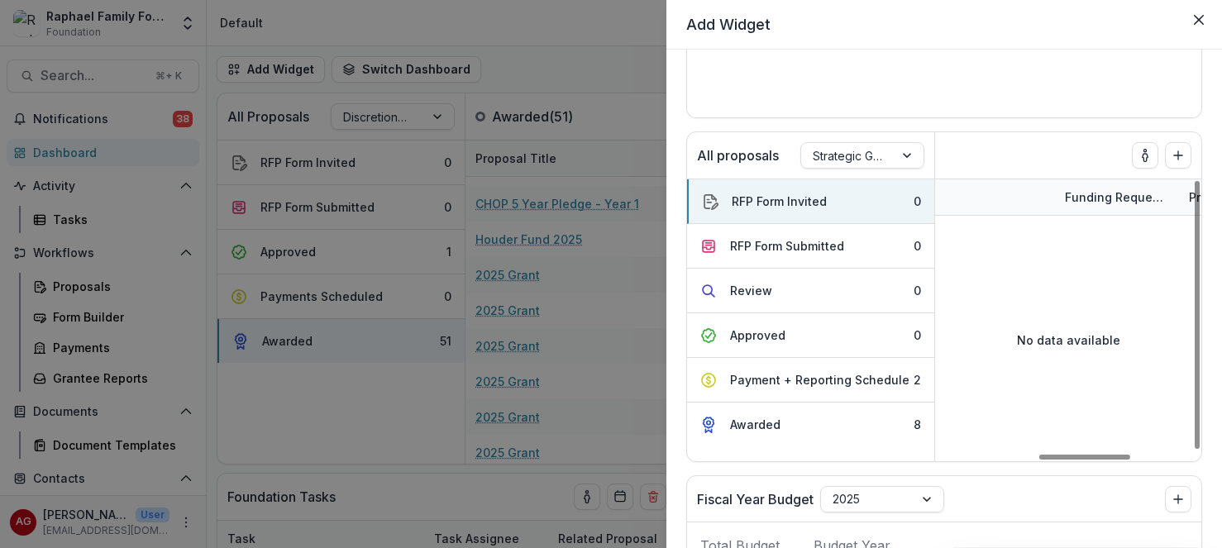
scroll to position [0, 299]
click at [1081, 197] on div "Funding Requested" at bounding box center [1111, 196] width 124 height 17
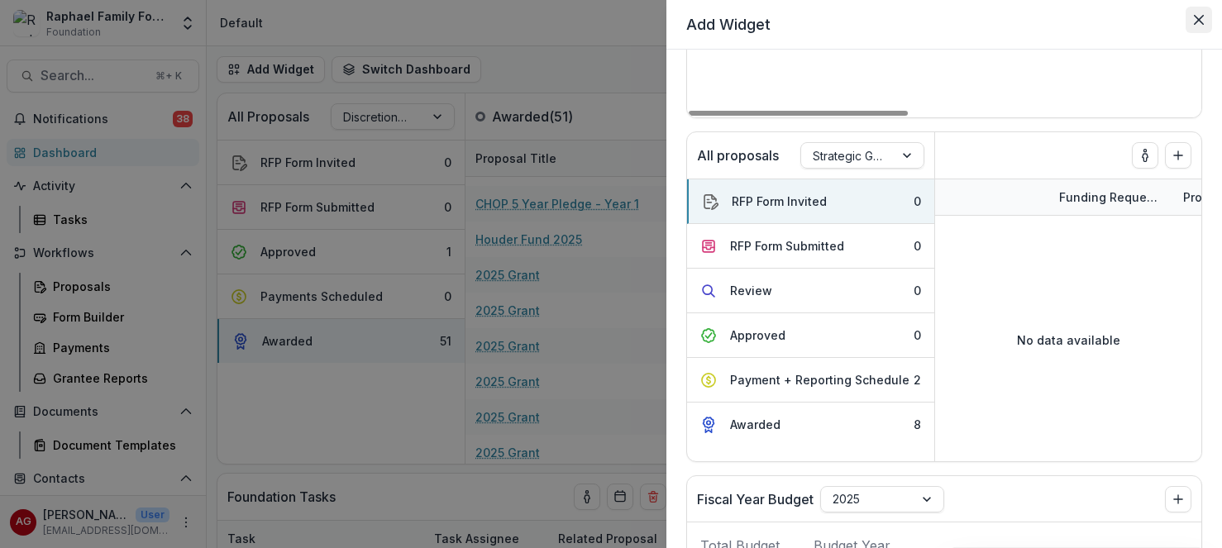
click at [1202, 24] on icon "Close" at bounding box center [1198, 20] width 10 height 10
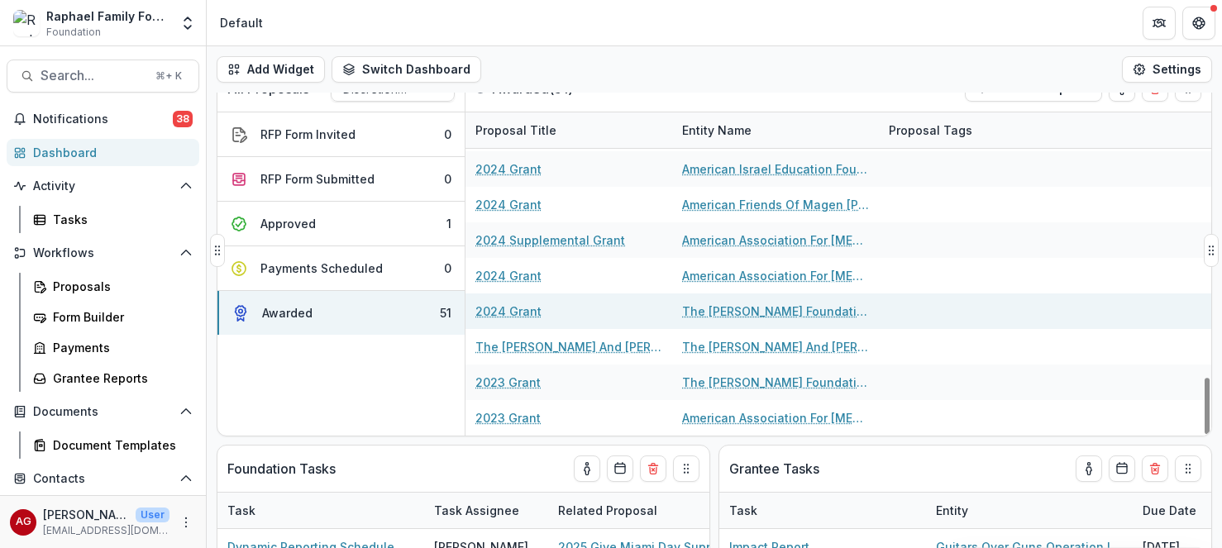
scroll to position [0, 0]
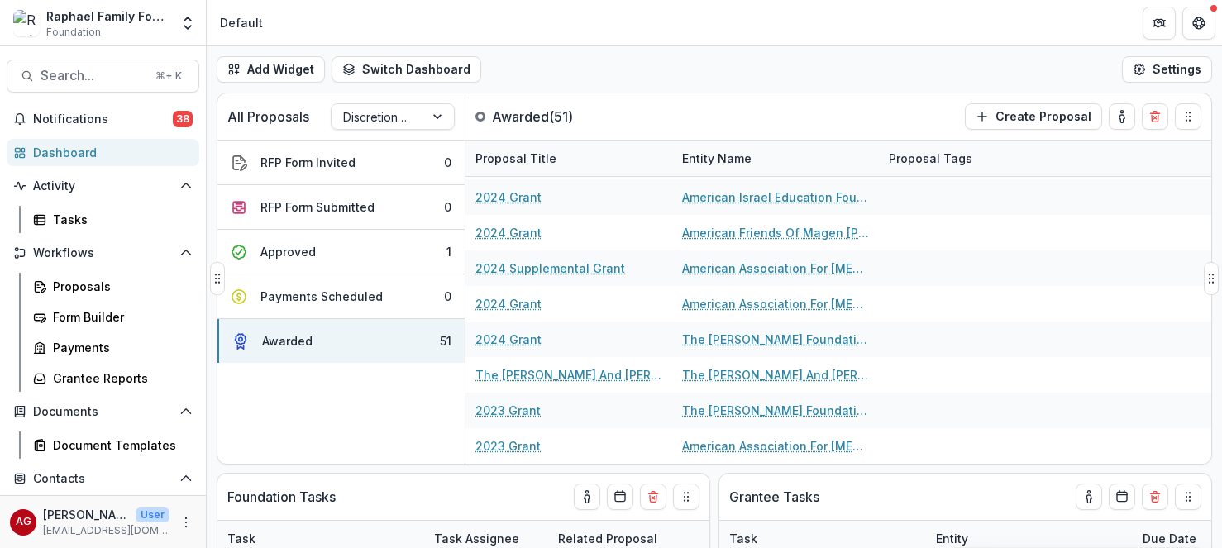
drag, startPoint x: 522, startPoint y: 512, endPoint x: 541, endPoint y: 177, distance: 336.0
click at [497, 481] on div "Foundation Tasks" at bounding box center [433, 497] width 412 height 46
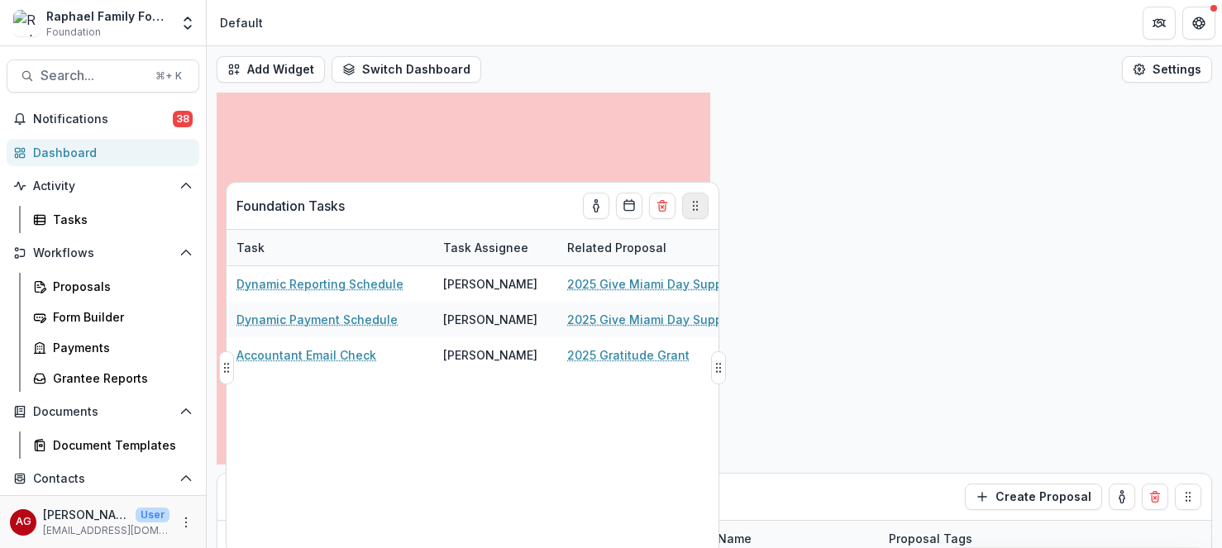
drag, startPoint x: 692, startPoint y: 500, endPoint x: 701, endPoint y: 207, distance: 292.7
click at [701, 207] on icon "Drag" at bounding box center [694, 205] width 13 height 13
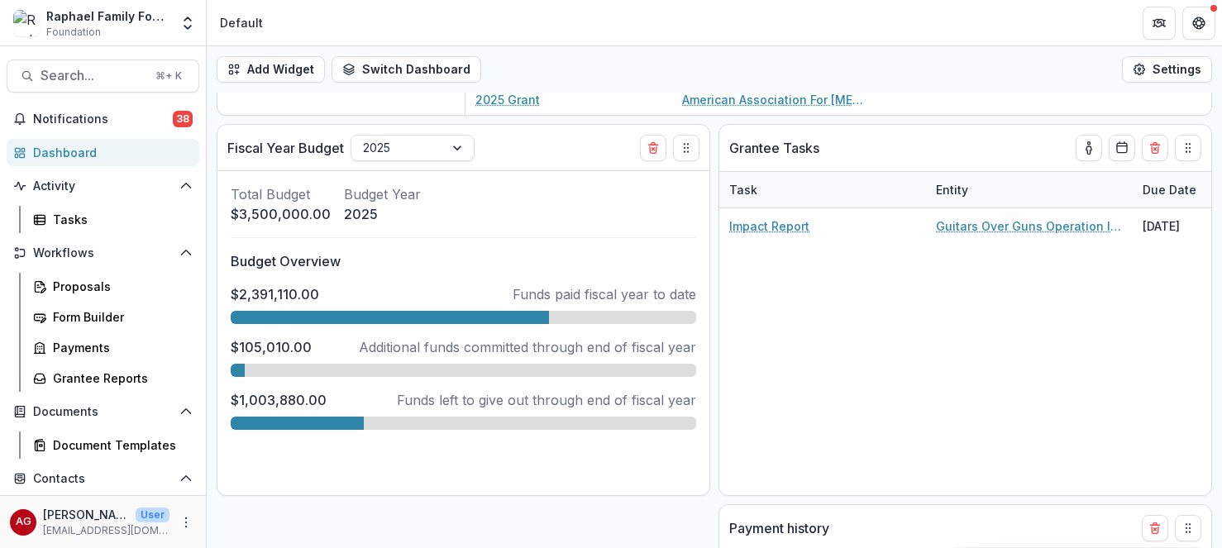
scroll to position [764, 0]
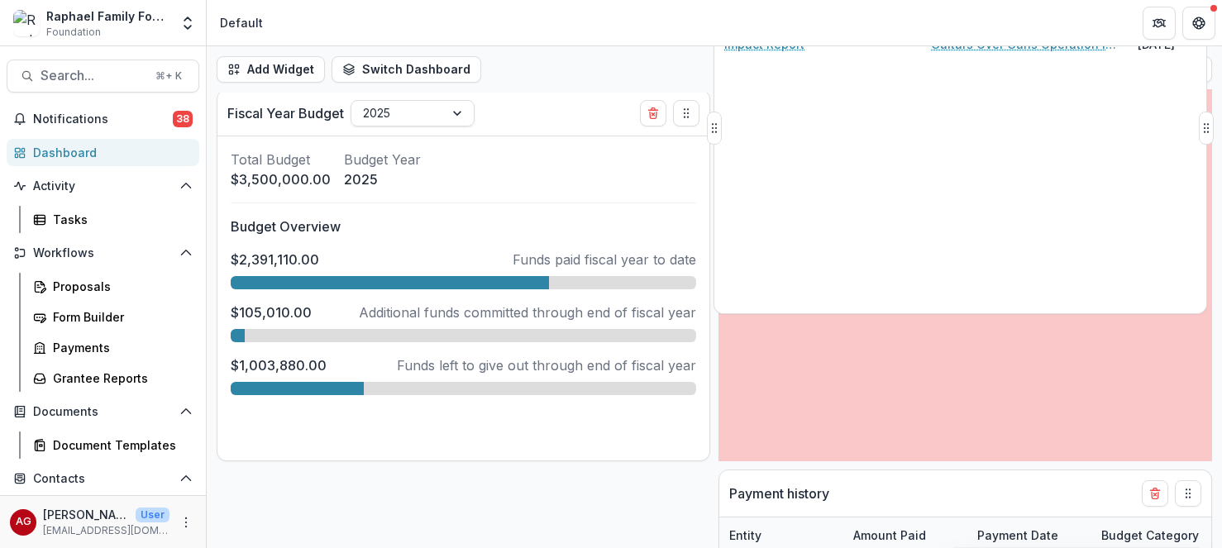
drag, startPoint x: 1188, startPoint y: 115, endPoint x: 1183, endPoint y: -37, distance: 152.2
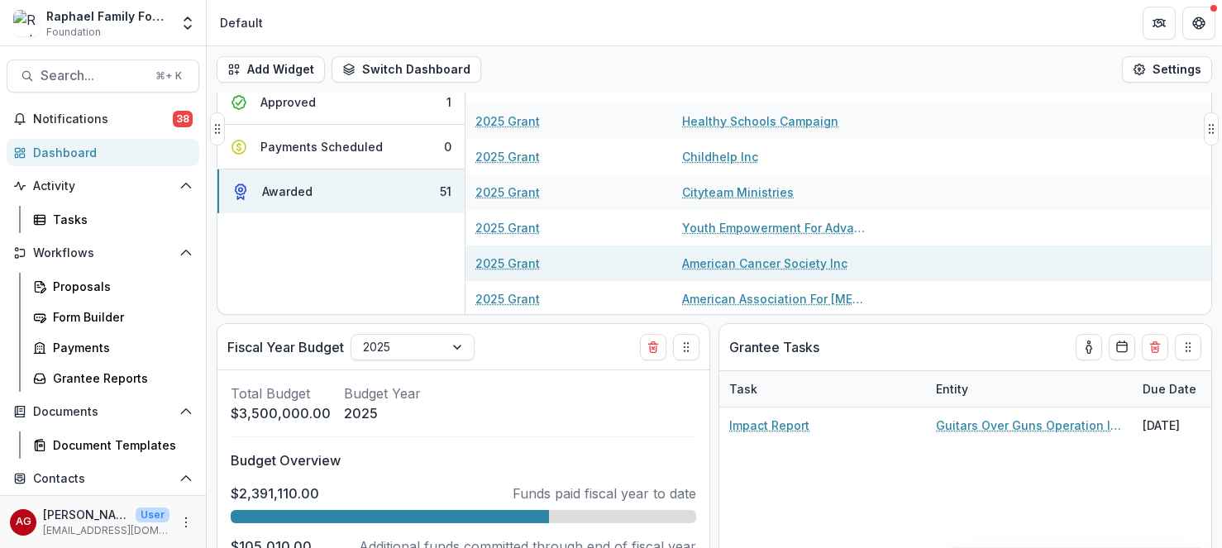
scroll to position [503, 0]
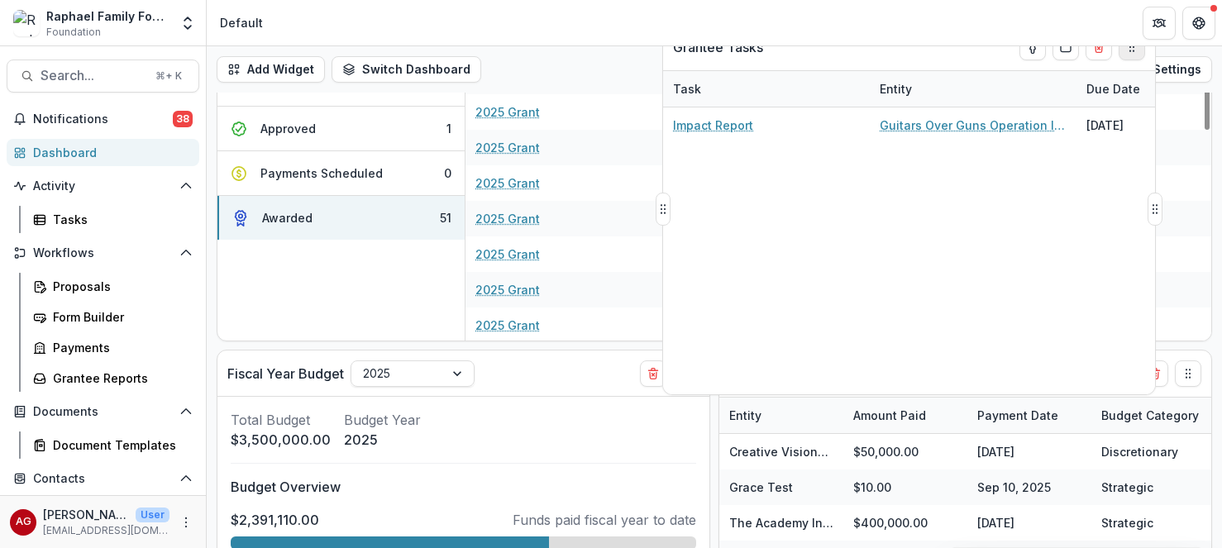
drag, startPoint x: 1189, startPoint y: 377, endPoint x: 1133, endPoint y: 50, distance: 331.3
click at [1133, 50] on circle "Drag" at bounding box center [1133, 50] width 1 height 1
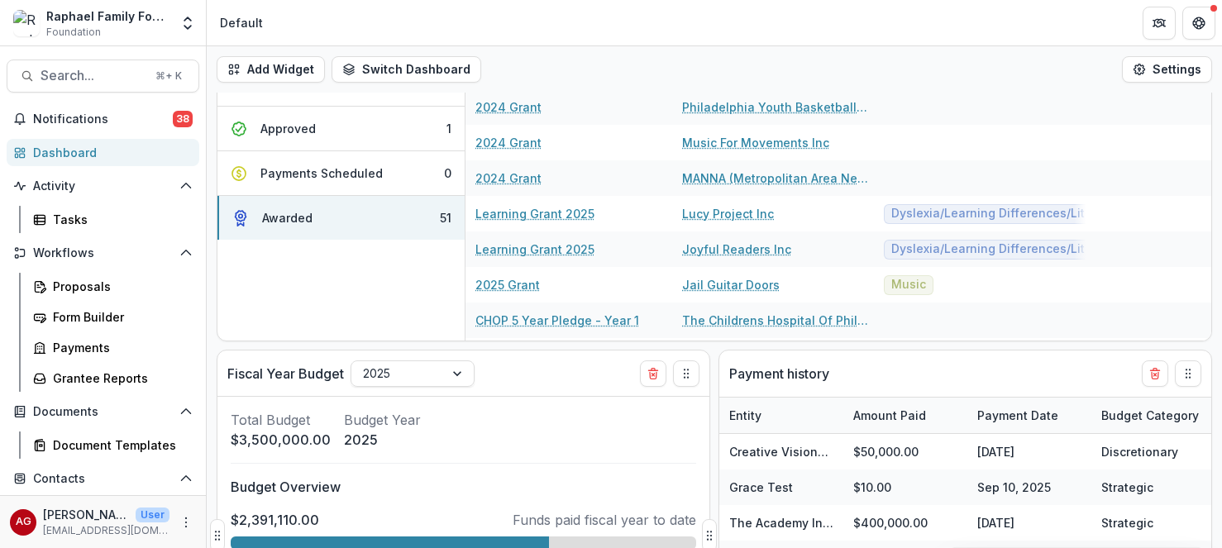
scroll to position [0, 0]
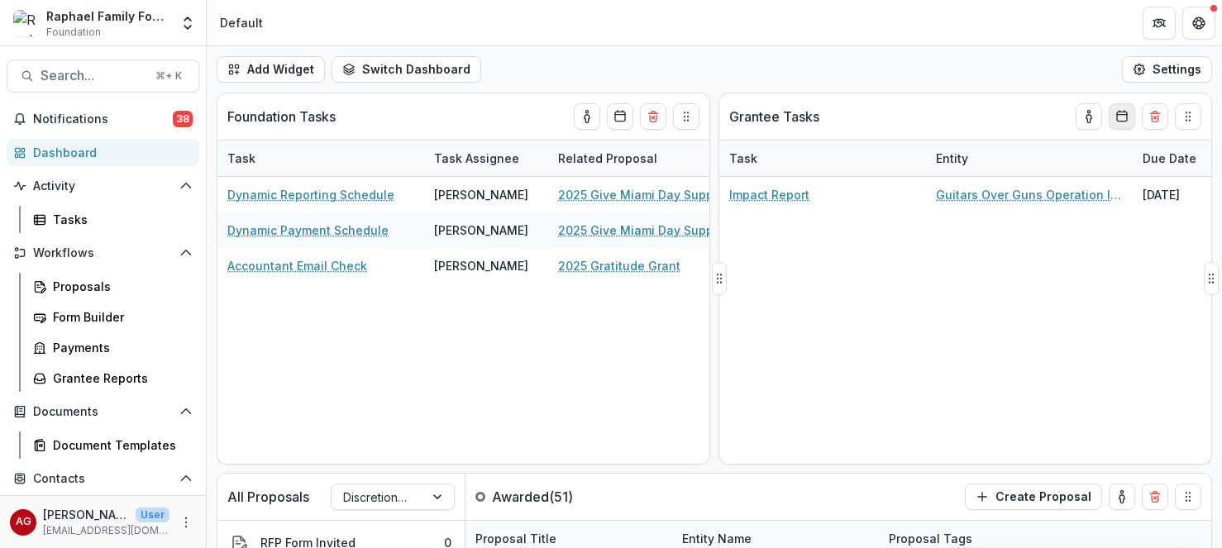
click at [1122, 115] on line "Calendar" at bounding box center [1122, 115] width 10 height 0
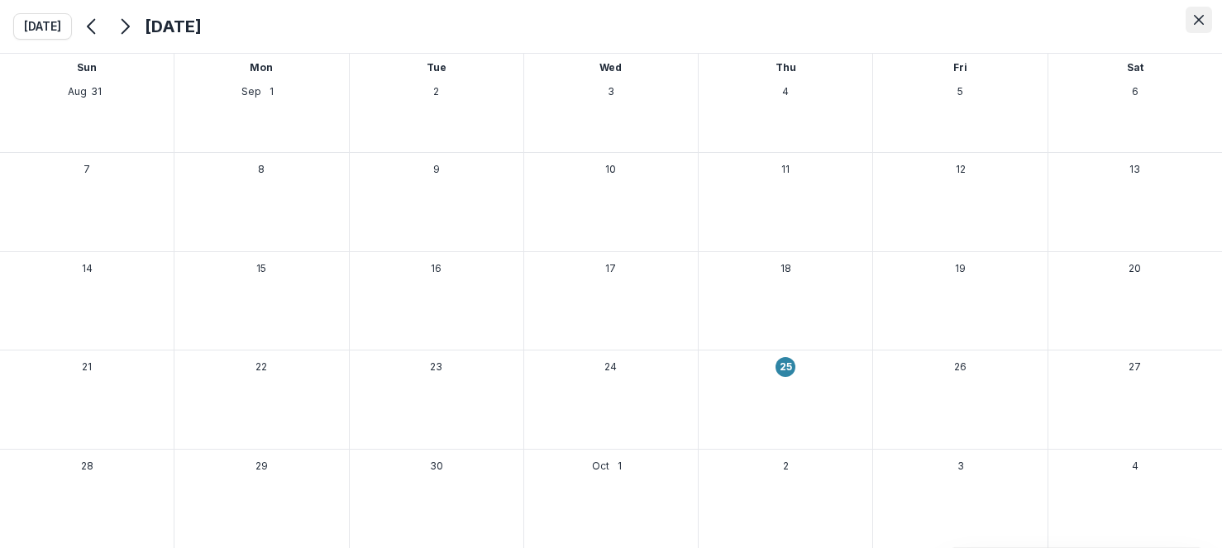
click at [1199, 22] on icon "Close" at bounding box center [1198, 20] width 10 height 10
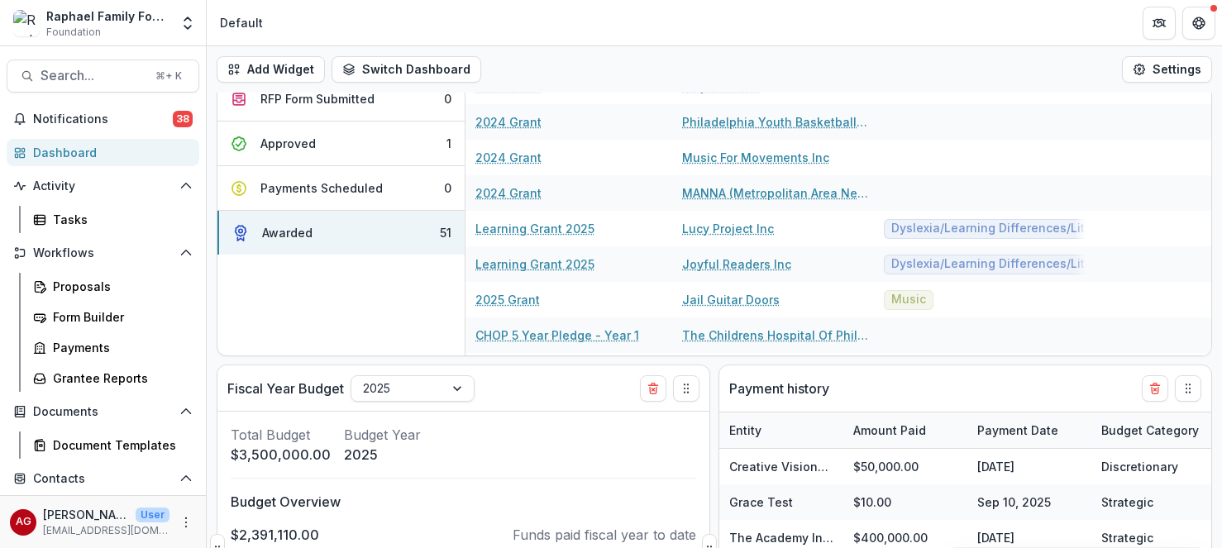
scroll to position [488, 0]
drag, startPoint x: 594, startPoint y: 387, endPoint x: 598, endPoint y: 119, distance: 267.8
click at [598, 366] on div "Fiscal Year Budget 2025 Total Budget $3,500,000.00 Budget Year 2025 Budget Over…" at bounding box center [463, 551] width 492 height 370
click at [602, 394] on div "Fiscal Year Budget 2025" at bounding box center [433, 388] width 412 height 45
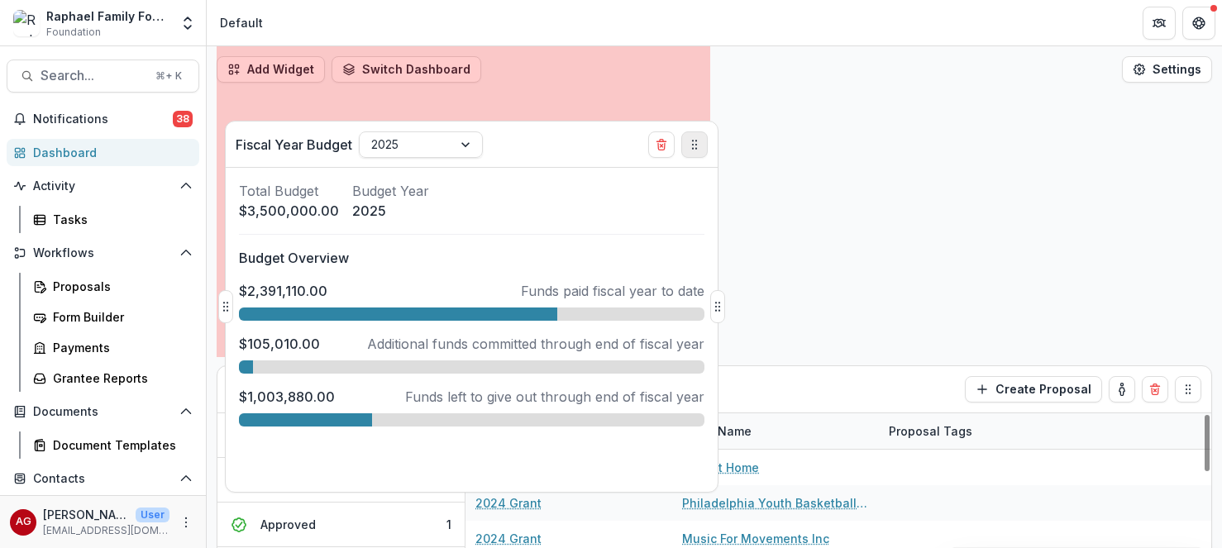
drag, startPoint x: 693, startPoint y: 395, endPoint x: 701, endPoint y: 150, distance: 244.8
click at [701, 150] on button "Drag" at bounding box center [694, 144] width 26 height 26
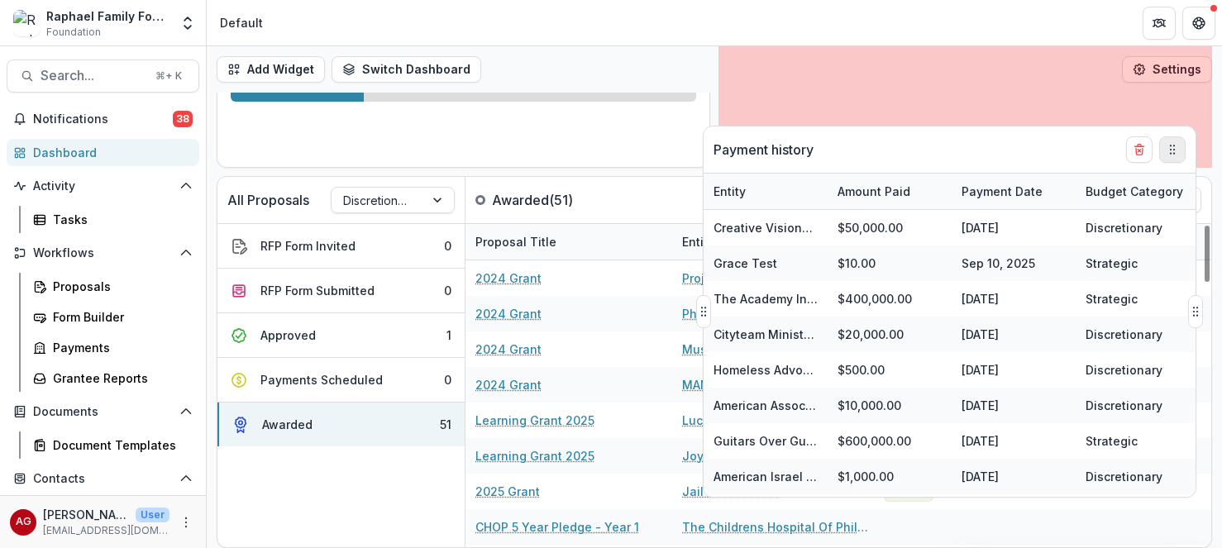
scroll to position [678, 0]
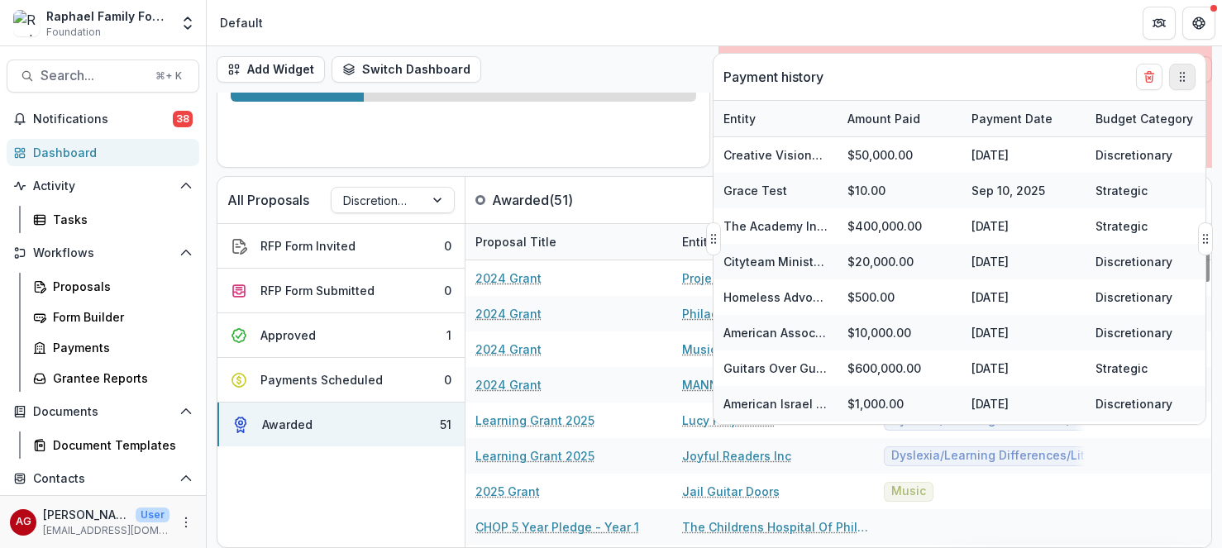
drag, startPoint x: 1194, startPoint y: 386, endPoint x: 1188, endPoint y: 83, distance: 303.4
click at [1188, 83] on button "Drag" at bounding box center [1182, 77] width 26 height 26
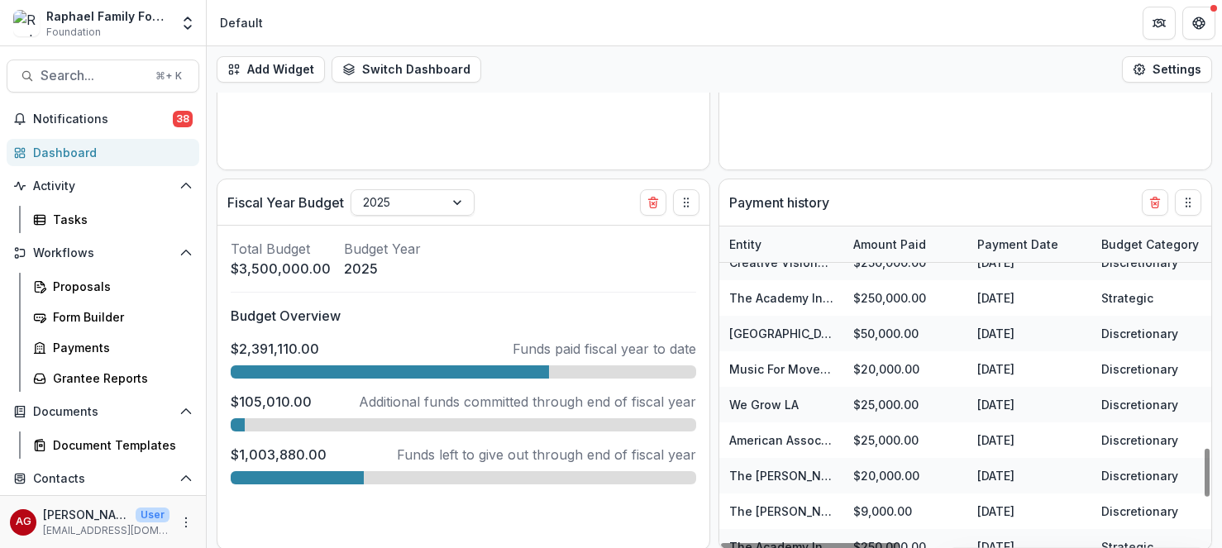
scroll to position [1774, 0]
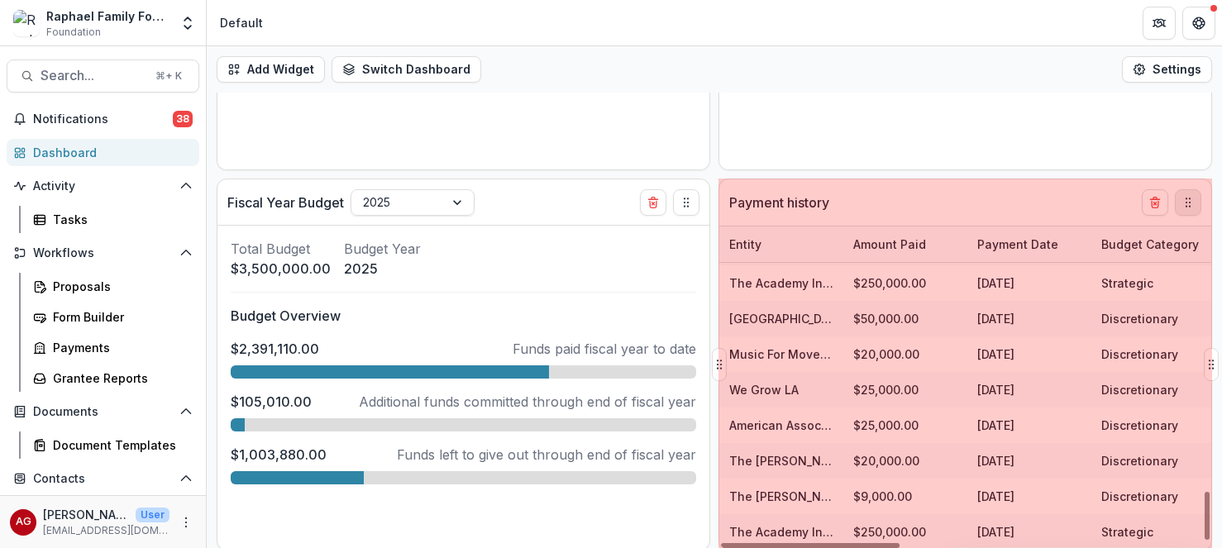
click at [1190, 204] on div "All Proposals Discretionary Grants Awarded ( 51 ) Create Proposal RFP Form Invi…" at bounding box center [714, 25] width 1015 height 455
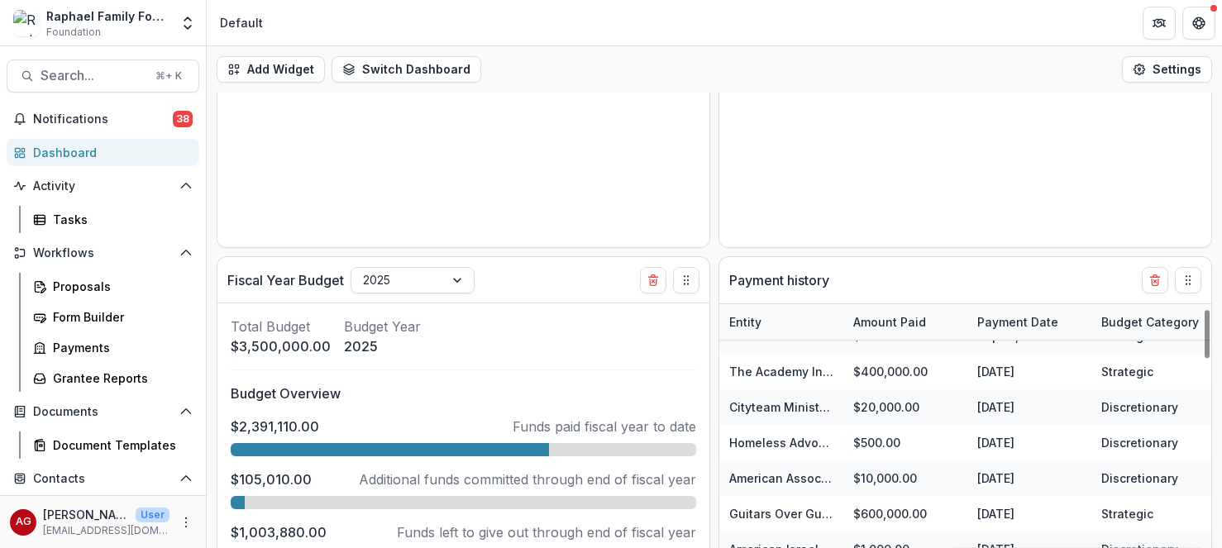
scroll to position [0, 0]
